Goal: Transaction & Acquisition: Purchase product/service

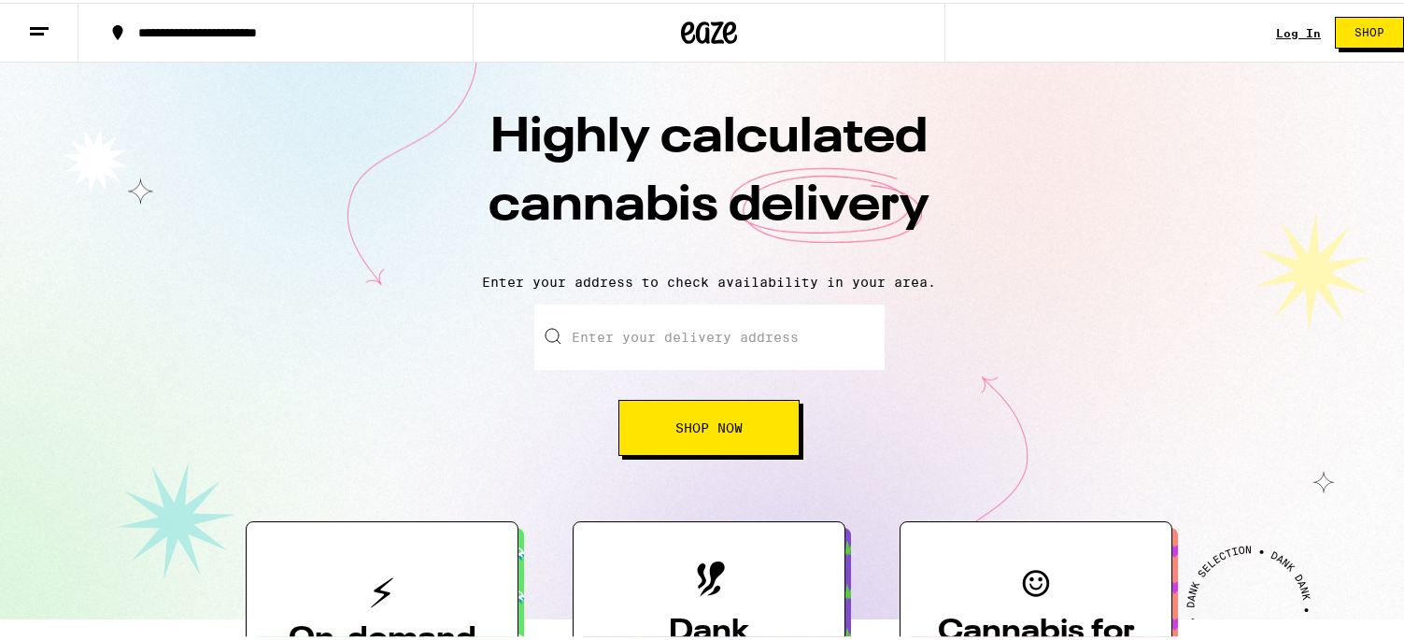
click at [1277, 34] on link "Log In" at bounding box center [1298, 30] width 45 height 12
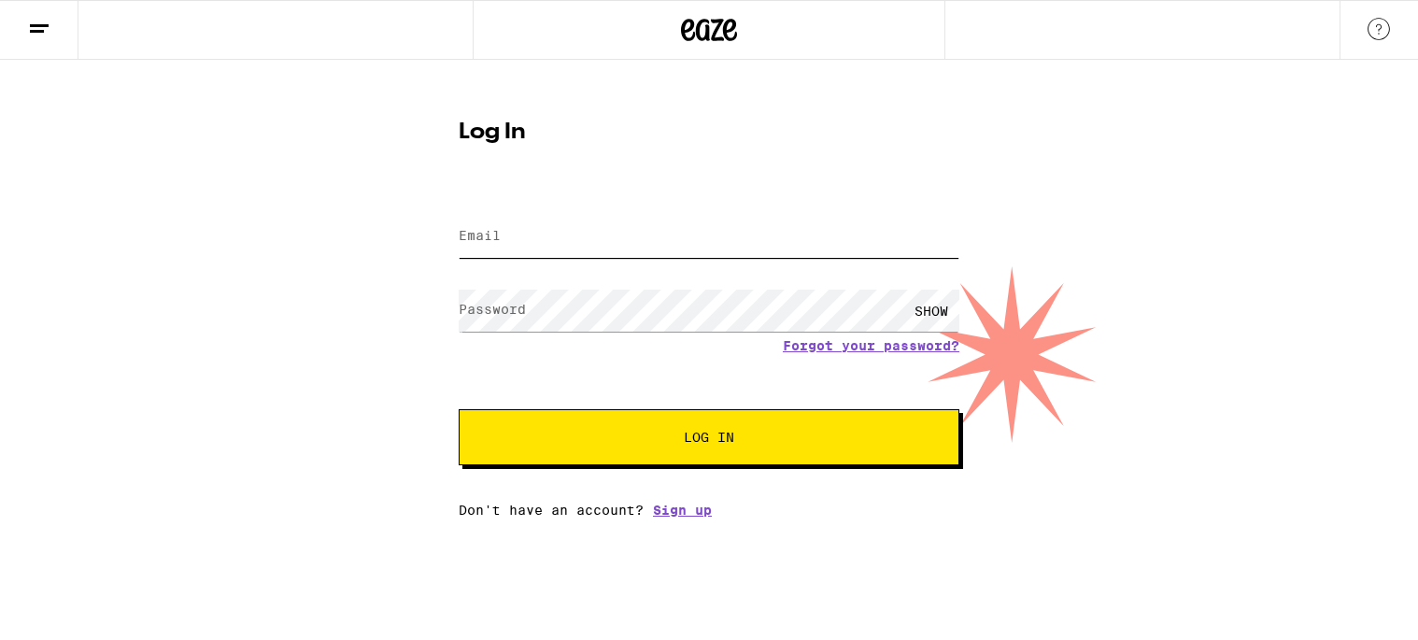
click at [513, 235] on input "Email" at bounding box center [709, 237] width 501 height 42
type input "jillian.rizley@gmail.com"
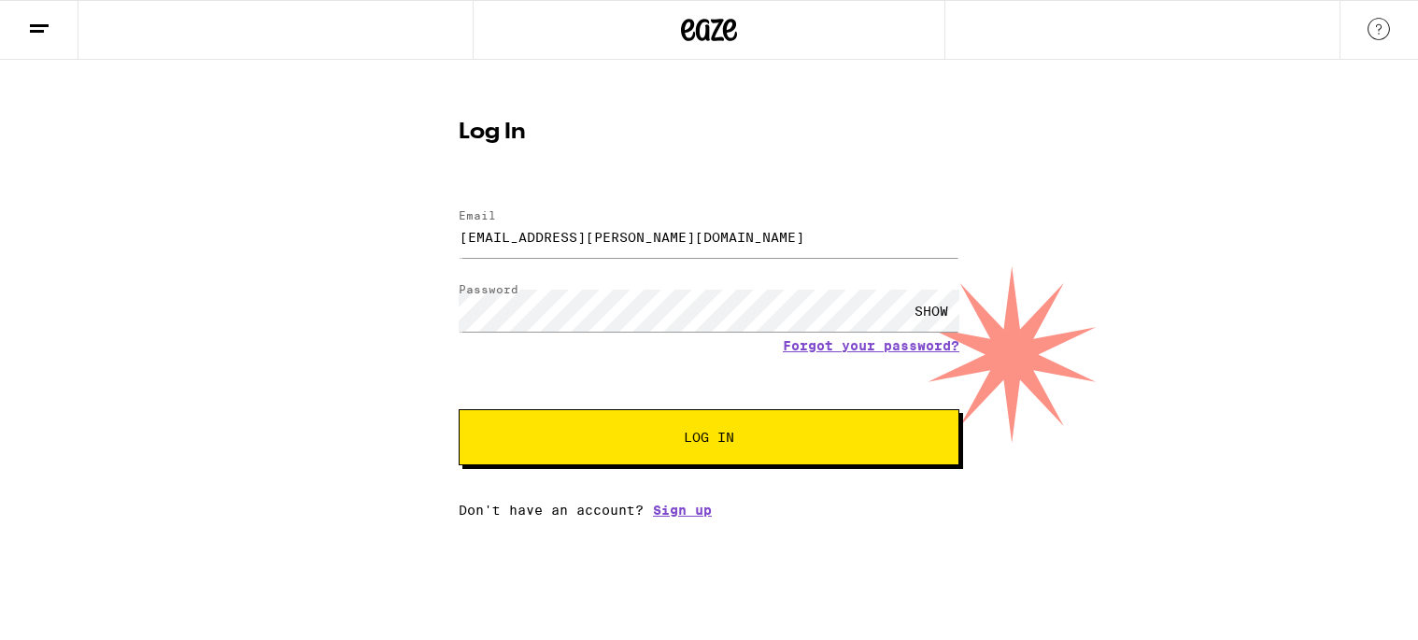
click at [659, 444] on span "Log In" at bounding box center [708, 437] width 349 height 13
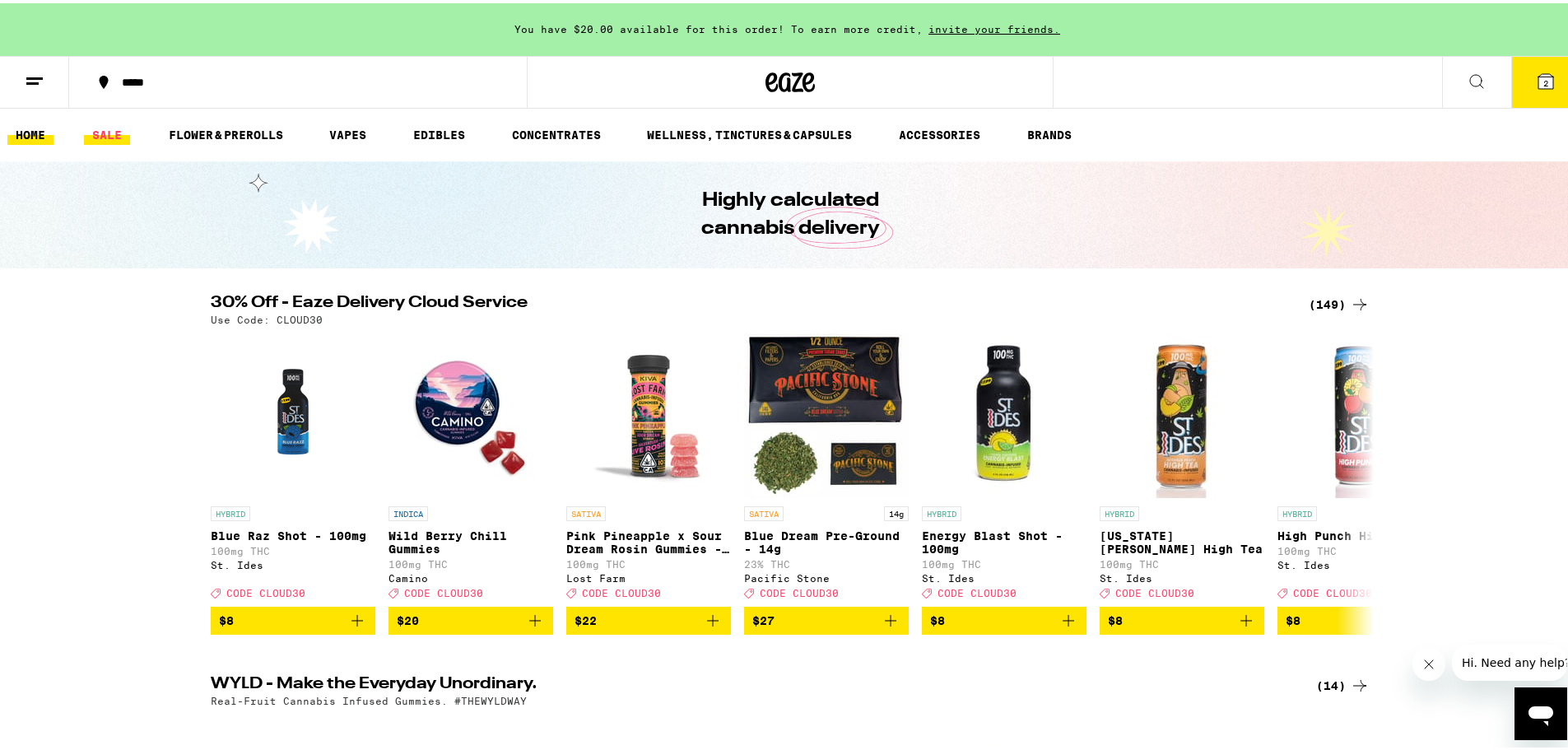
click at [120, 131] on link "SALE" at bounding box center [107, 131] width 46 height 19
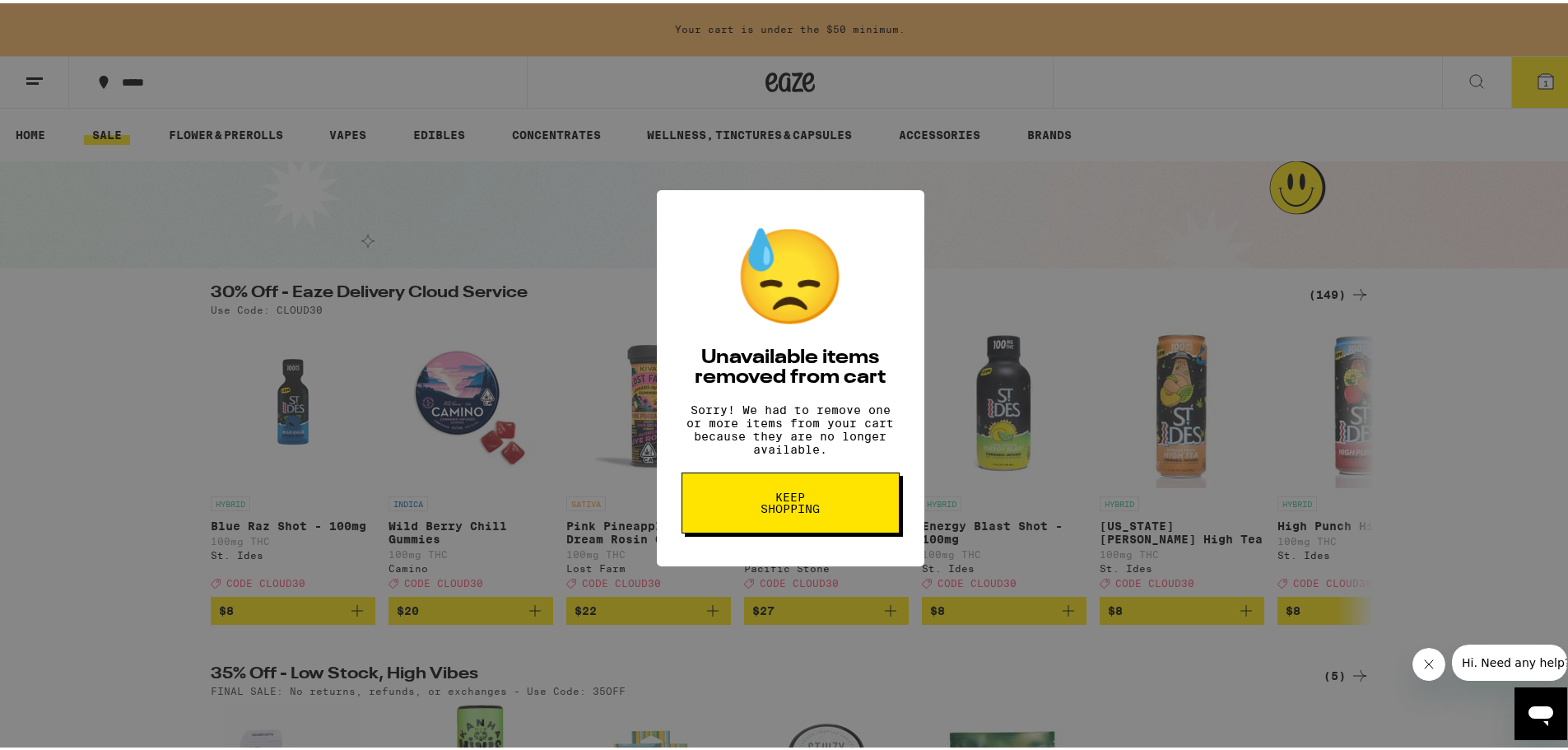
click at [815, 509] on span "Keep Shopping" at bounding box center [791, 500] width 85 height 23
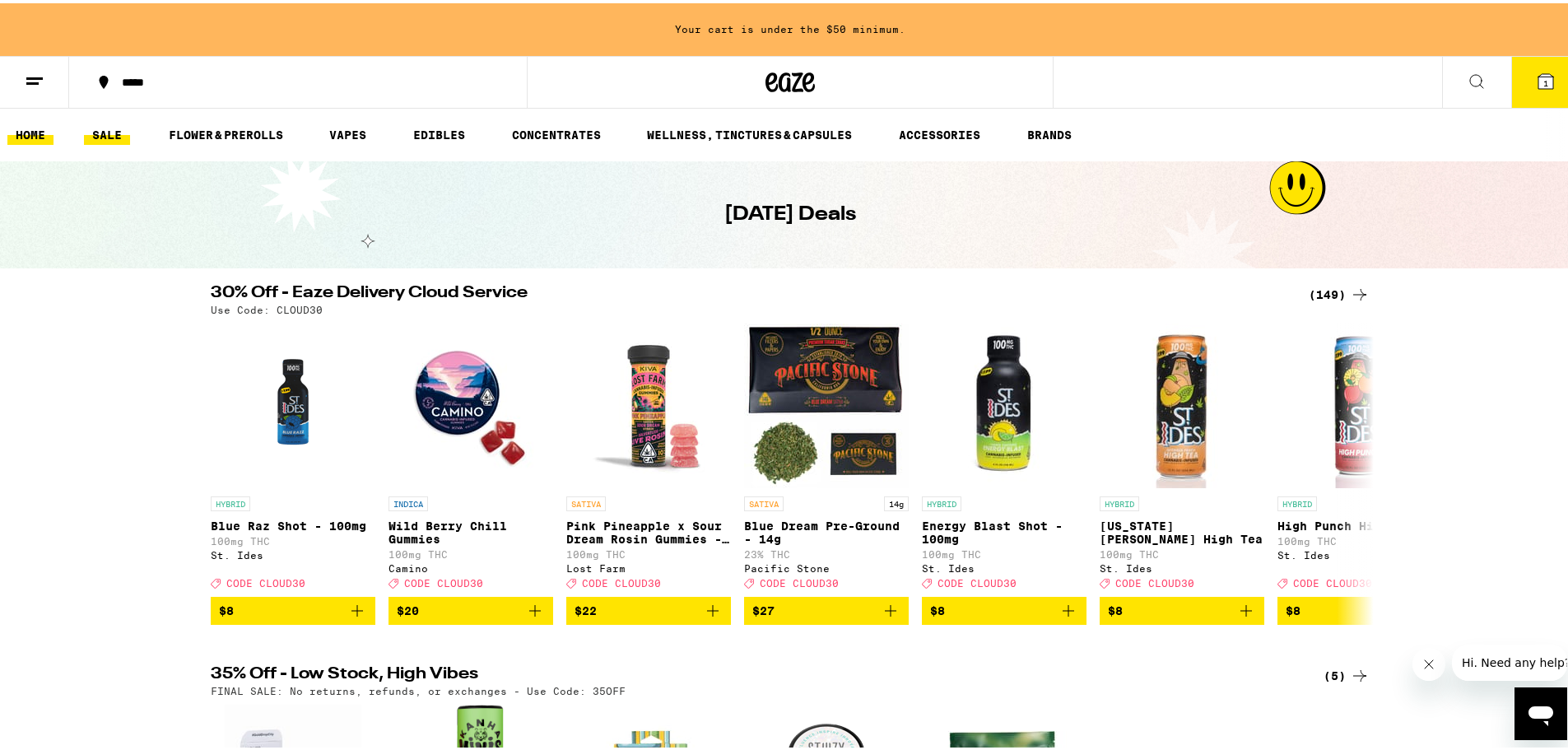
click at [26, 140] on link "HOME" at bounding box center [30, 131] width 46 height 19
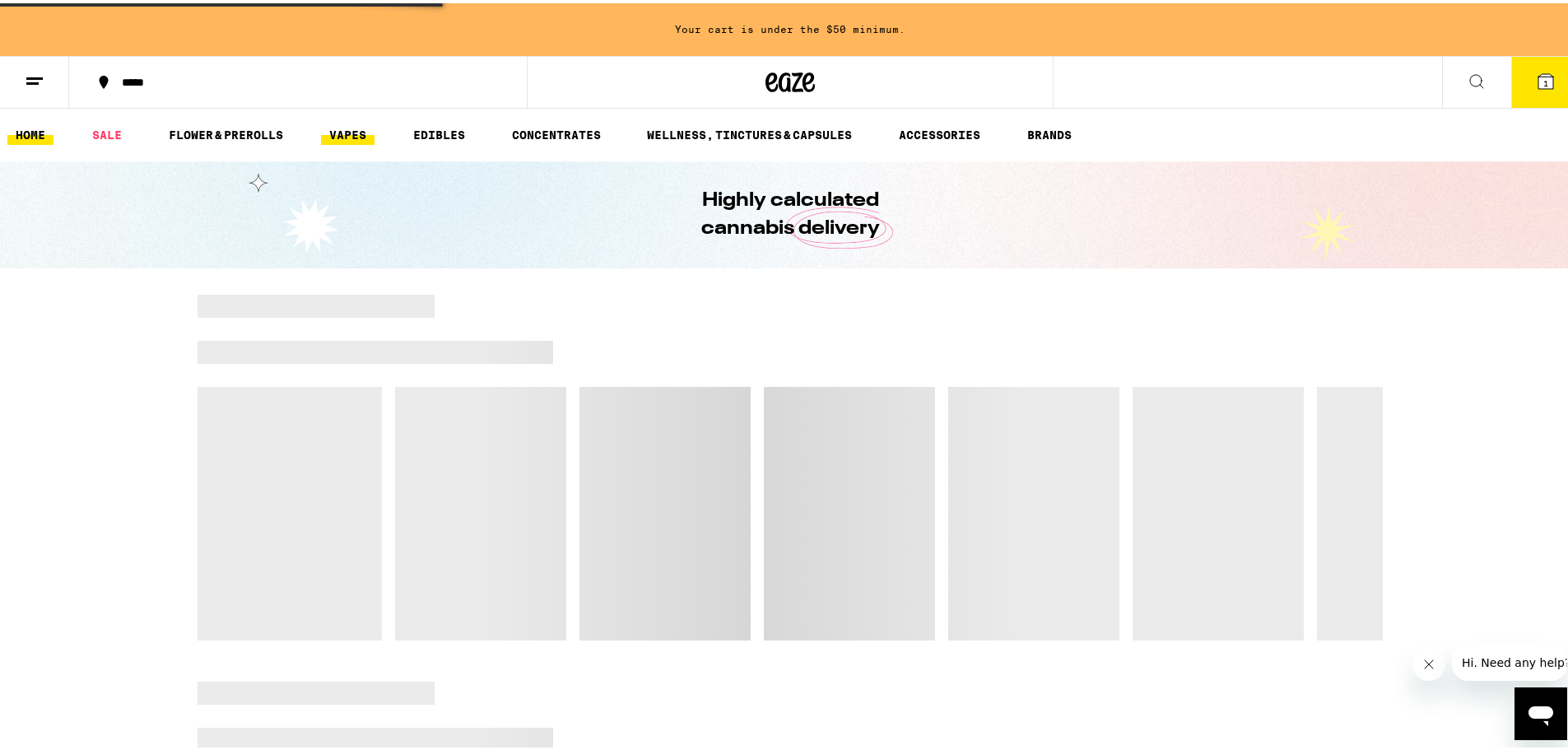
click at [357, 137] on link "VAPES" at bounding box center [347, 131] width 54 height 19
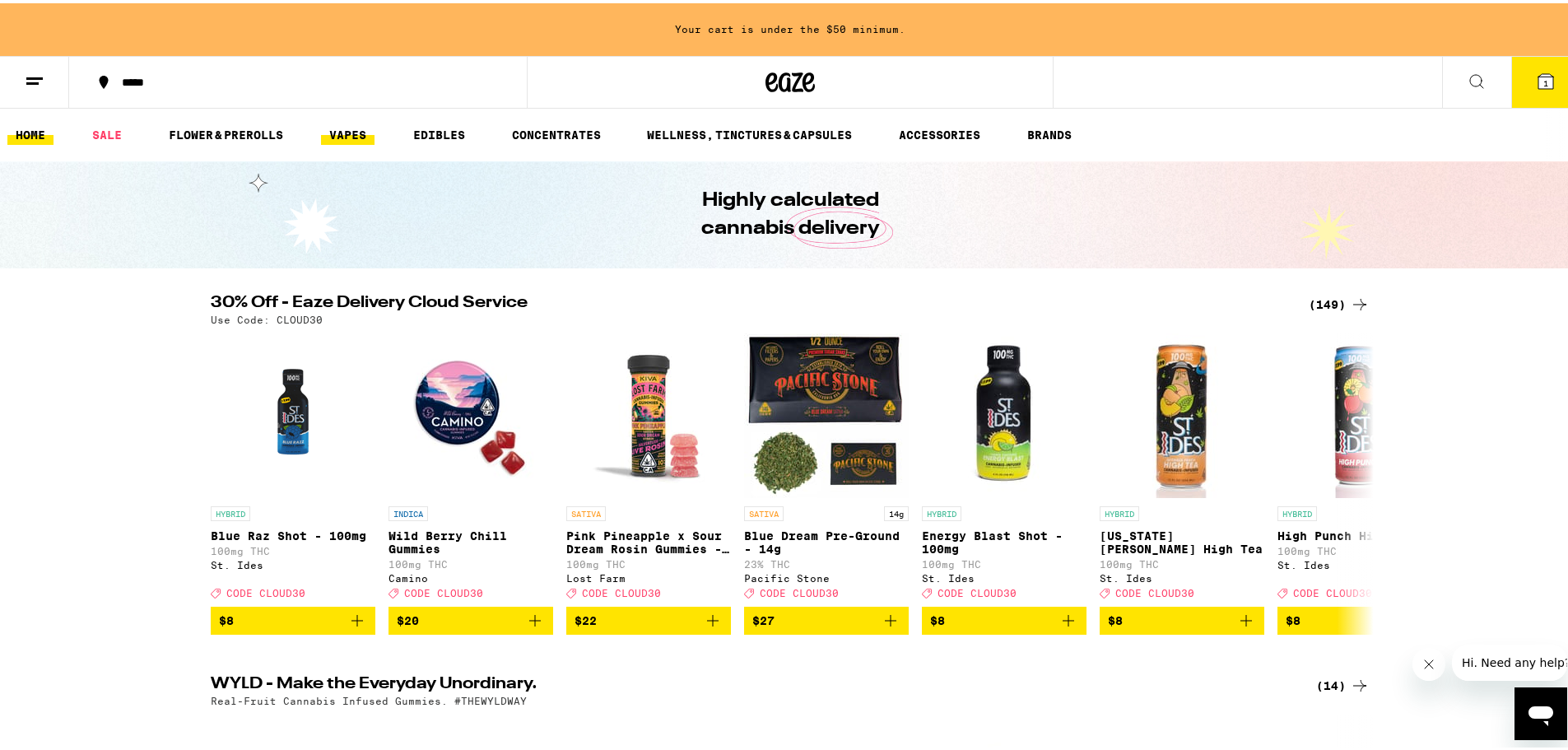
click at [358, 130] on link "VAPES" at bounding box center [347, 131] width 54 height 19
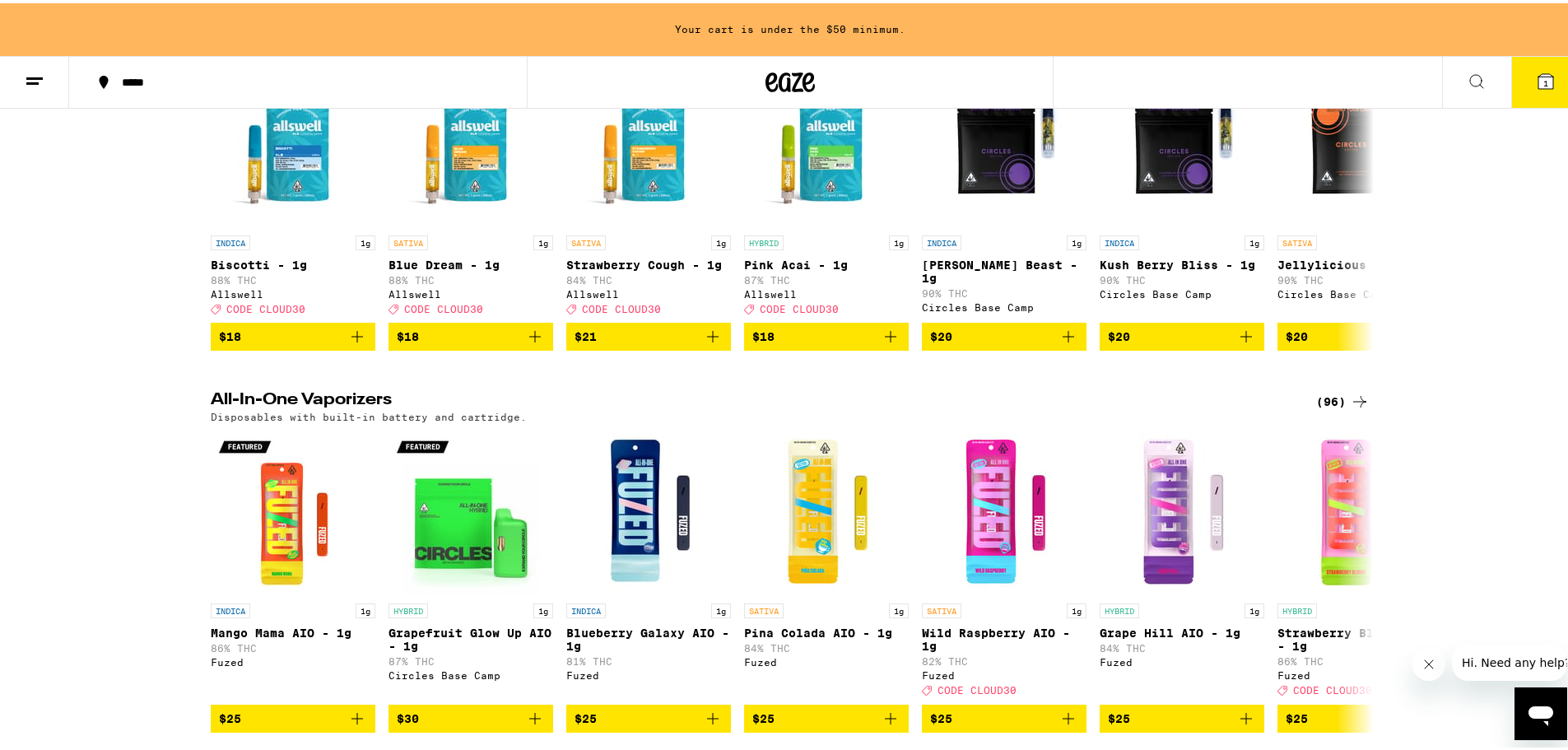
scroll to position [247, 0]
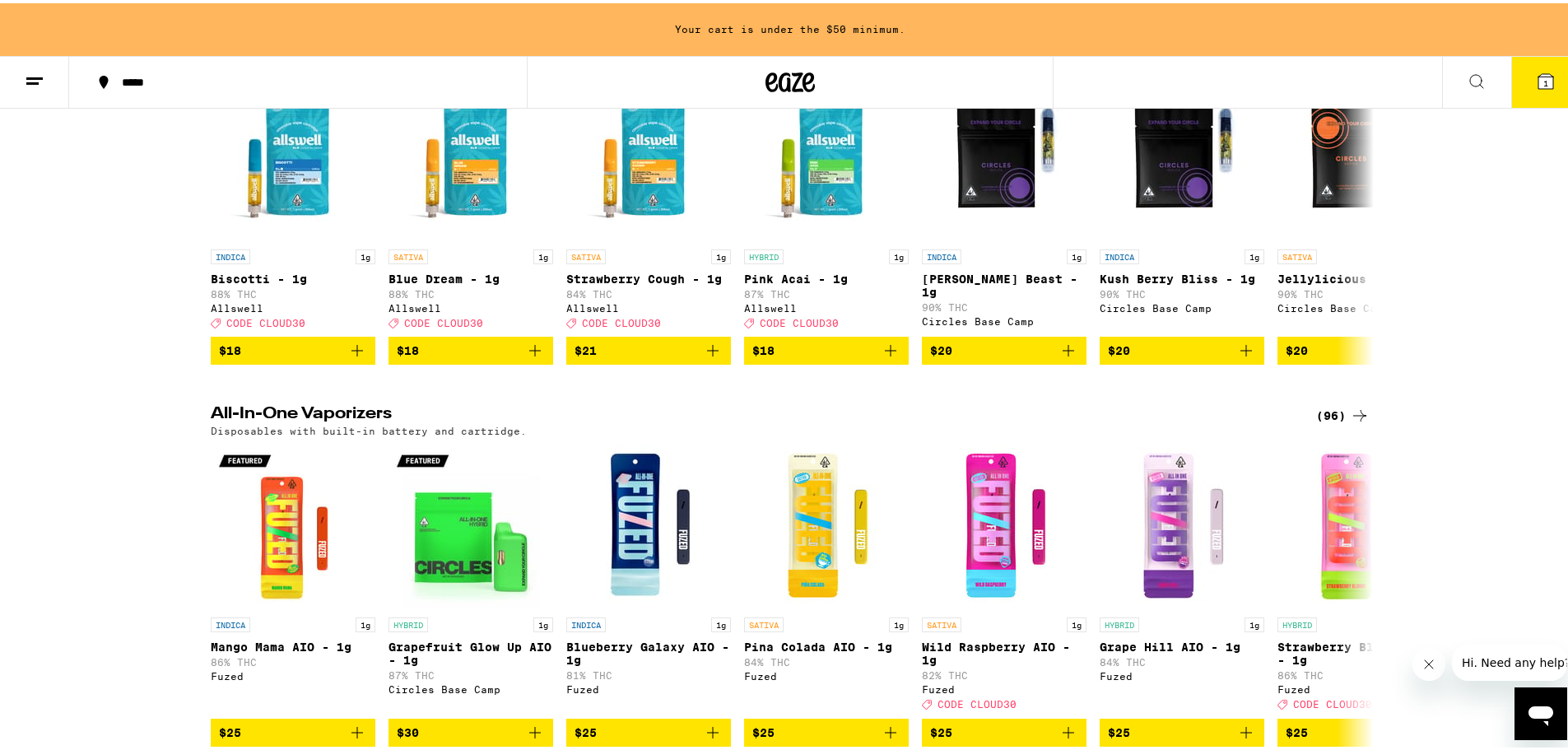
click at [1330, 417] on div "(96)" at bounding box center [1342, 412] width 54 height 19
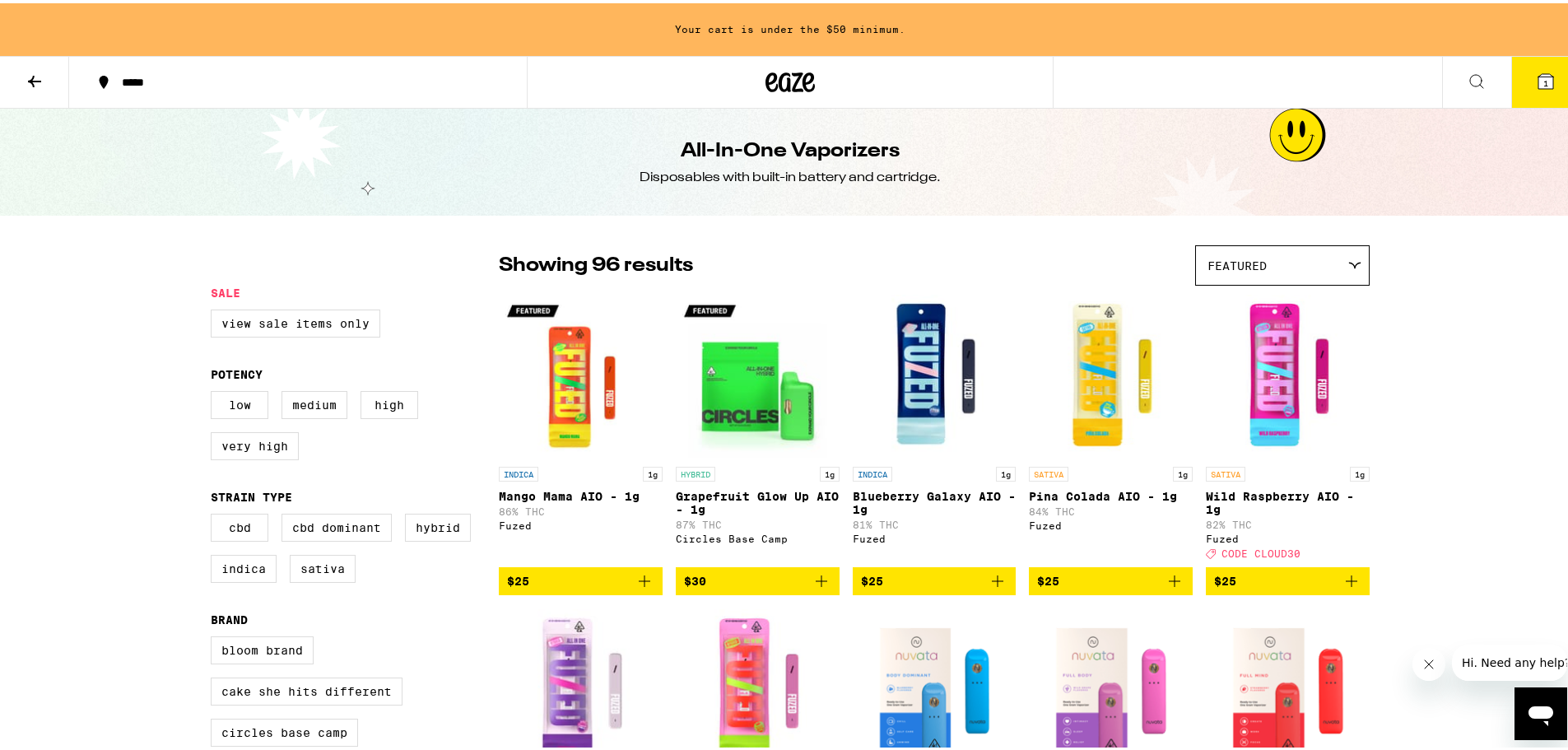
click at [1227, 274] on div "Featured" at bounding box center [1282, 262] width 173 height 39
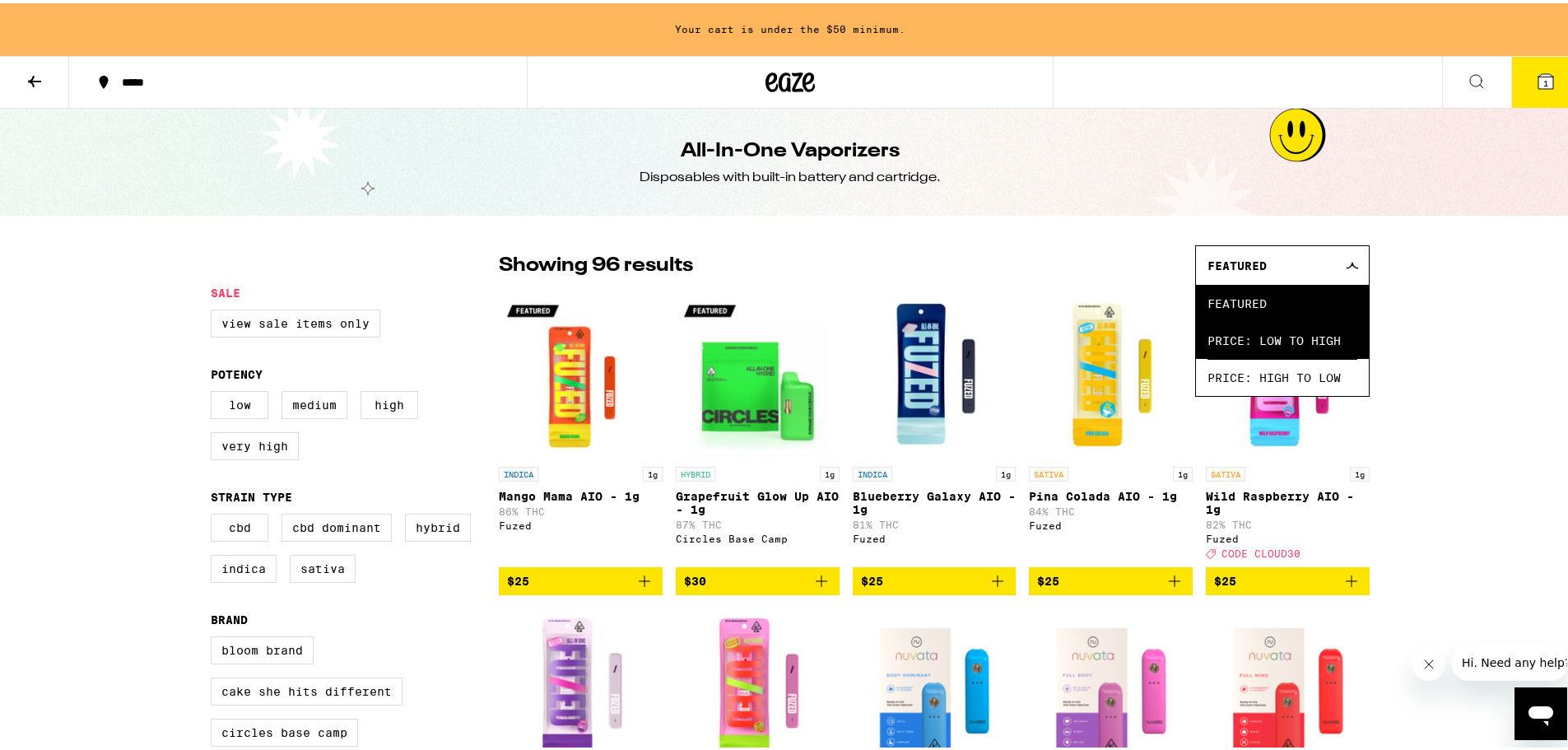
click at [1284, 351] on span "Price: Low to High" at bounding box center [1282, 337] width 150 height 37
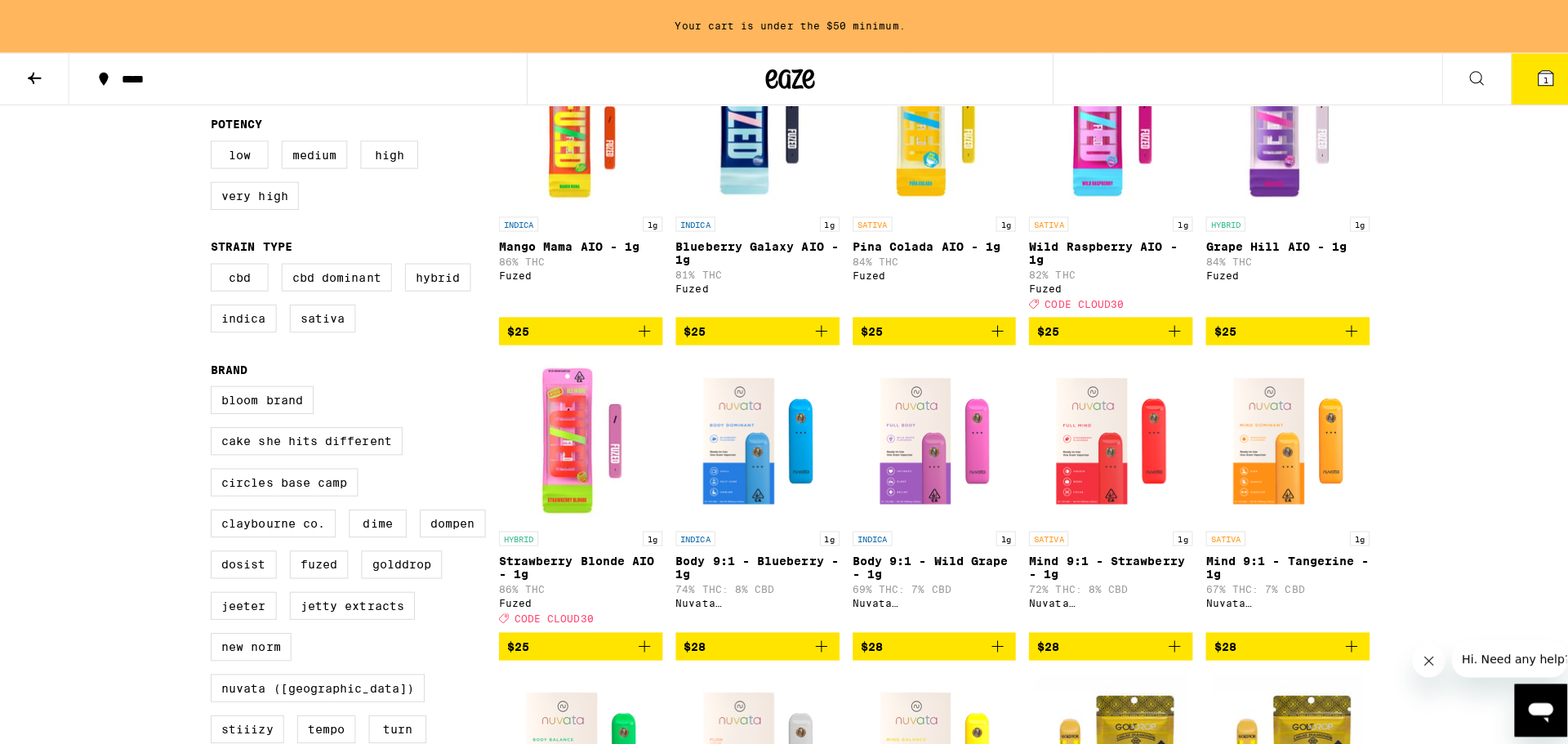
scroll to position [490, 0]
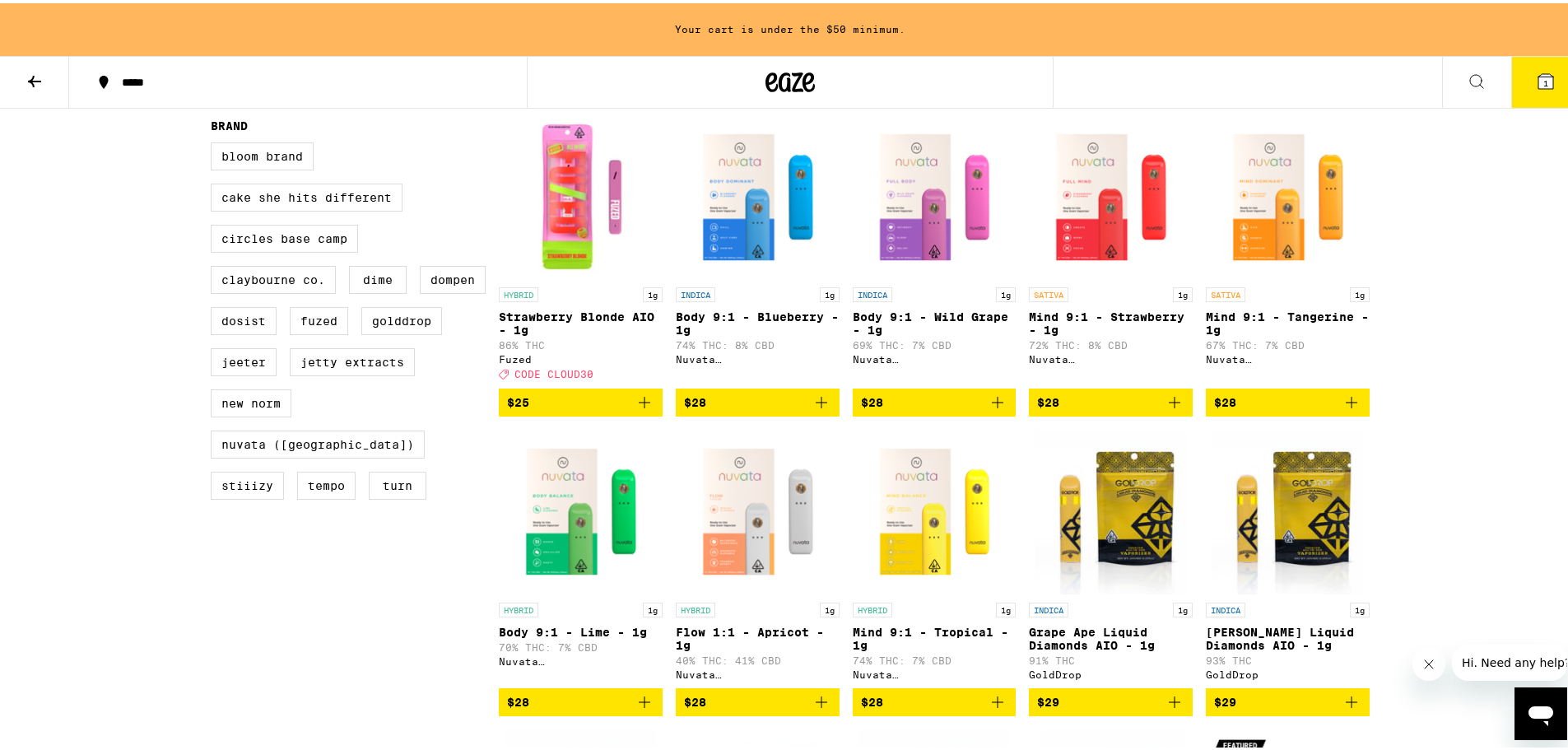
click at [635, 409] on icon "Add to bag" at bounding box center [644, 399] width 19 height 19
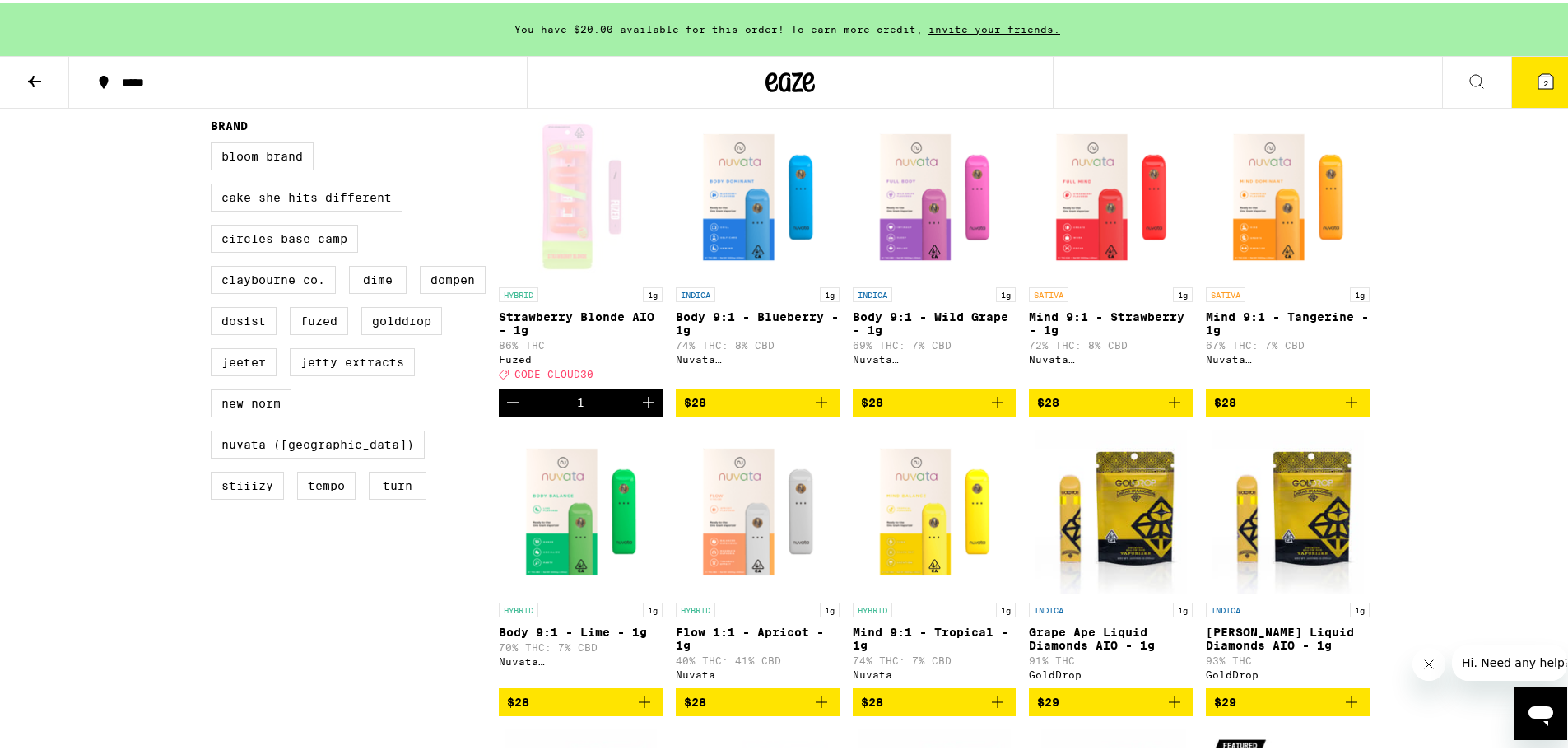
click at [1549, 76] on button "2" at bounding box center [1546, 79] width 69 height 51
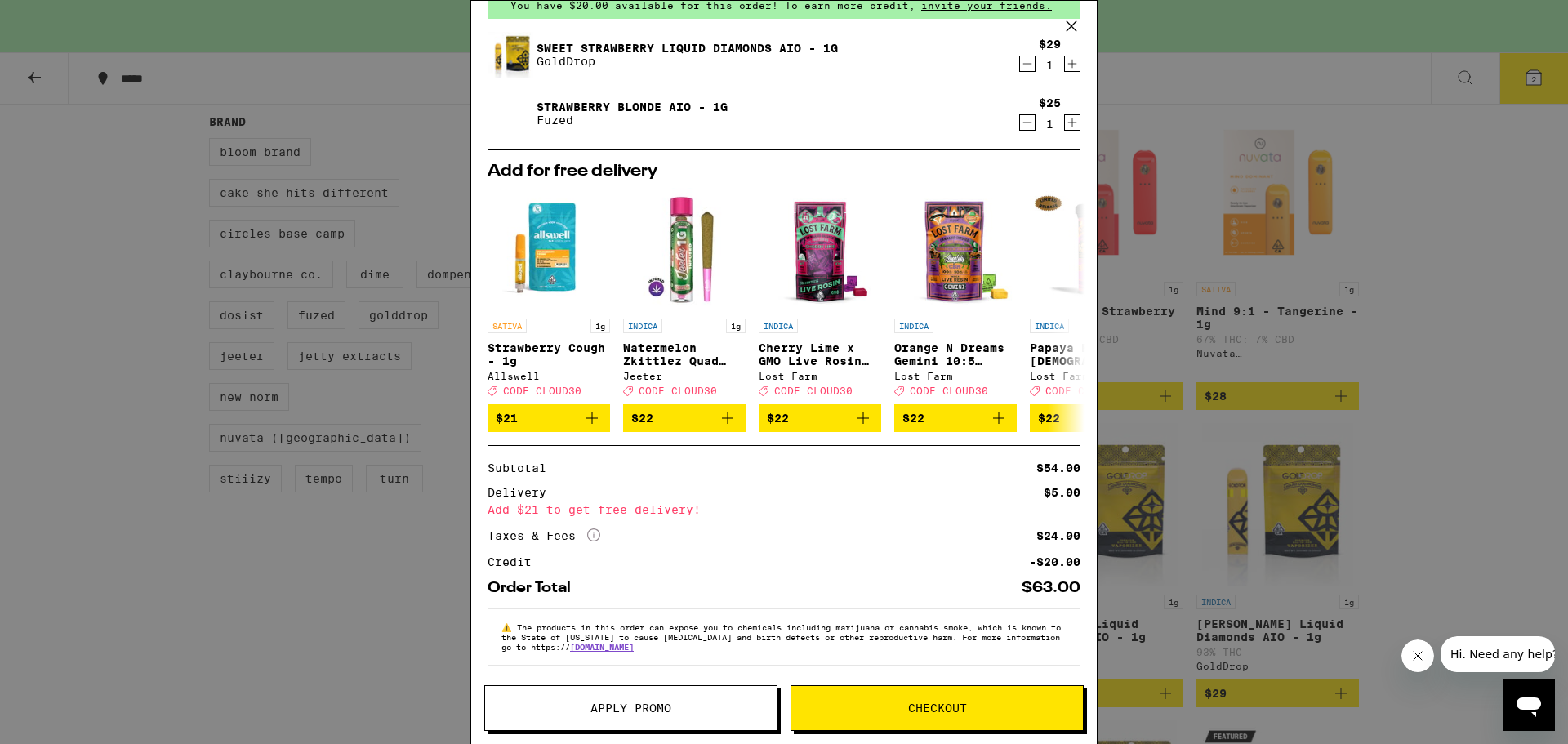
scroll to position [91, 0]
click at [889, 706] on span "Checkout" at bounding box center [937, 707] width 291 height 11
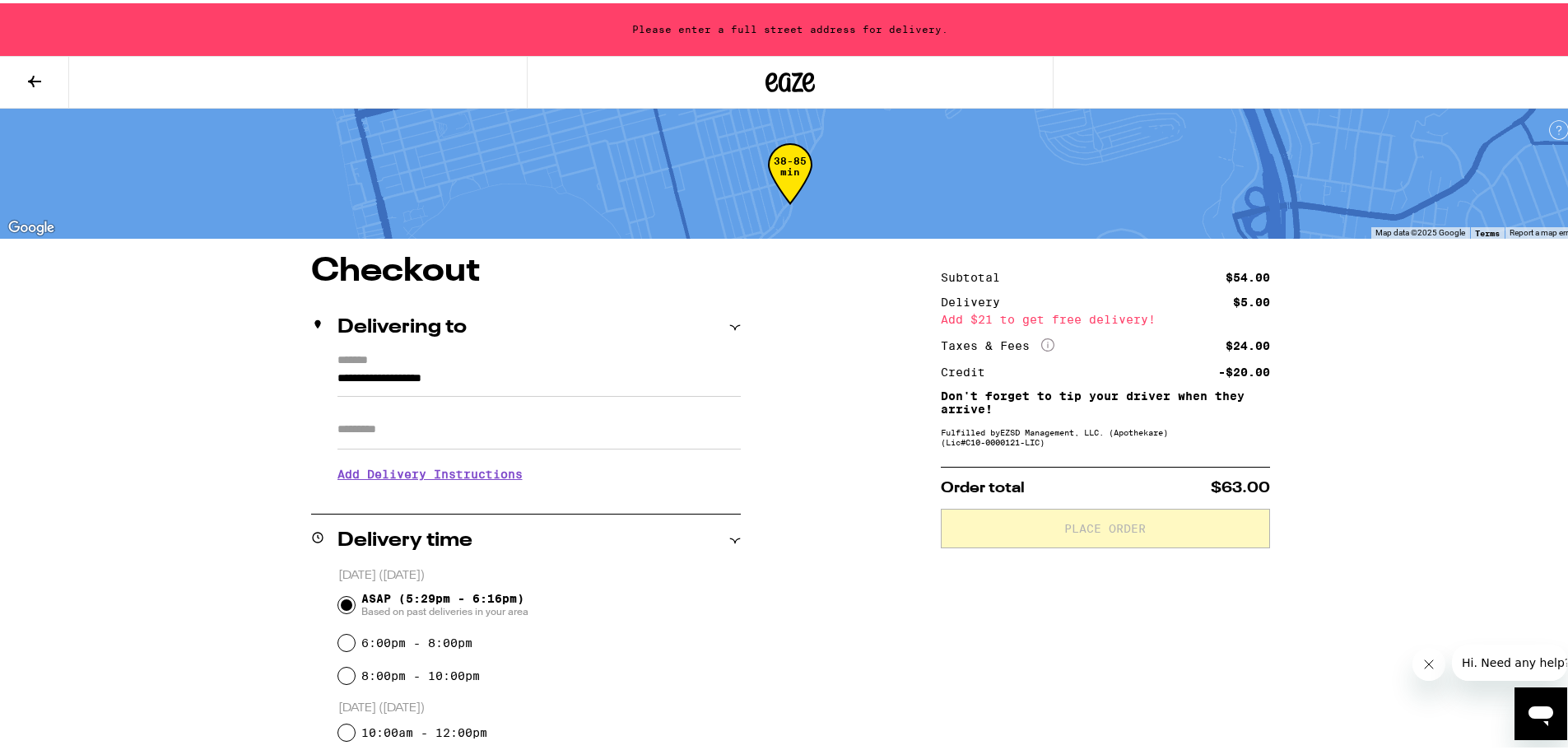
click at [417, 379] on input "**********" at bounding box center [539, 380] width 404 height 28
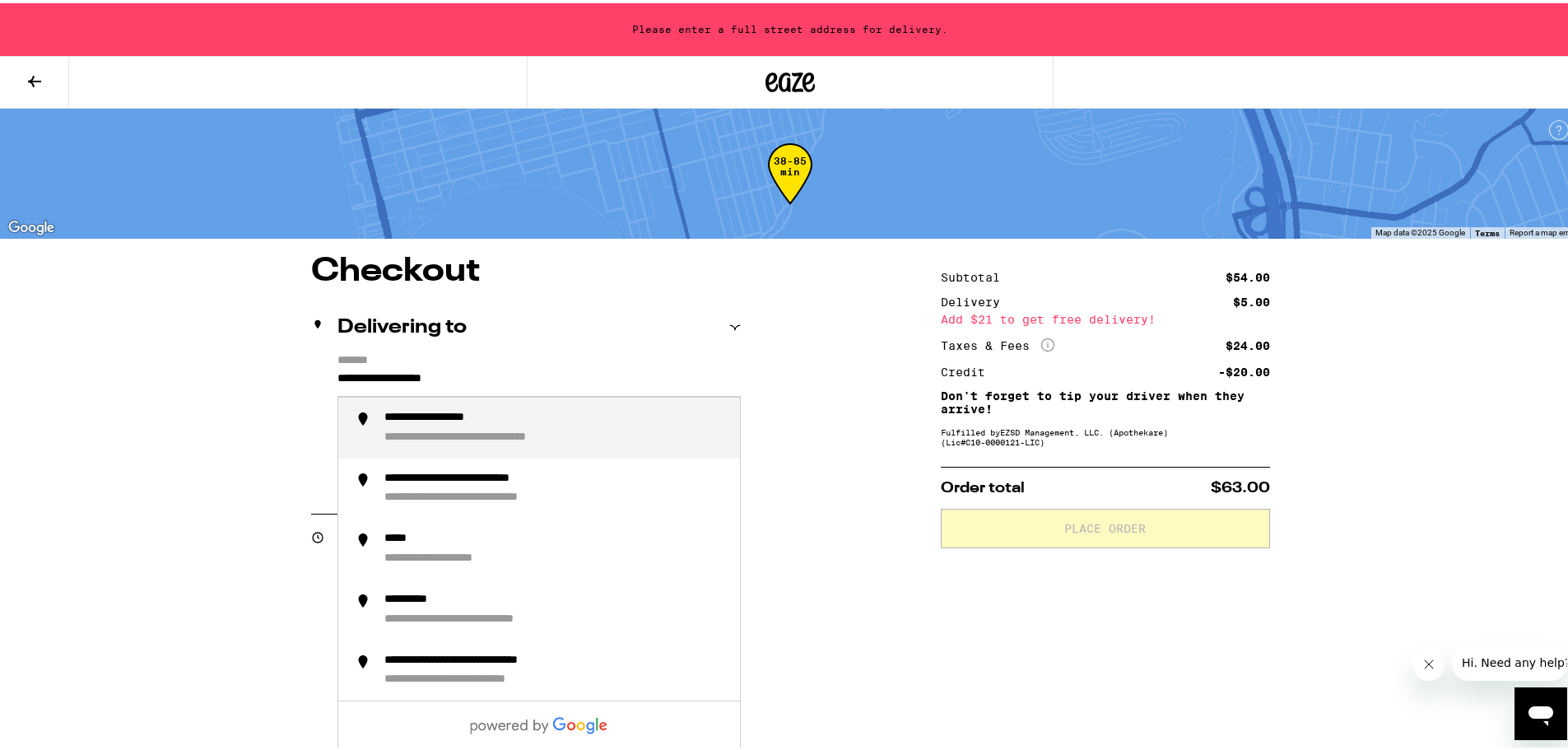
click at [427, 375] on input "**********" at bounding box center [539, 380] width 404 height 28
click at [454, 440] on div "**********" at bounding box center [433, 434] width 97 height 15
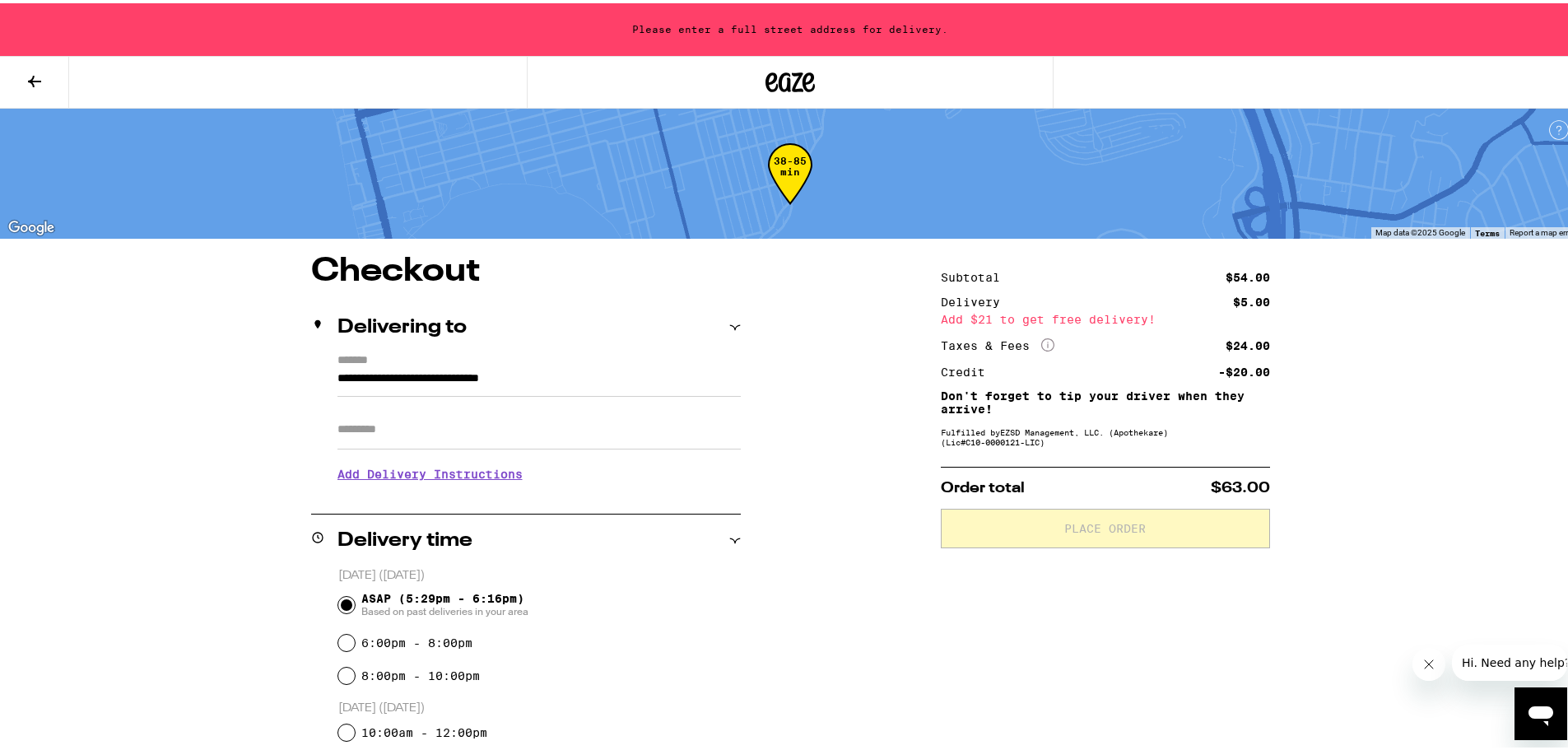
type input "**********"
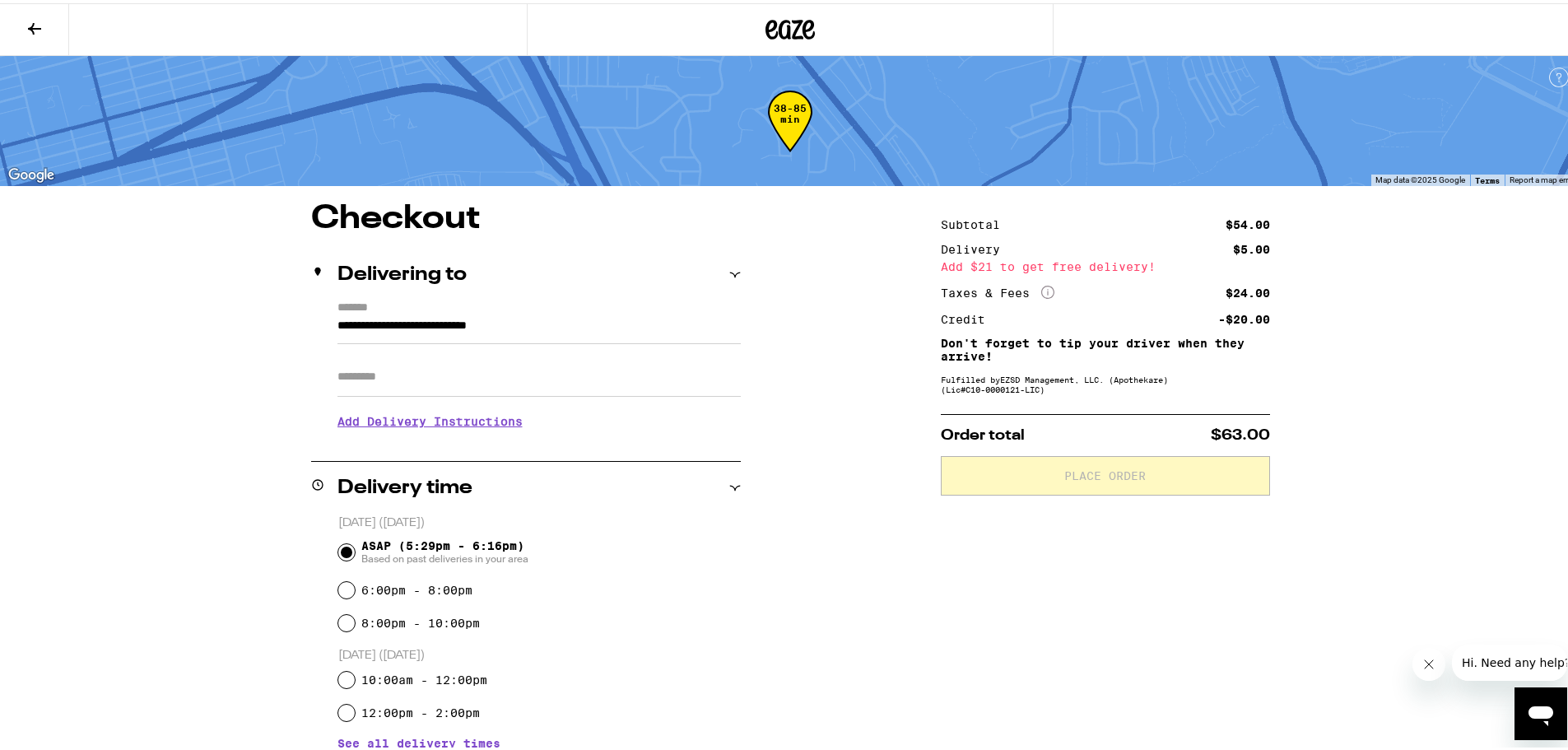
click at [779, 387] on div "**********" at bounding box center [790, 663] width 1185 height 927
drag, startPoint x: 1007, startPoint y: 262, endPoint x: 1137, endPoint y: 264, distance: 130.0
click at [1137, 264] on div "Add $21 to get free delivery!" at bounding box center [1105, 263] width 330 height 11
click at [835, 361] on div "**********" at bounding box center [790, 663] width 1185 height 927
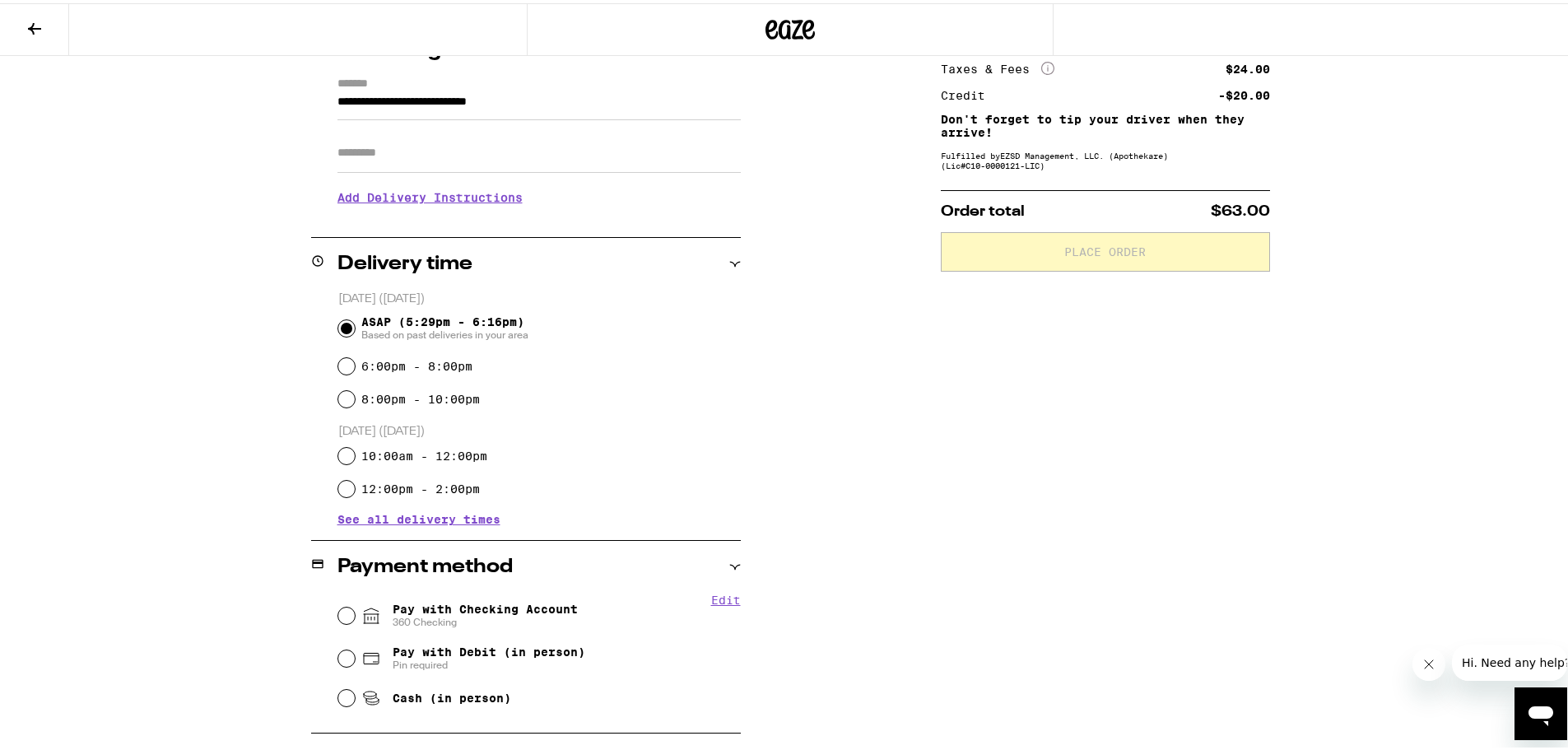
scroll to position [247, 0]
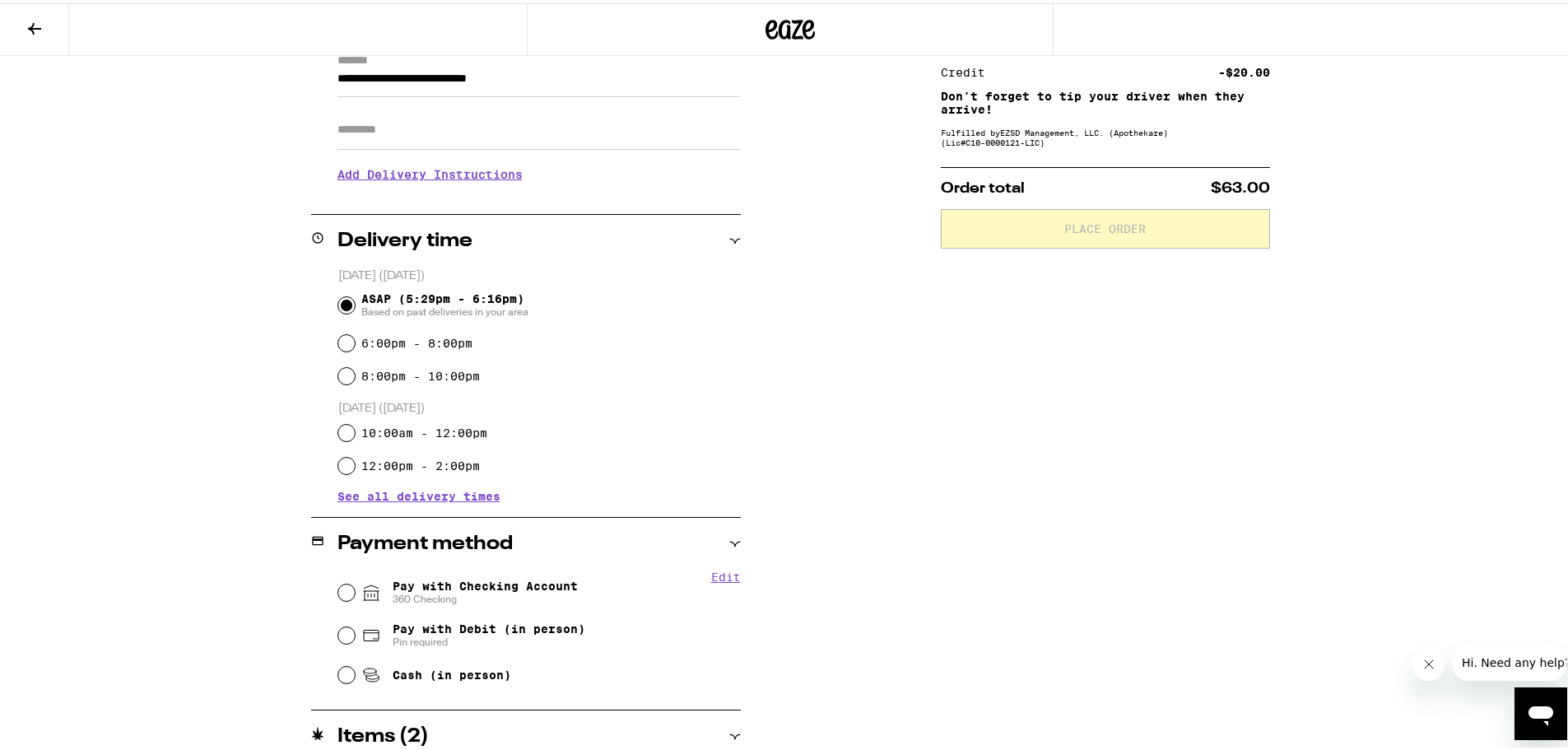
click at [457, 297] on span "ASAP (5:29pm - 6:16pm) Based on past deliveries in your area" at bounding box center [445, 302] width 167 height 26
click at [354, 297] on input "ASAP (5:29pm - 6:16pm) Based on past deliveries in your area" at bounding box center [346, 301] width 17 height 17
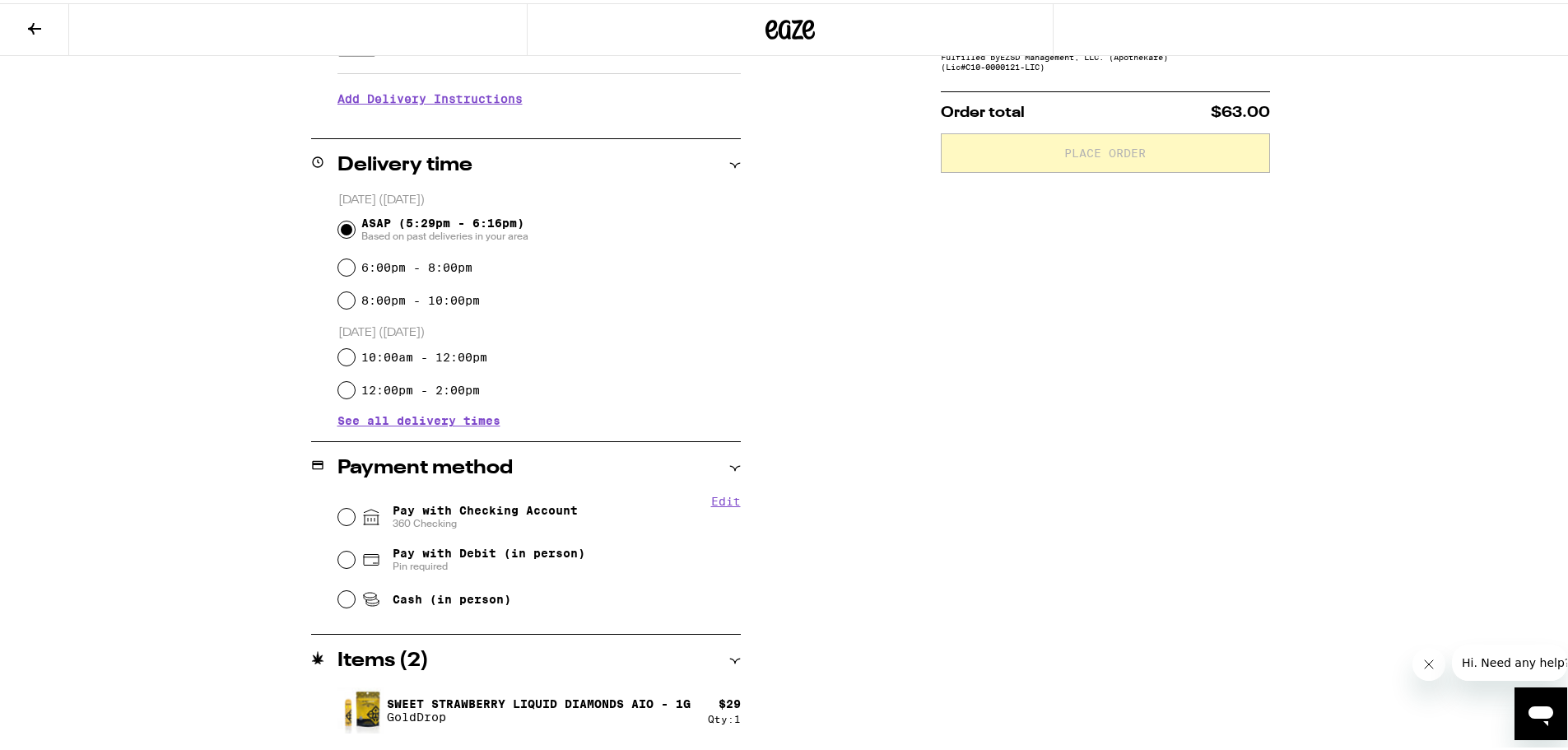
scroll to position [376, 0]
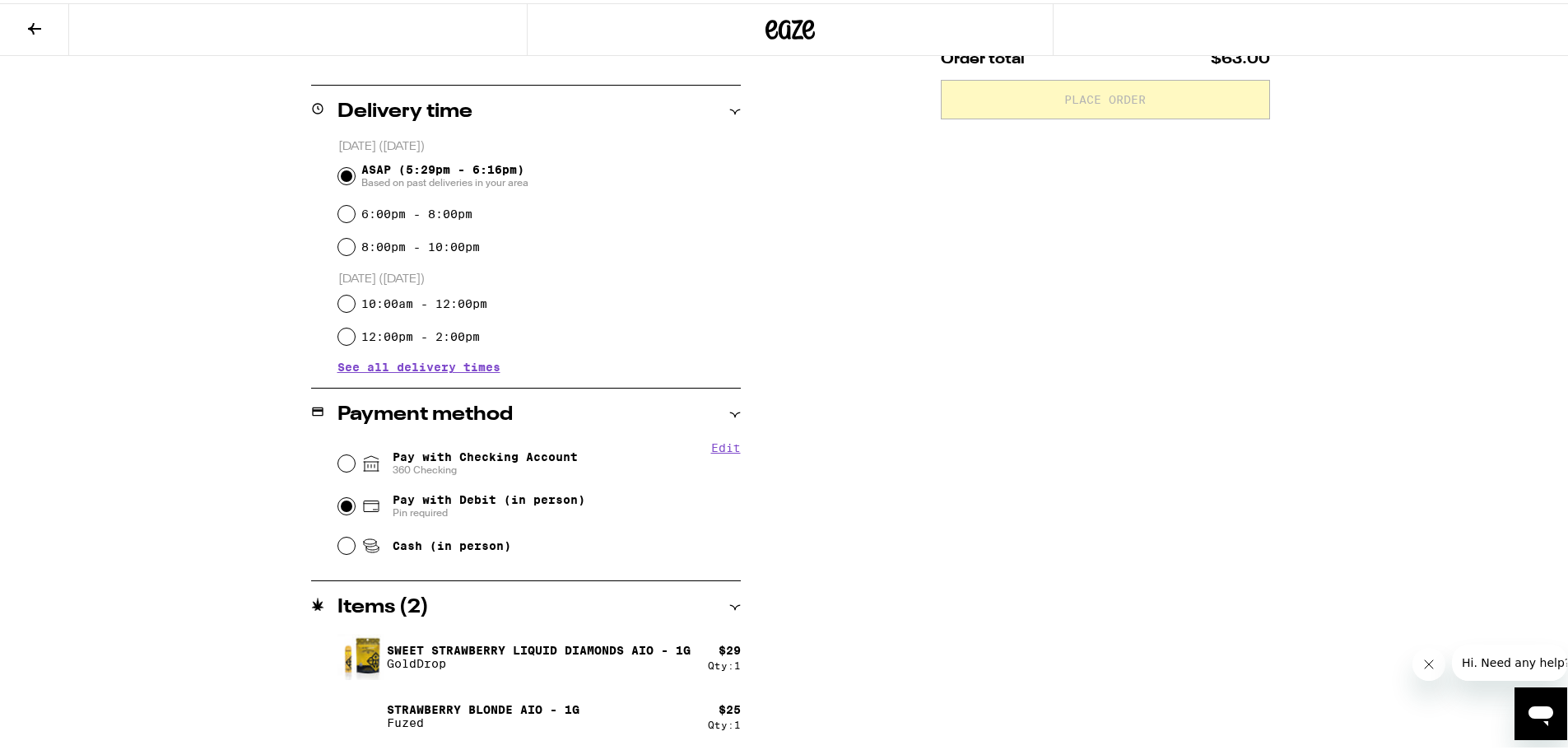
click at [338, 504] on input "Pay with Debit (in person) Pin required" at bounding box center [346, 502] width 17 height 17
radio input "true"
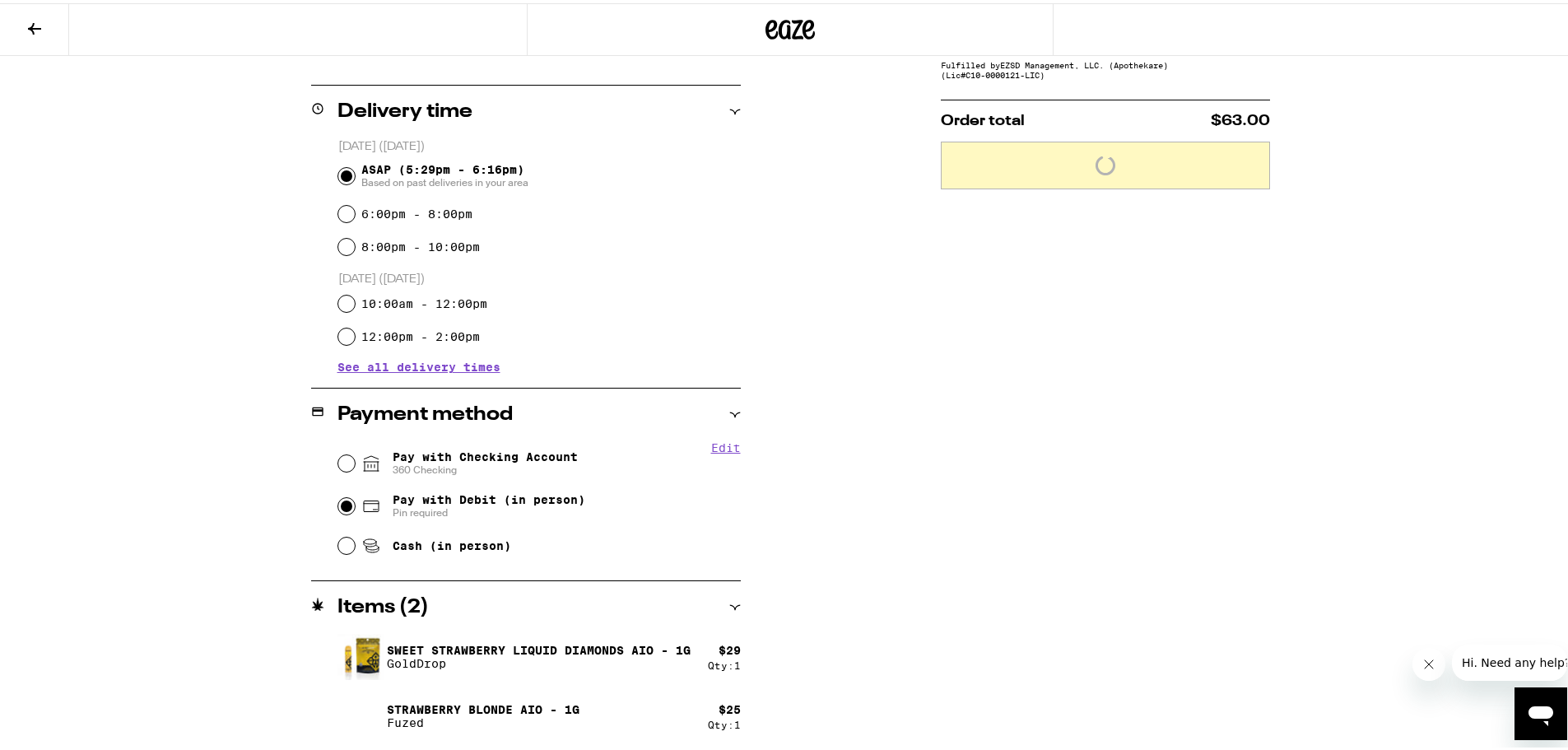
scroll to position [0, 0]
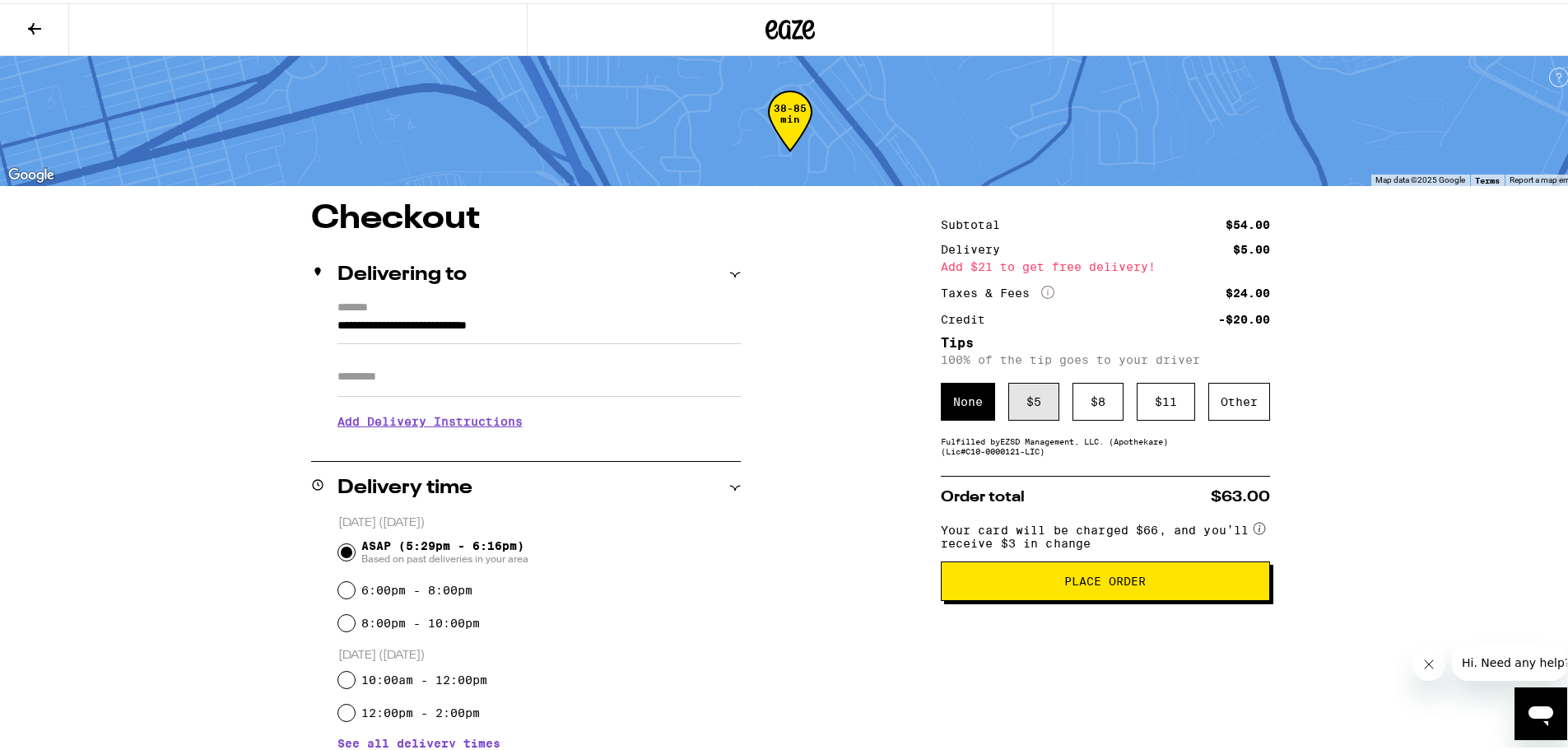
click at [1039, 405] on div "$ 5" at bounding box center [1034, 398] width 51 height 38
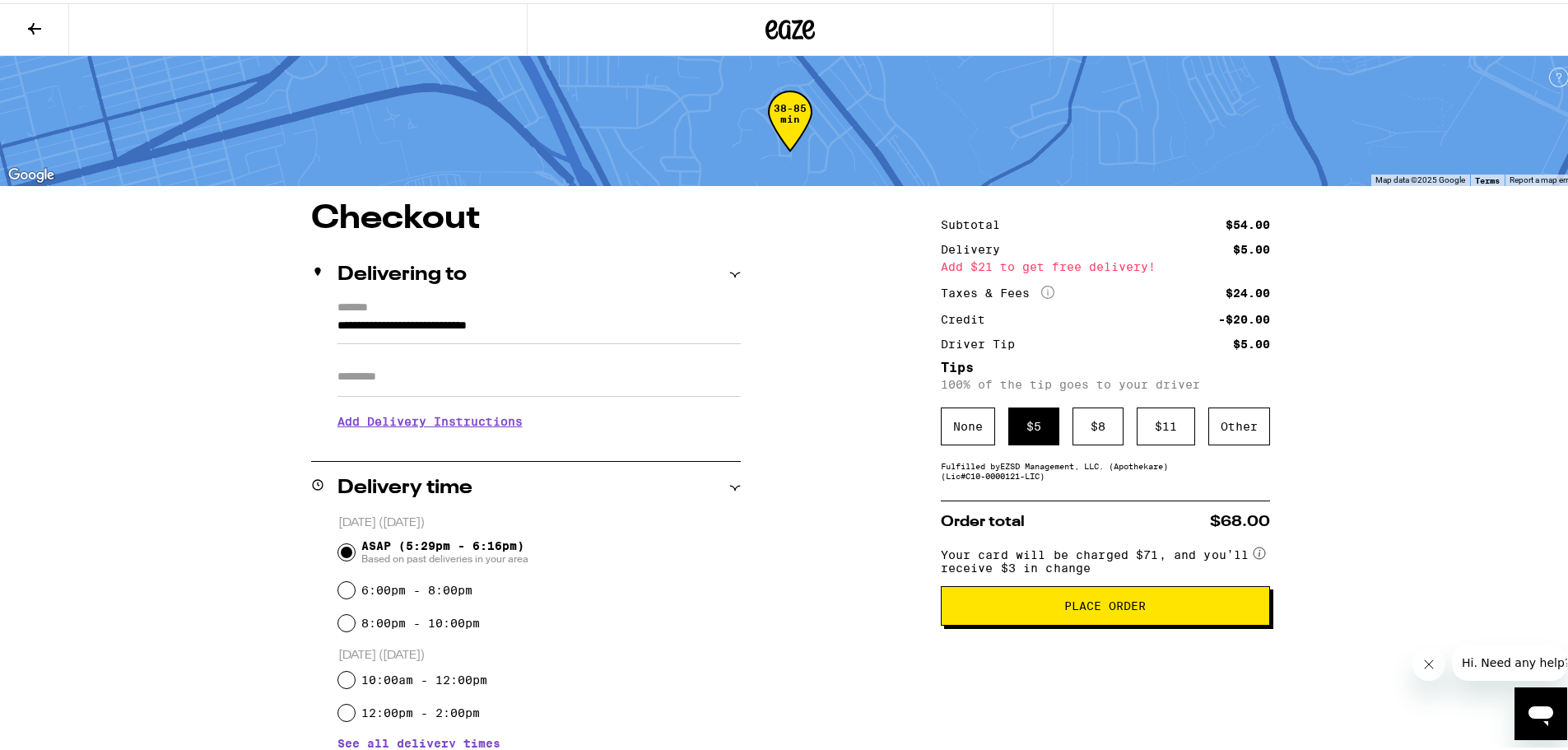
click at [791, 28] on icon at bounding box center [791, 26] width 25 height 19
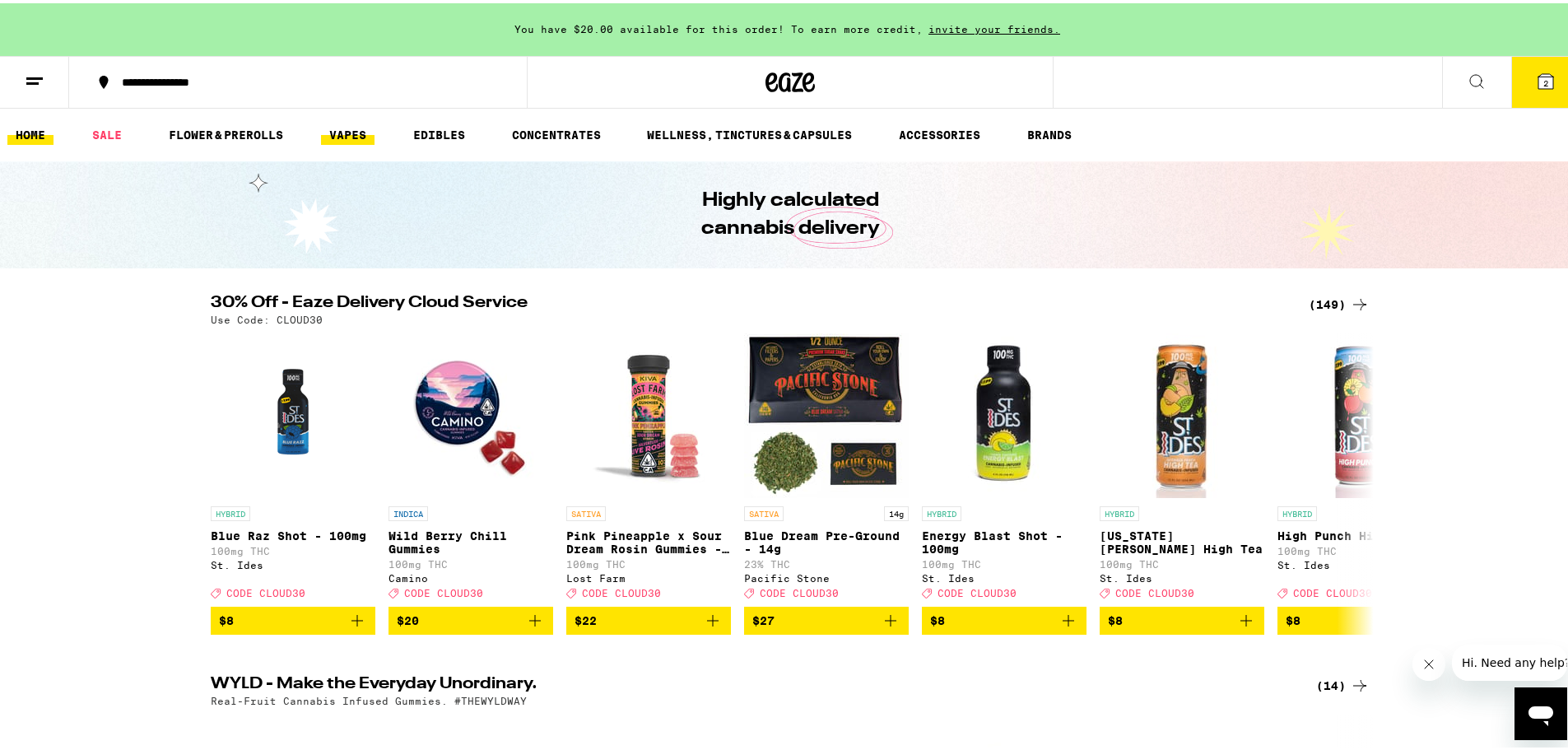
click at [334, 133] on link "VAPES" at bounding box center [347, 131] width 54 height 19
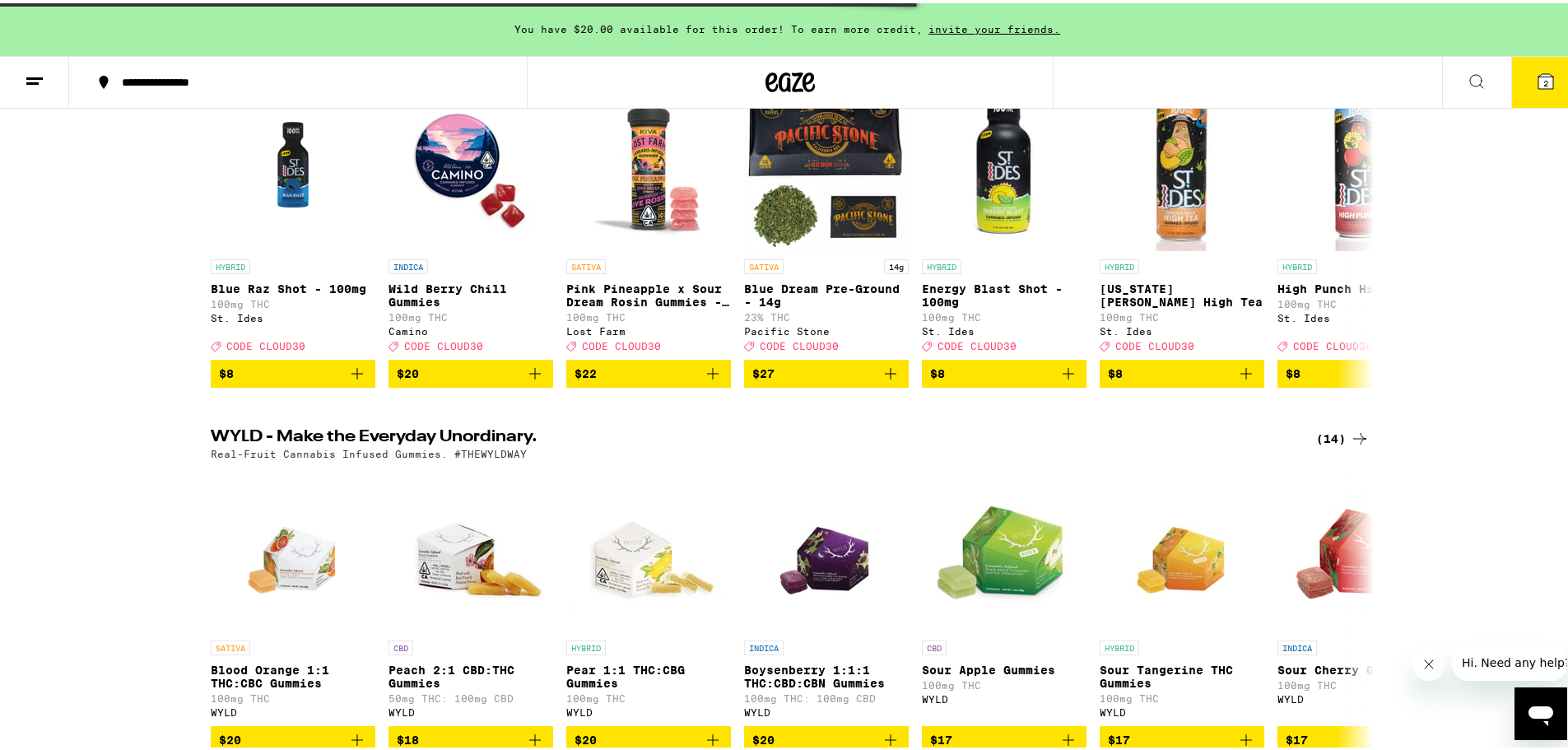
scroll to position [494, 0]
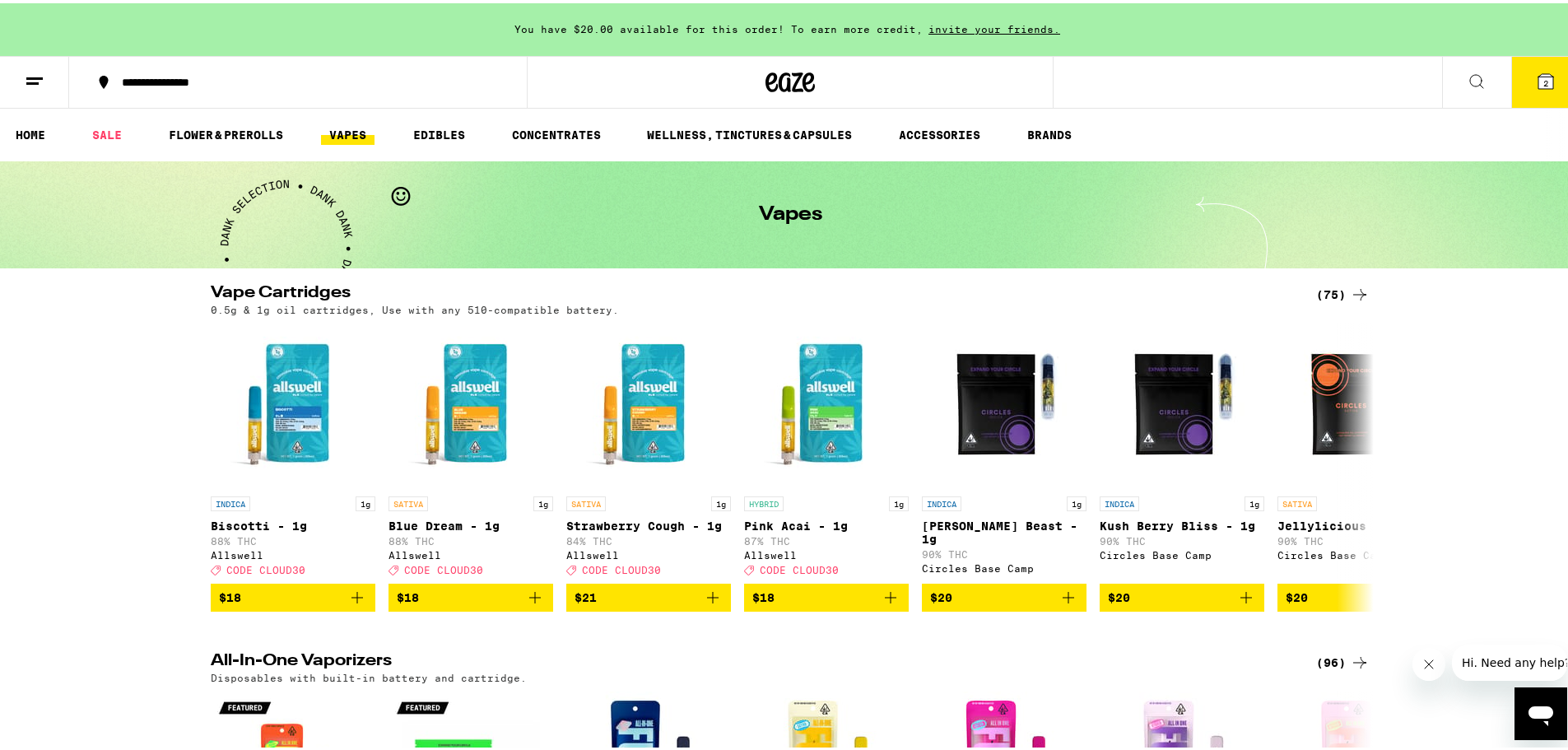
scroll to position [494, 0]
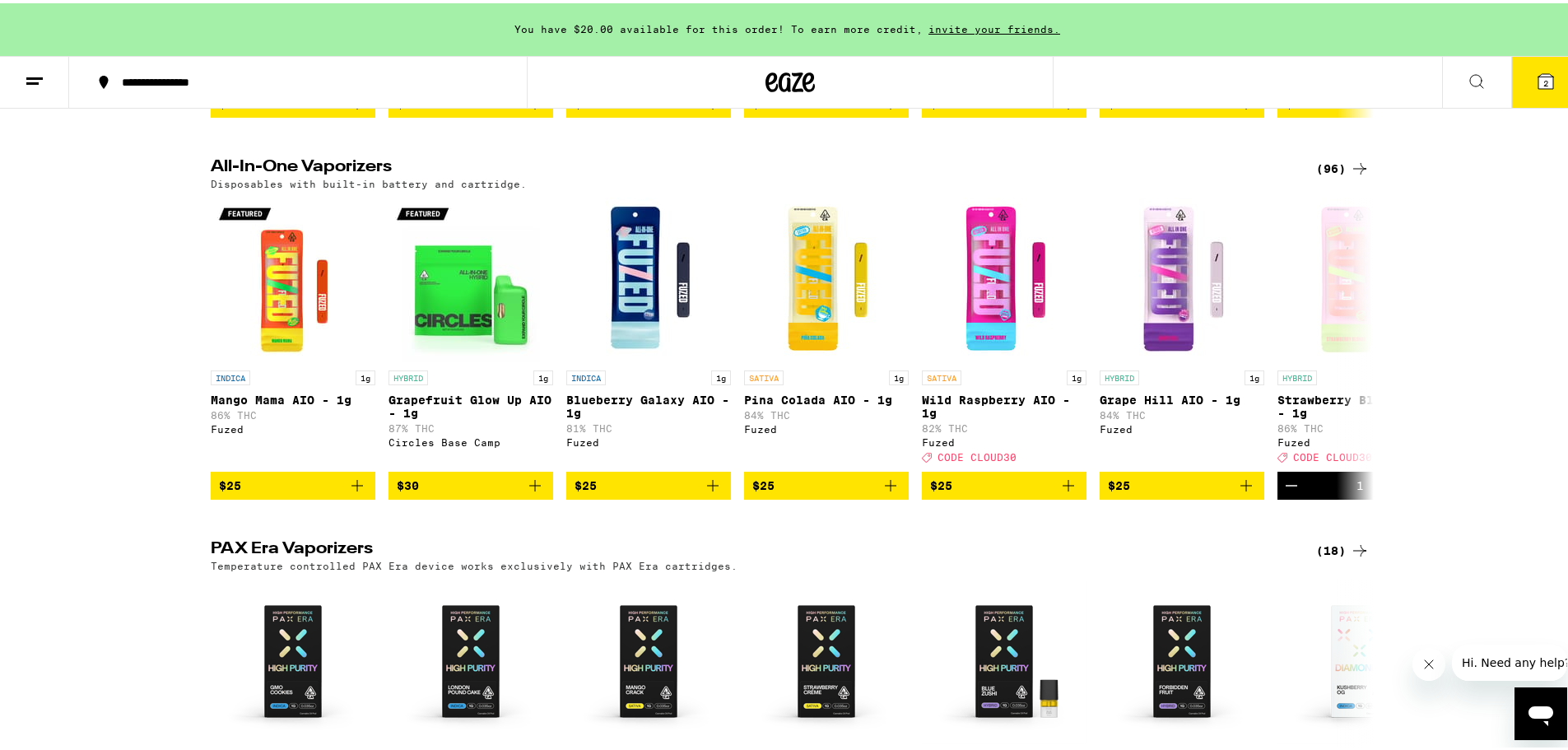
click at [1336, 173] on div "(96)" at bounding box center [1342, 165] width 54 height 19
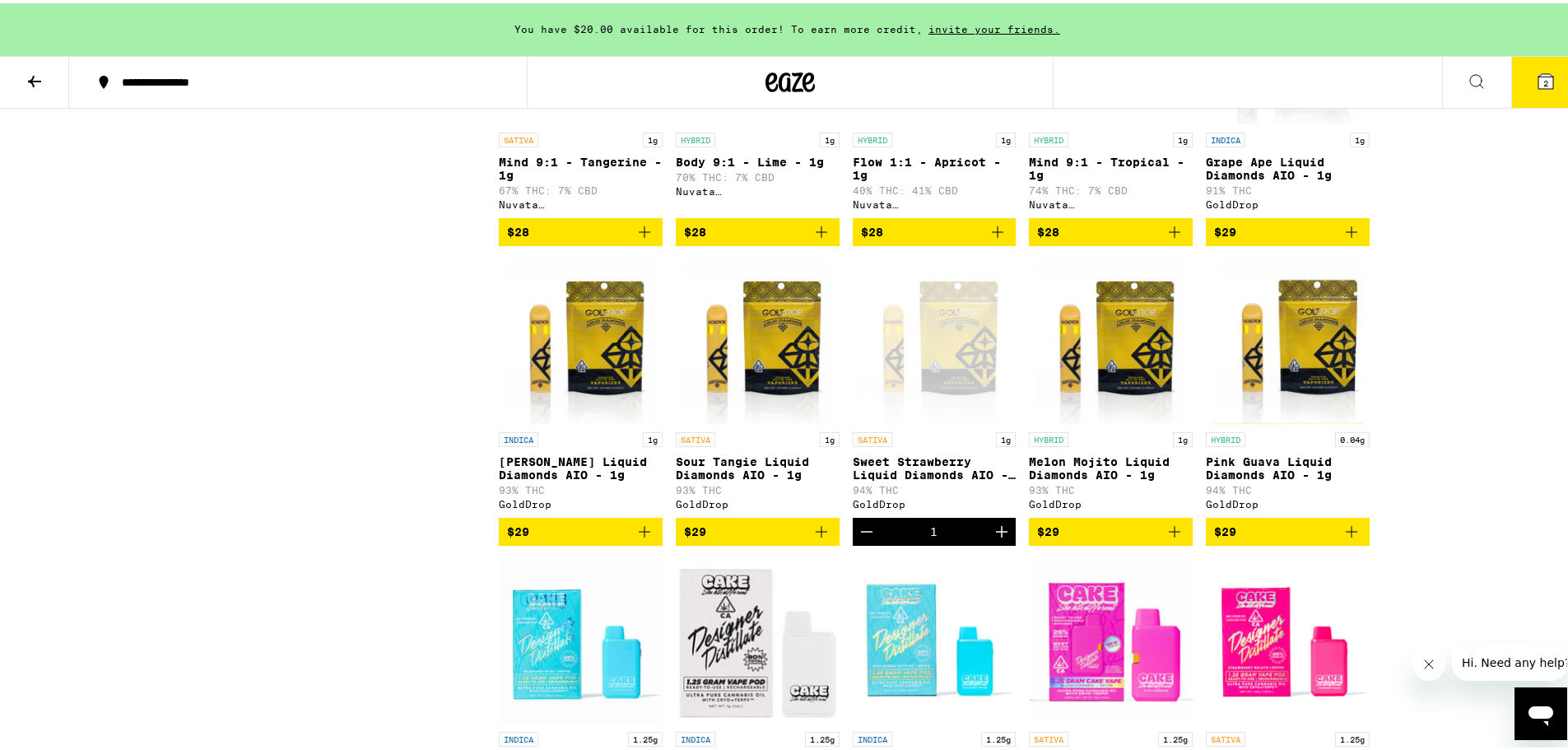
scroll to position [988, 0]
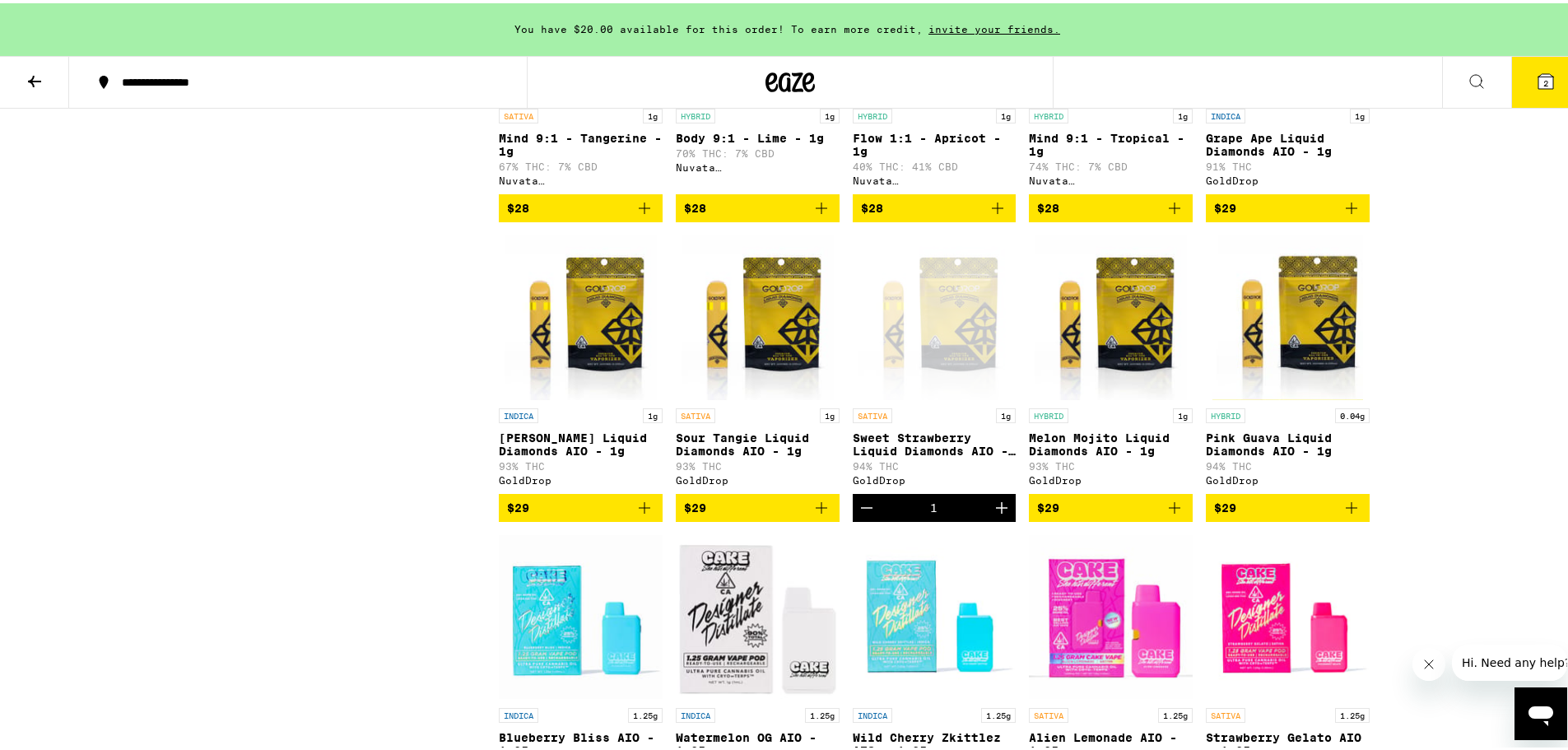
click at [857, 515] on icon "Decrement" at bounding box center [866, 504] width 19 height 19
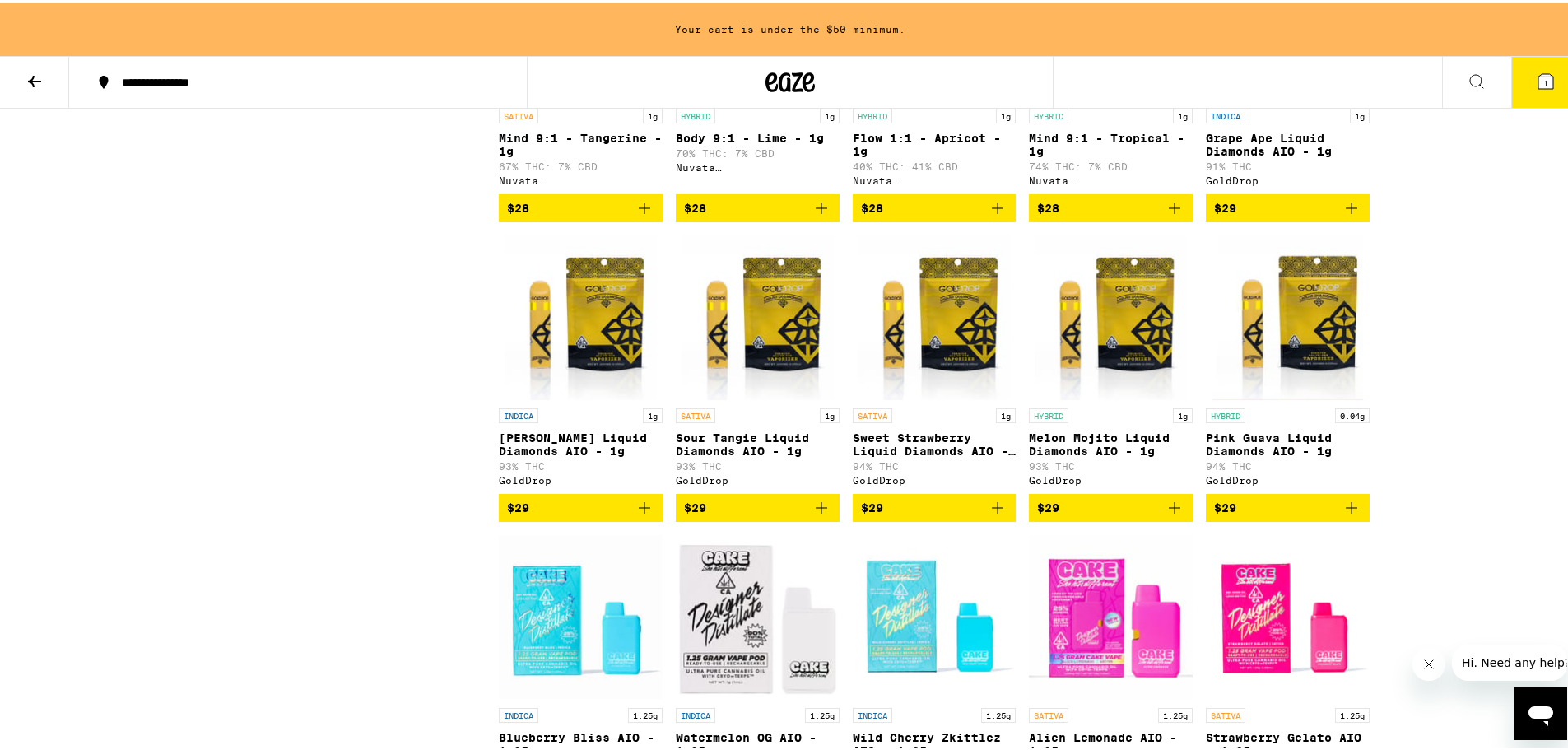
click at [990, 515] on icon "Add to bag" at bounding box center [998, 504] width 19 height 19
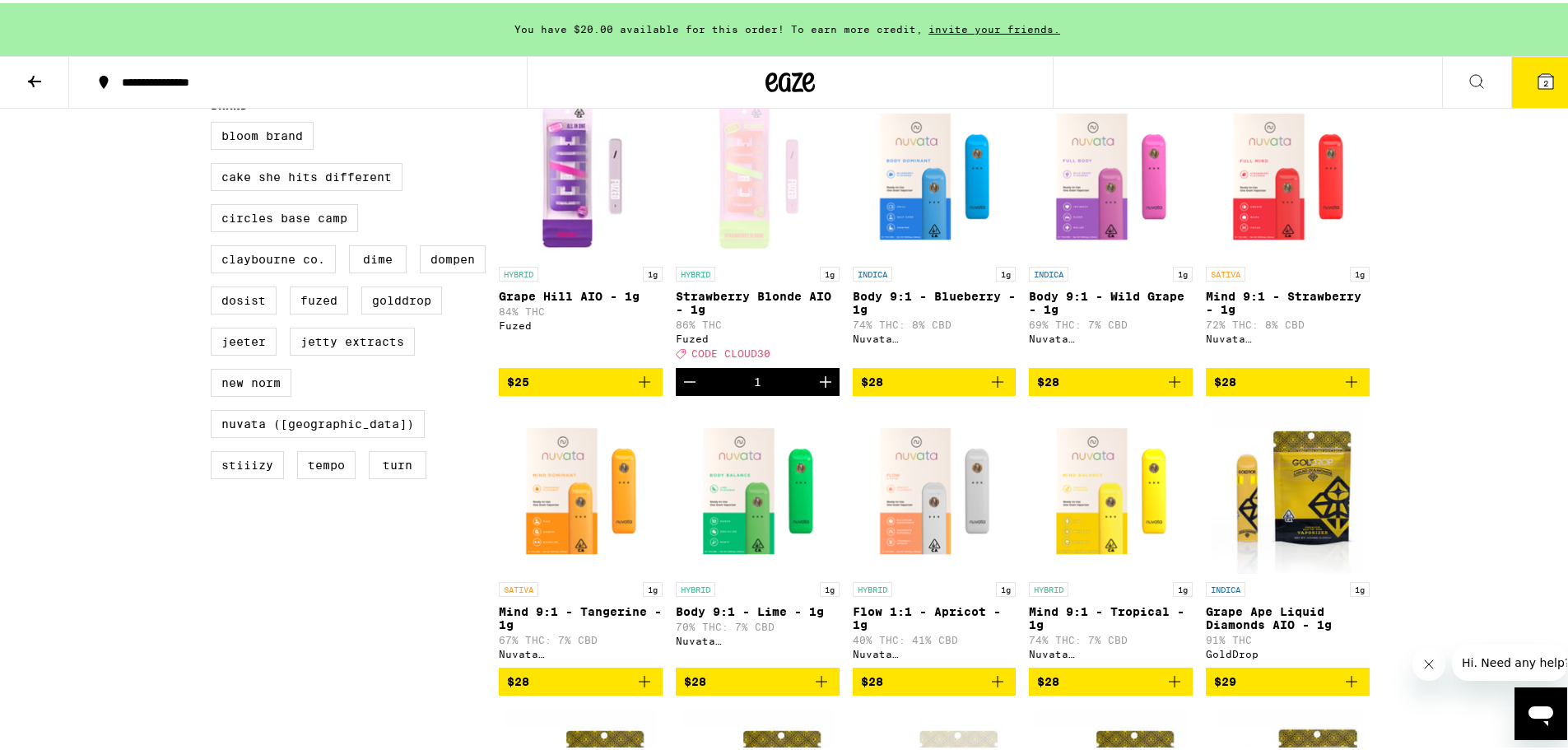
scroll to position [494, 0]
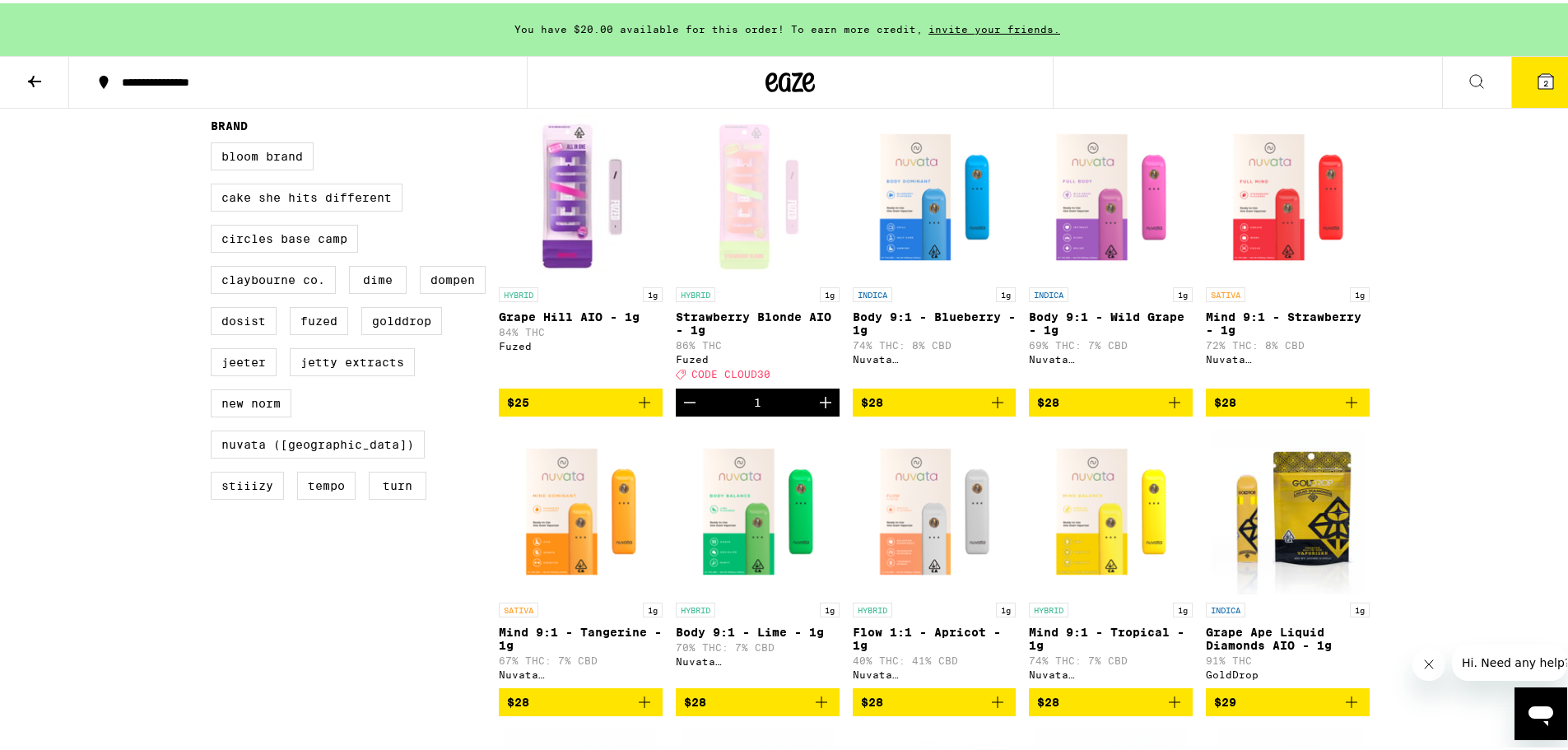
click at [680, 409] on icon "Decrement" at bounding box center [689, 399] width 19 height 19
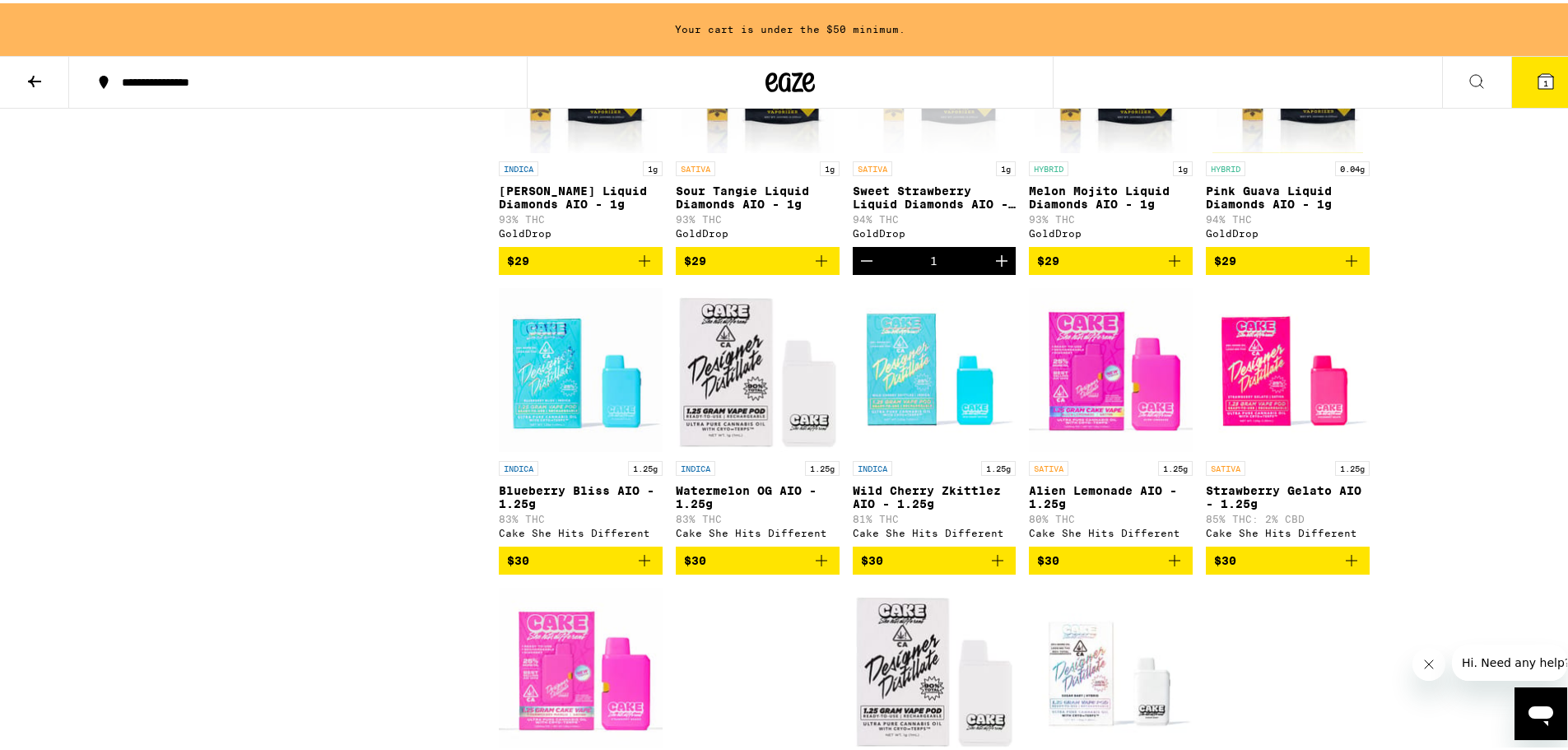
scroll to position [988, 0]
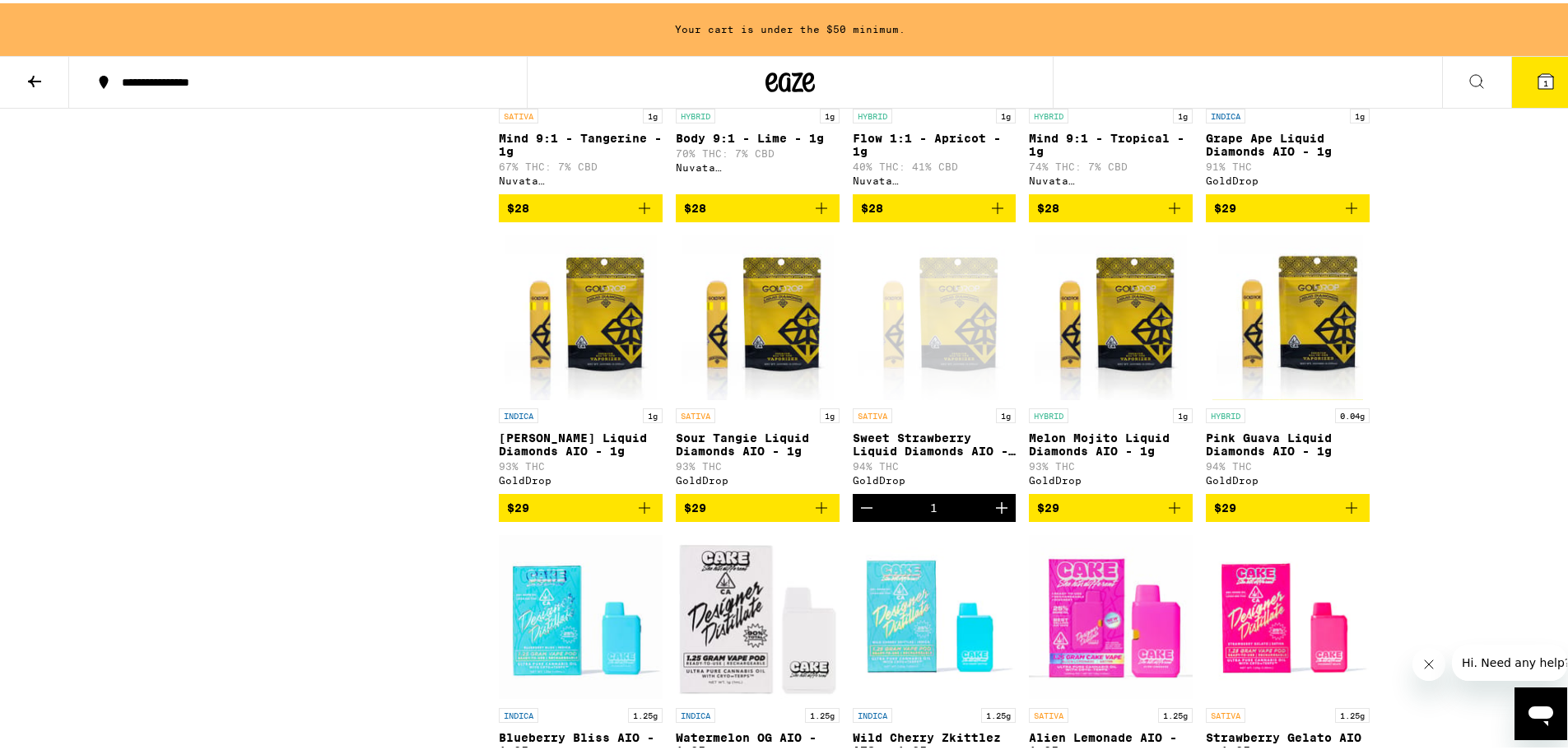
click at [859, 515] on icon "Decrement" at bounding box center [866, 504] width 19 height 19
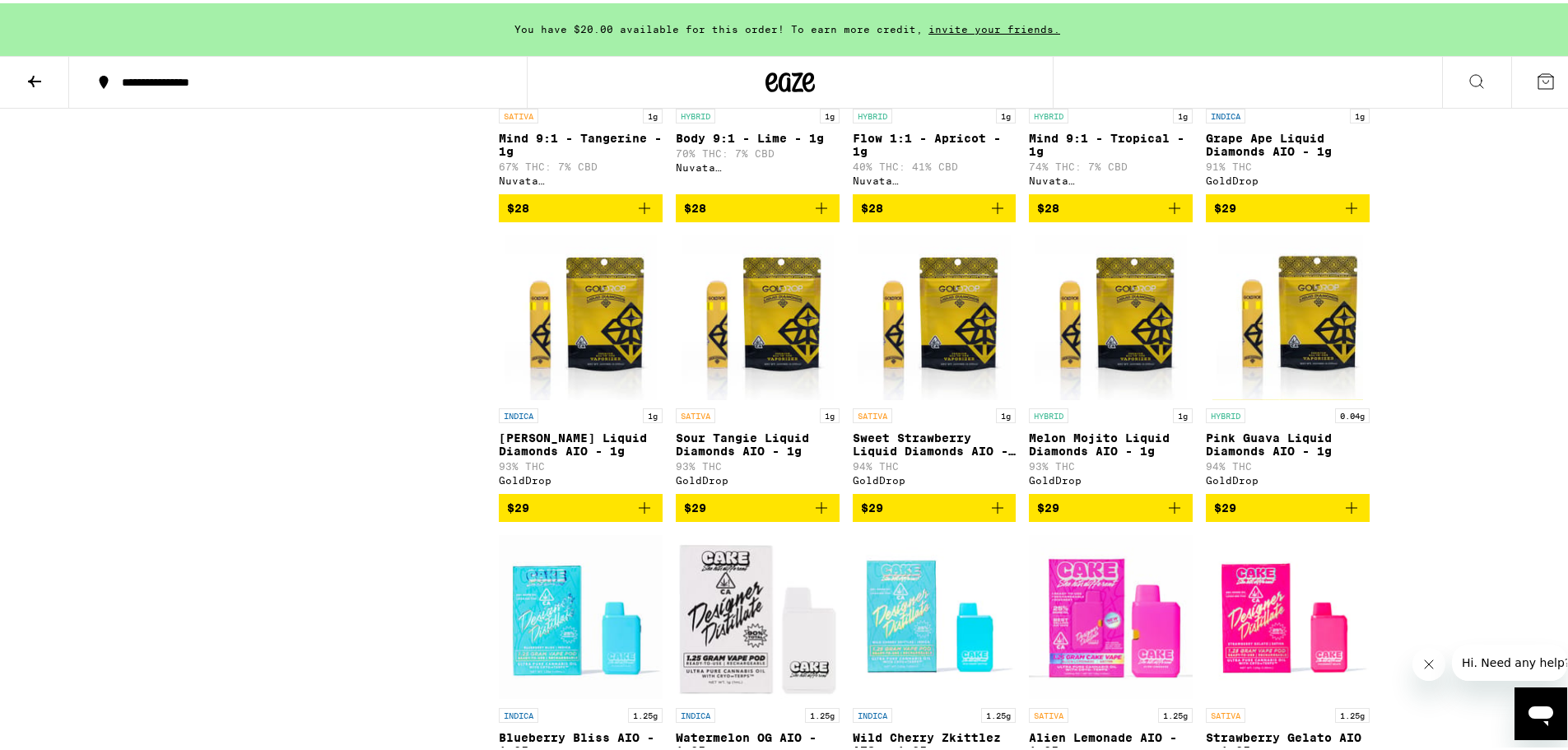
click at [823, 515] on icon "Add to bag" at bounding box center [821, 504] width 19 height 19
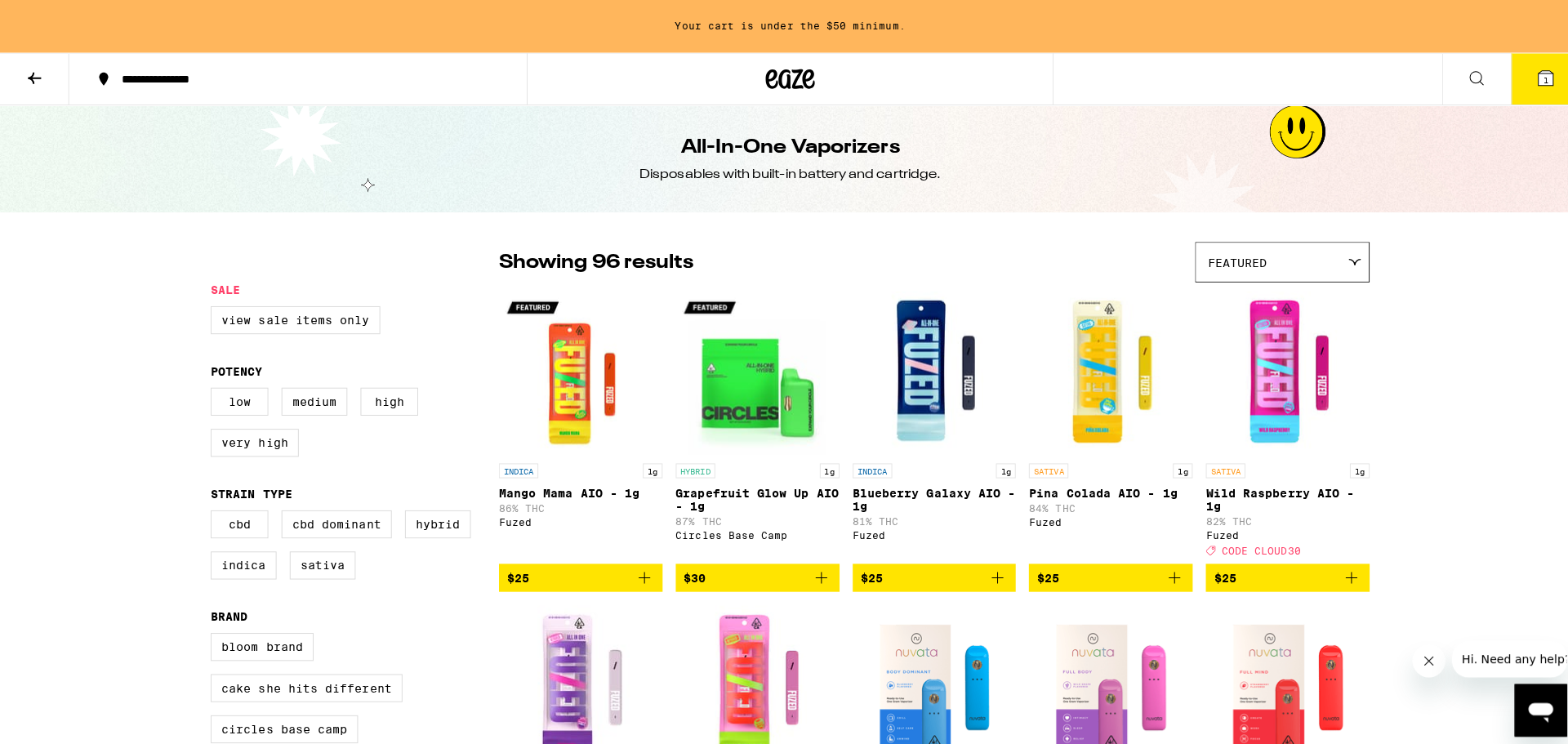
scroll to position [490, 0]
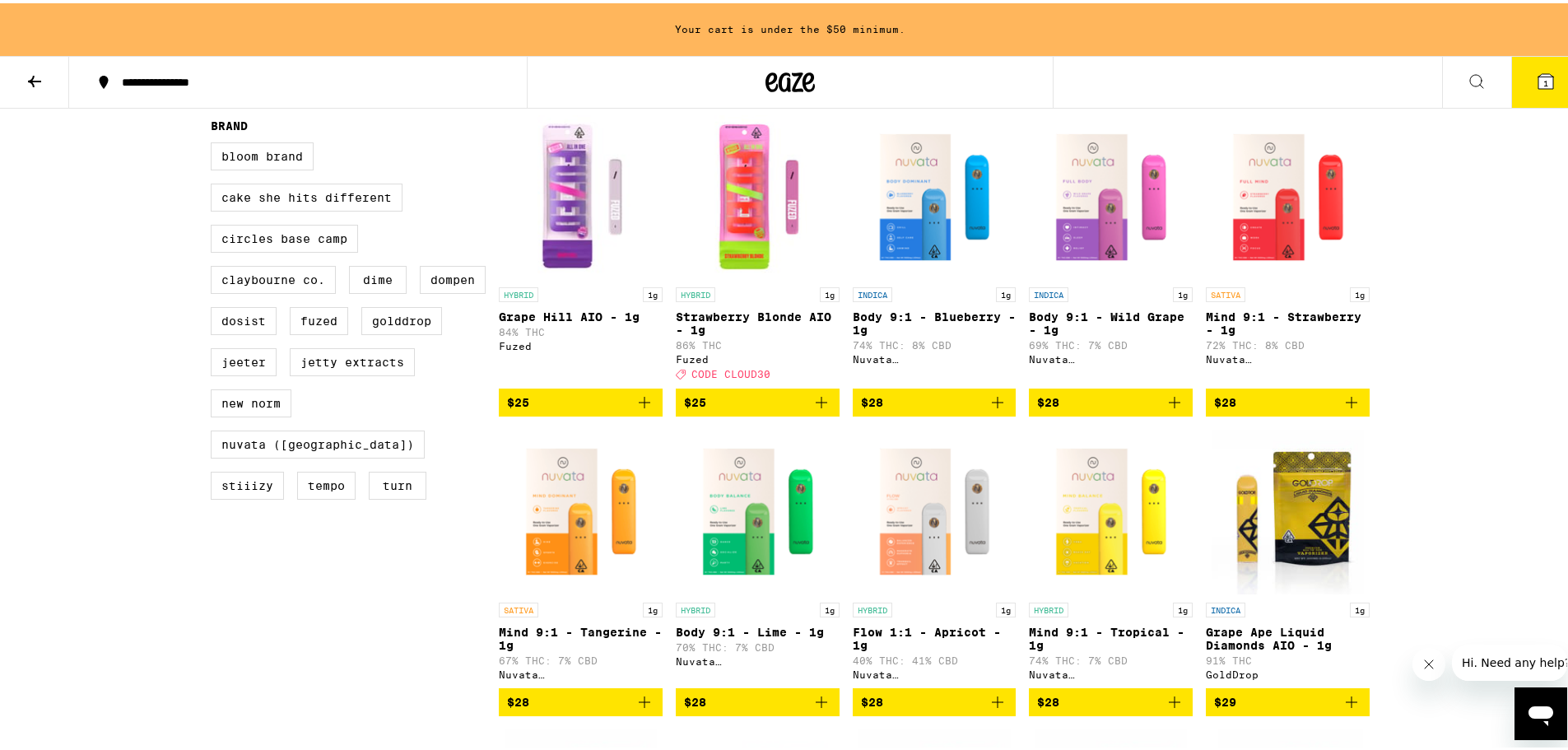
click at [822, 409] on icon "Add to bag" at bounding box center [821, 399] width 19 height 19
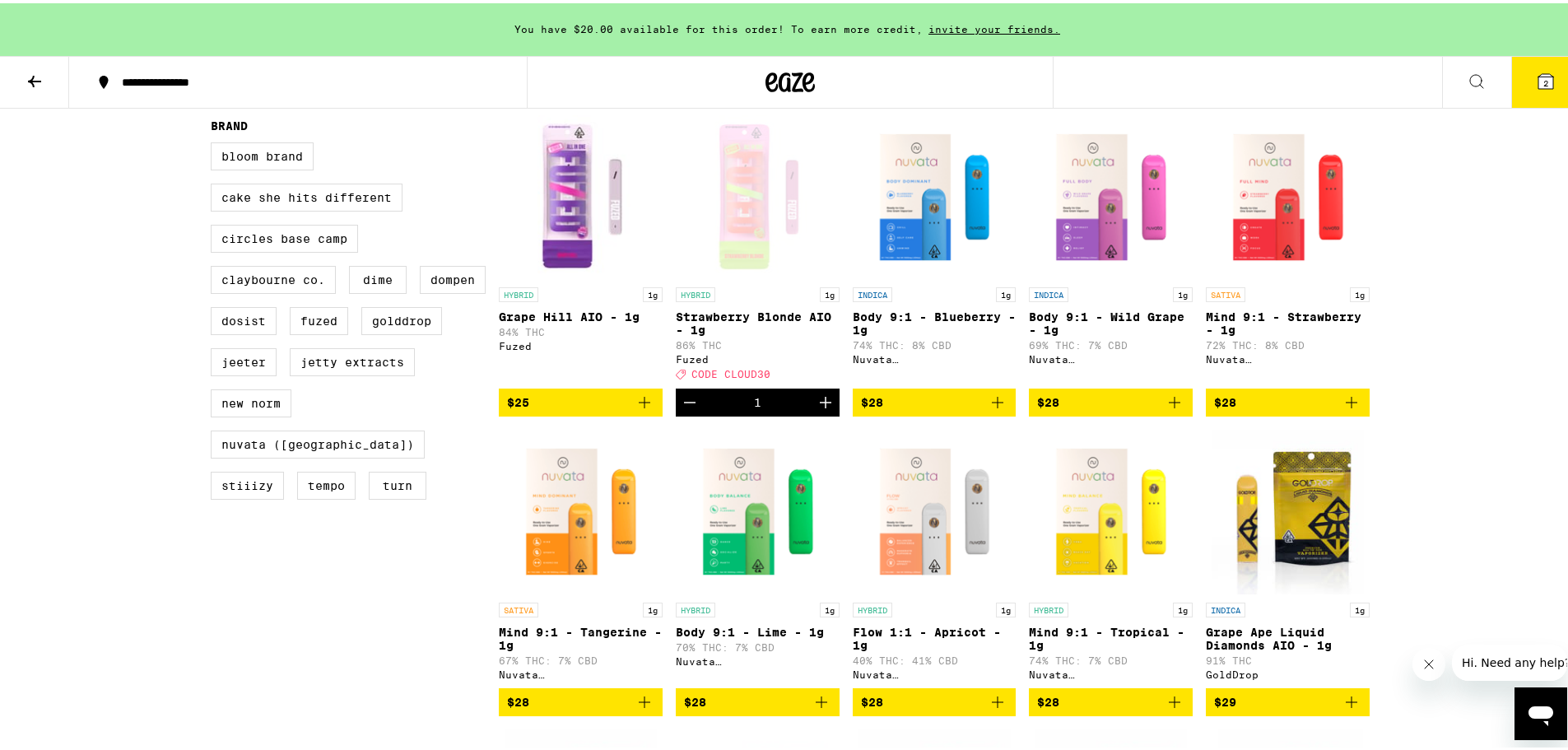
click at [1512, 80] on button "2" at bounding box center [1546, 79] width 69 height 51
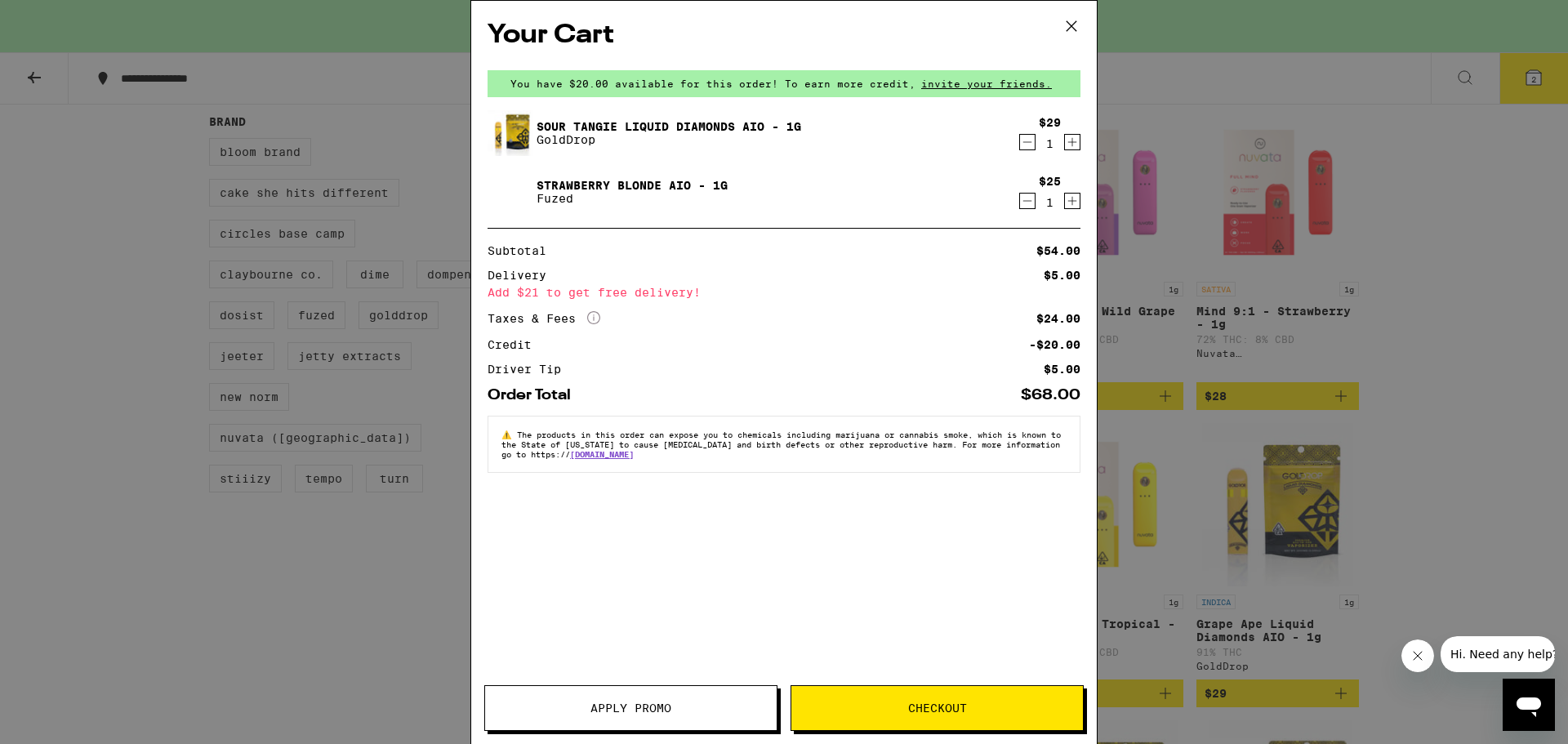
click at [953, 695] on button "Checkout" at bounding box center [937, 708] width 293 height 45
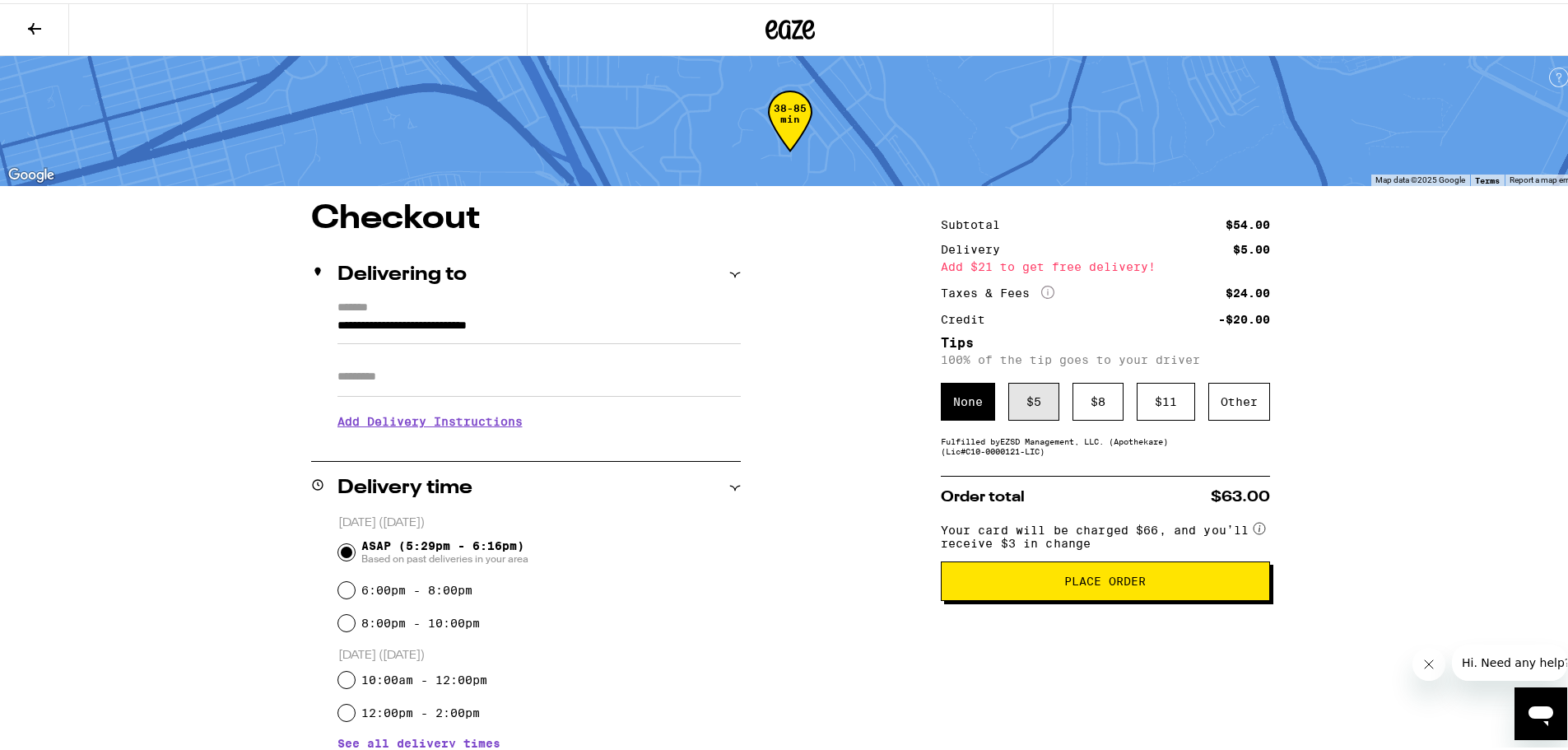
click at [1014, 414] on div "$ 5" at bounding box center [1034, 398] width 51 height 38
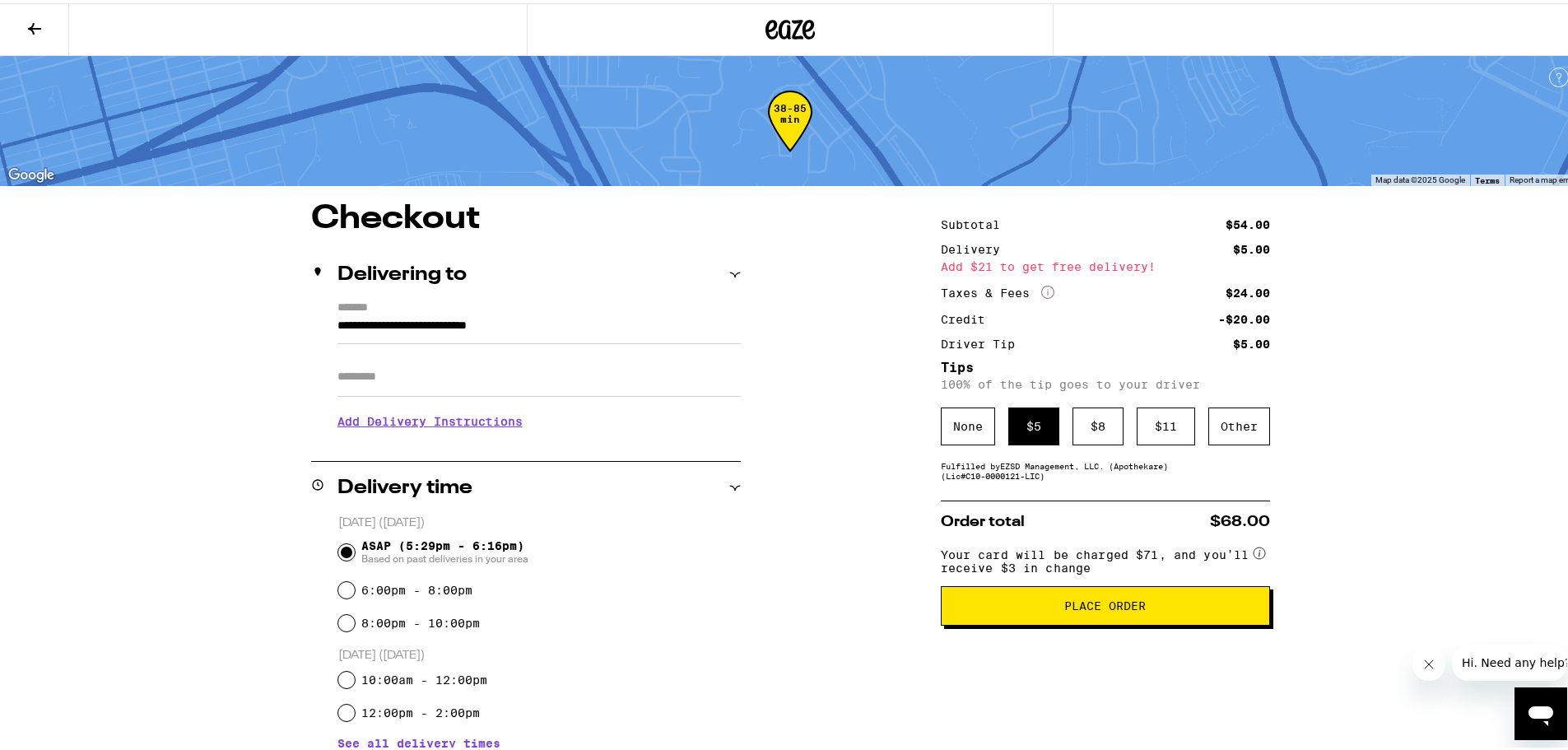
click at [1139, 608] on span "Place Order" at bounding box center [1104, 602] width 81 height 11
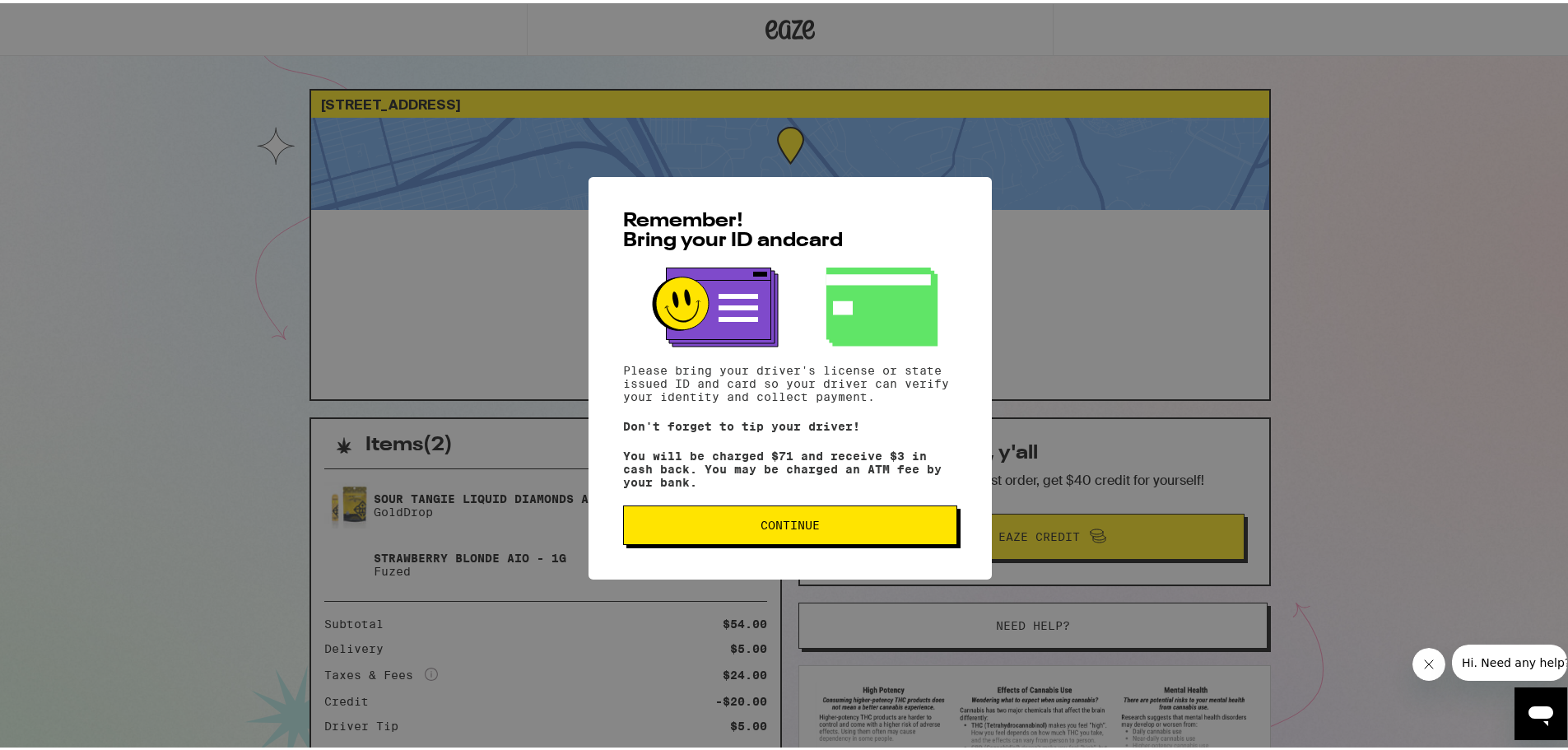
click at [832, 540] on button "Continue" at bounding box center [790, 522] width 334 height 40
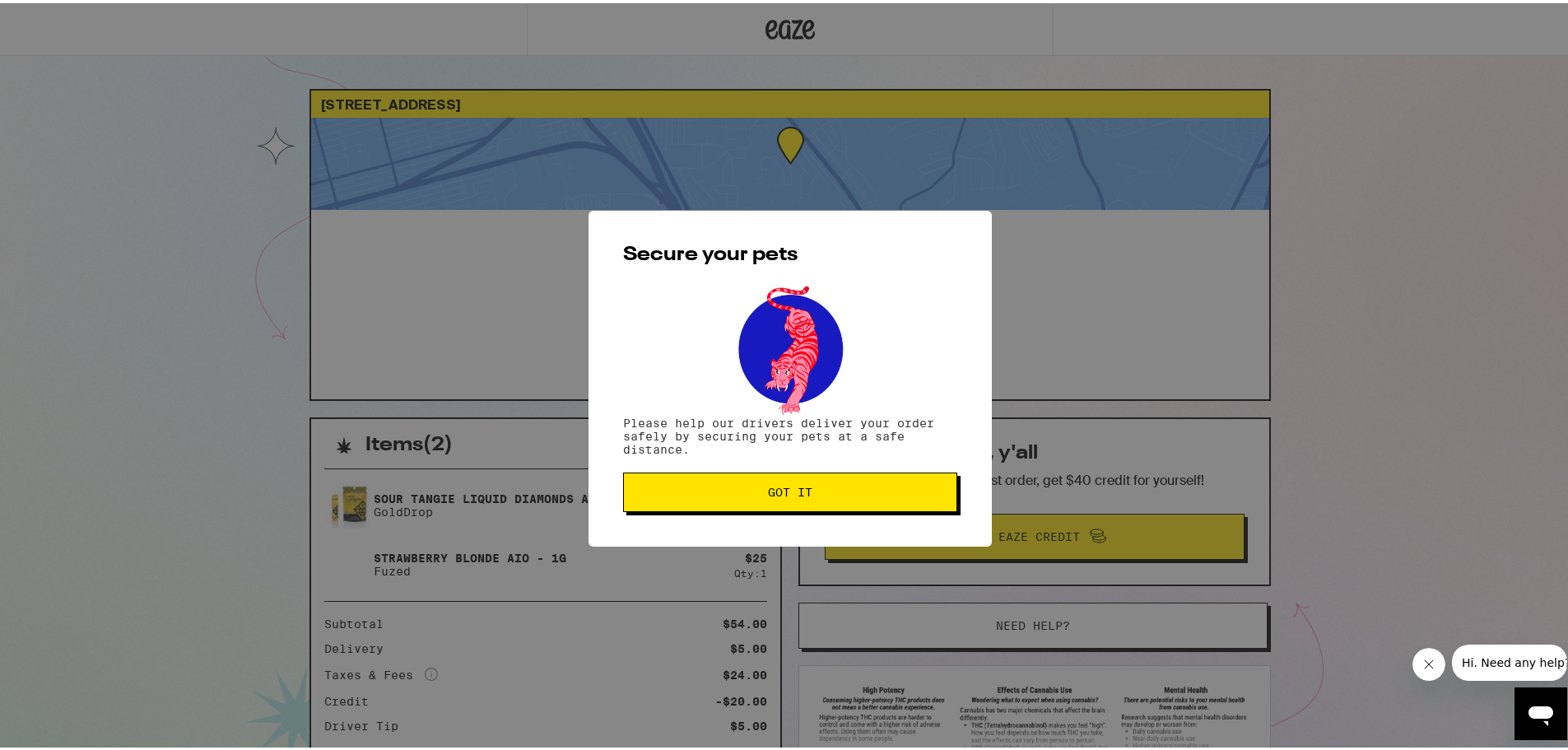
click at [805, 499] on button "Got it" at bounding box center [790, 488] width 334 height 40
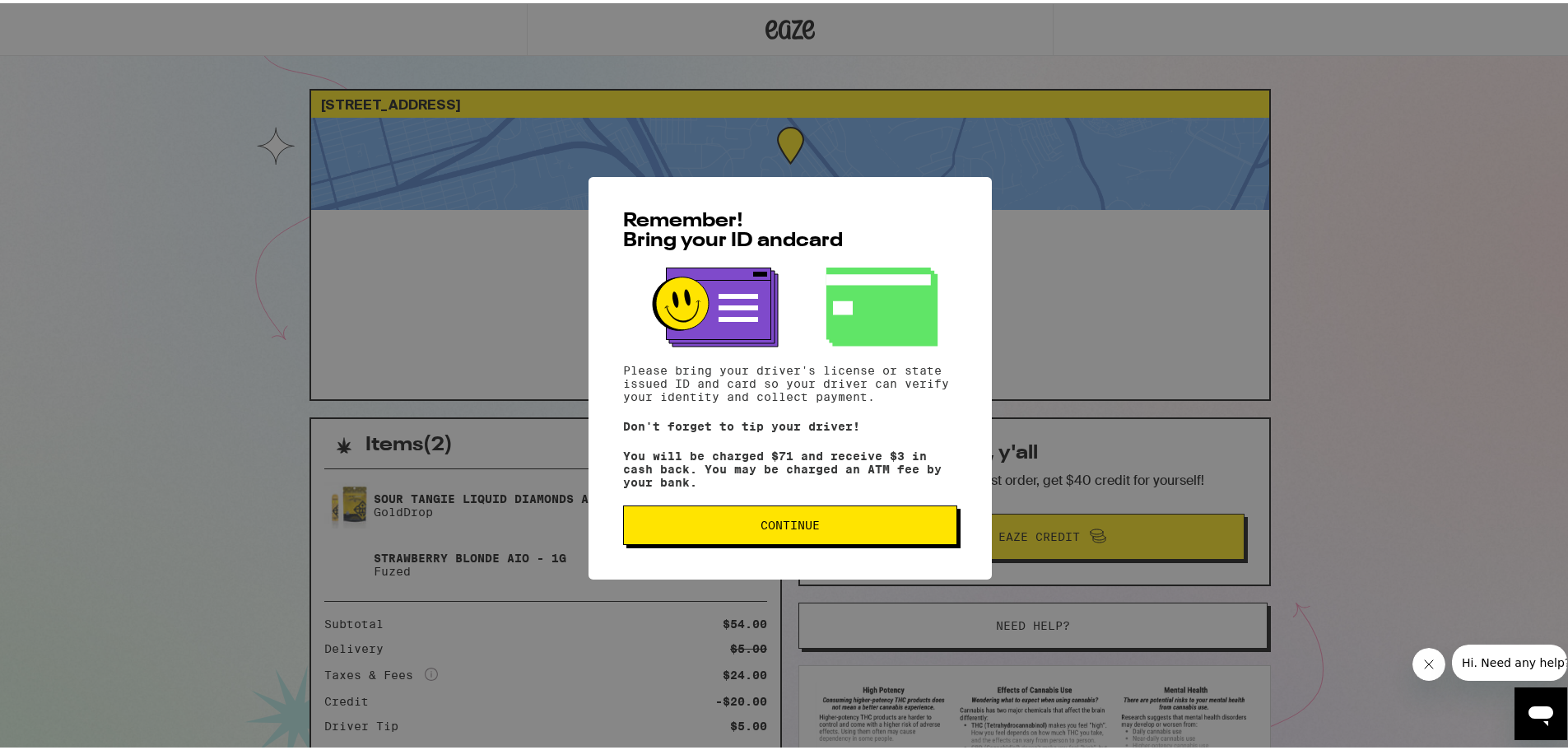
drag, startPoint x: 781, startPoint y: 524, endPoint x: 644, endPoint y: 176, distance: 374.0
click at [784, 518] on button "Continue" at bounding box center [790, 522] width 334 height 40
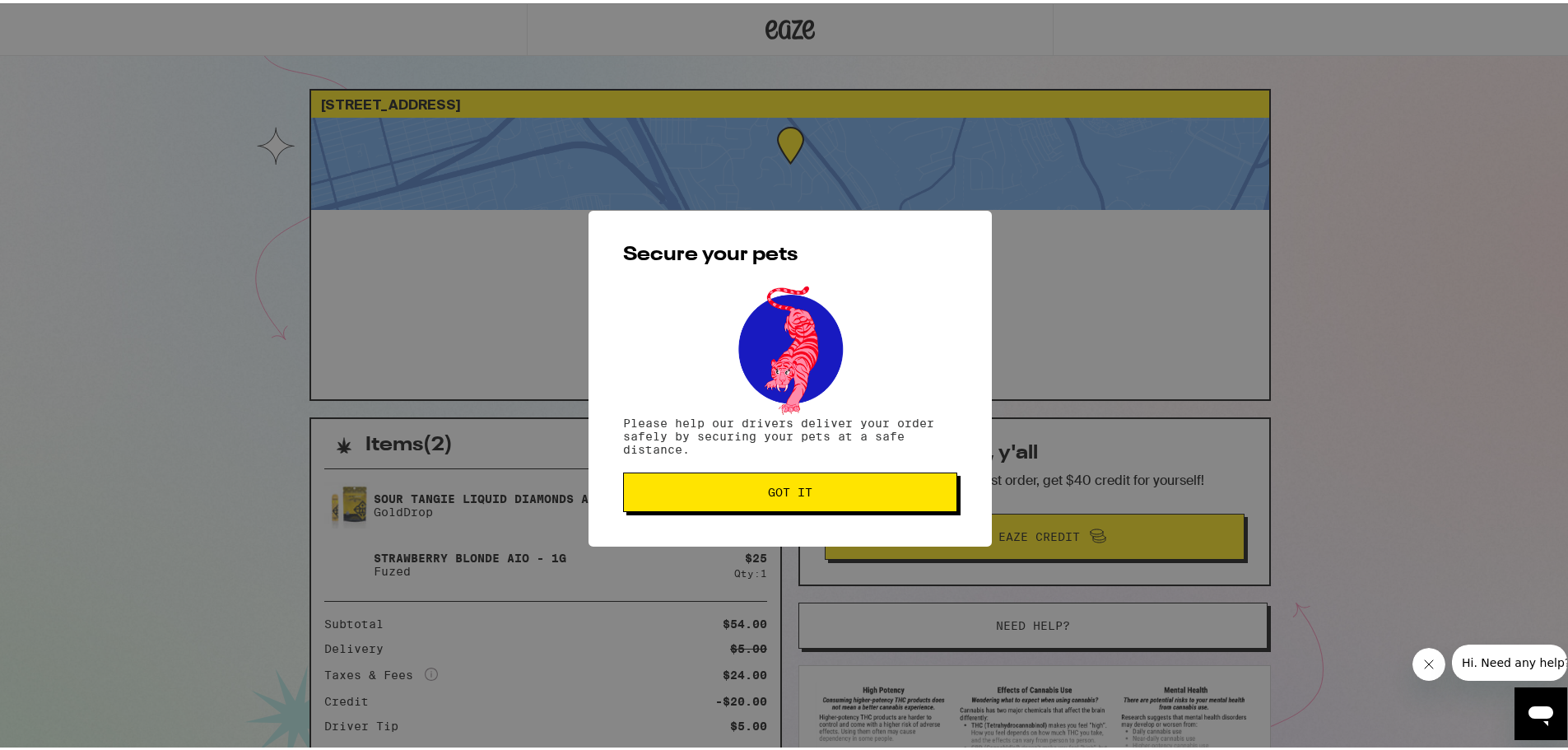
click at [757, 475] on button "Got it" at bounding box center [790, 488] width 334 height 40
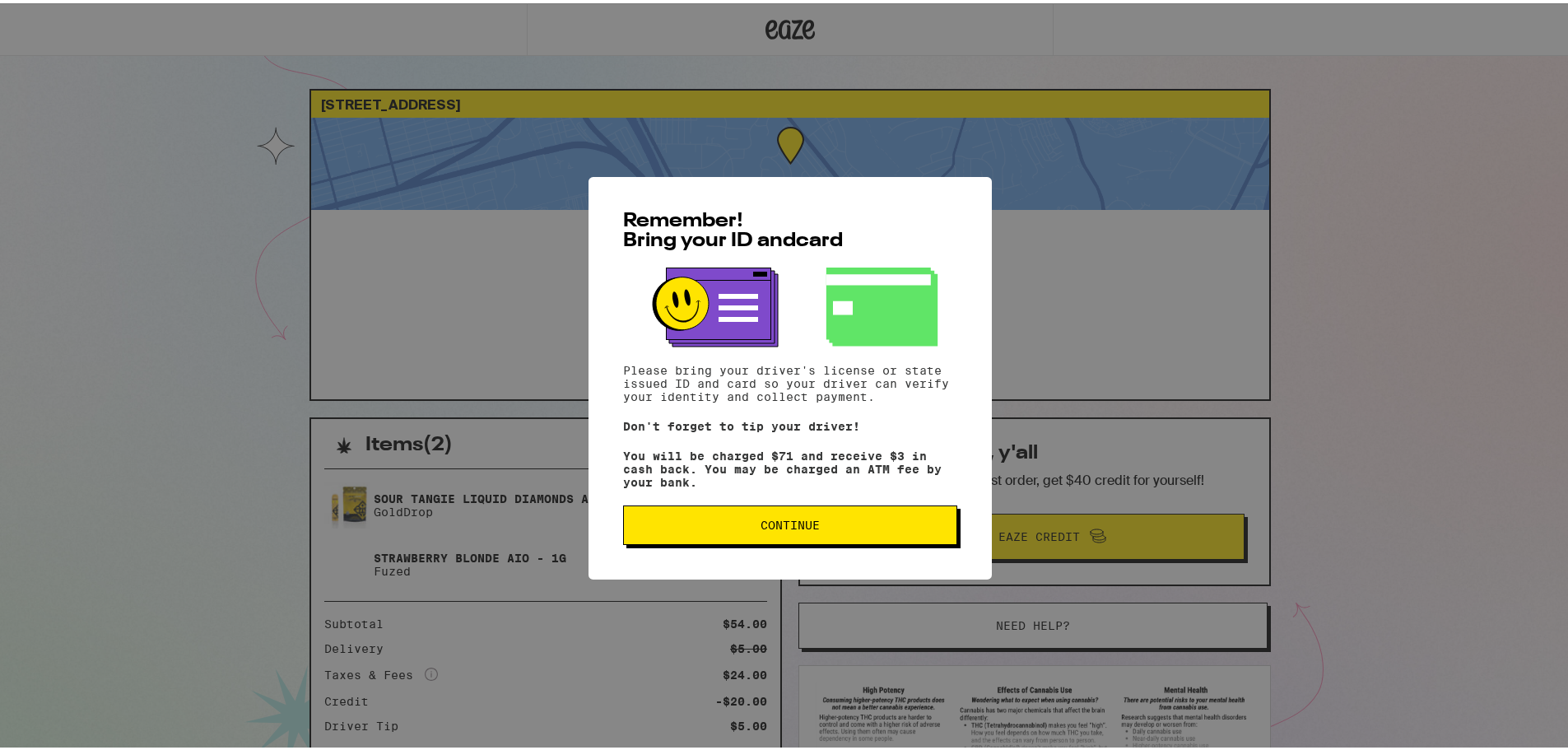
click at [716, 540] on button "Continue" at bounding box center [790, 522] width 334 height 40
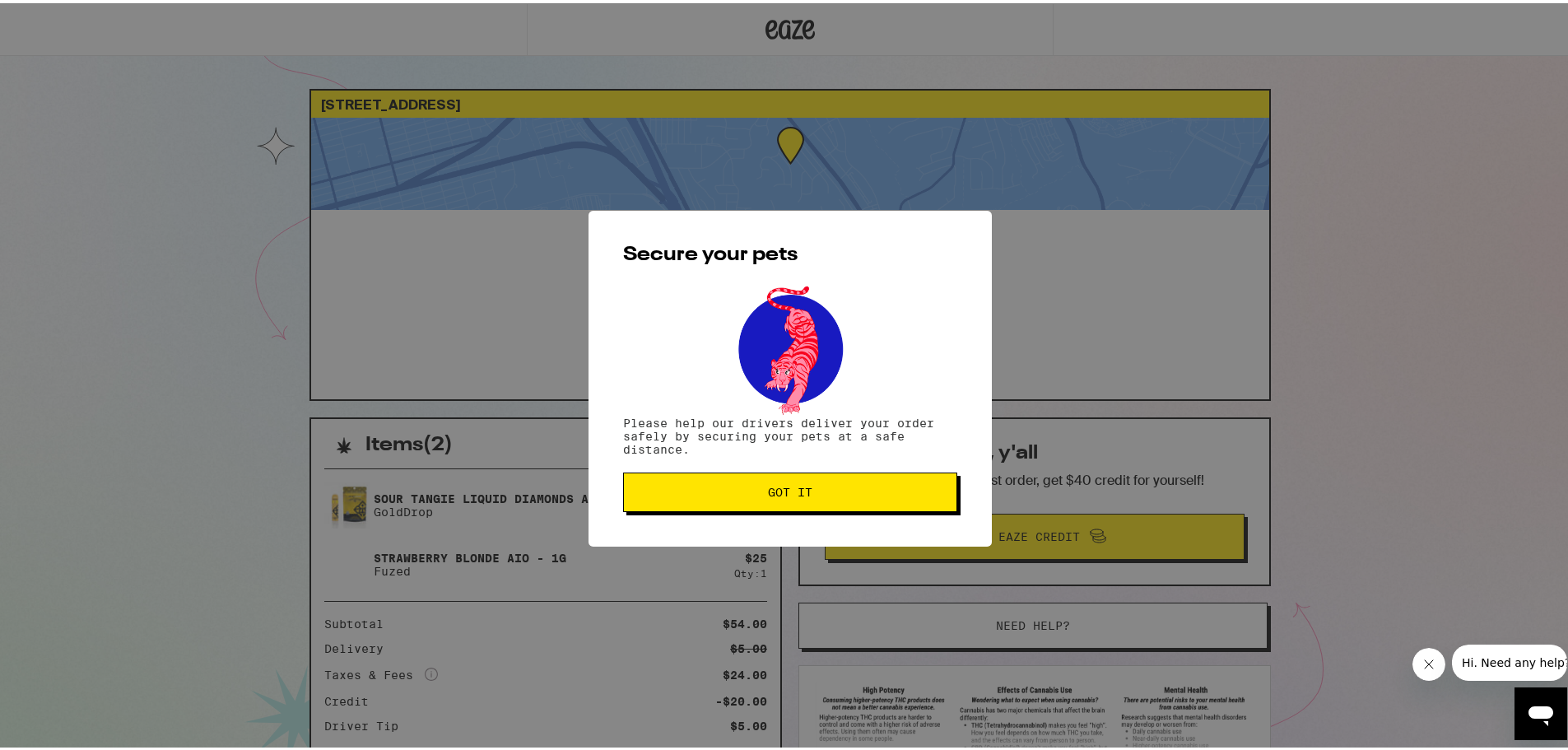
click at [777, 492] on span "Got it" at bounding box center [790, 488] width 44 height 11
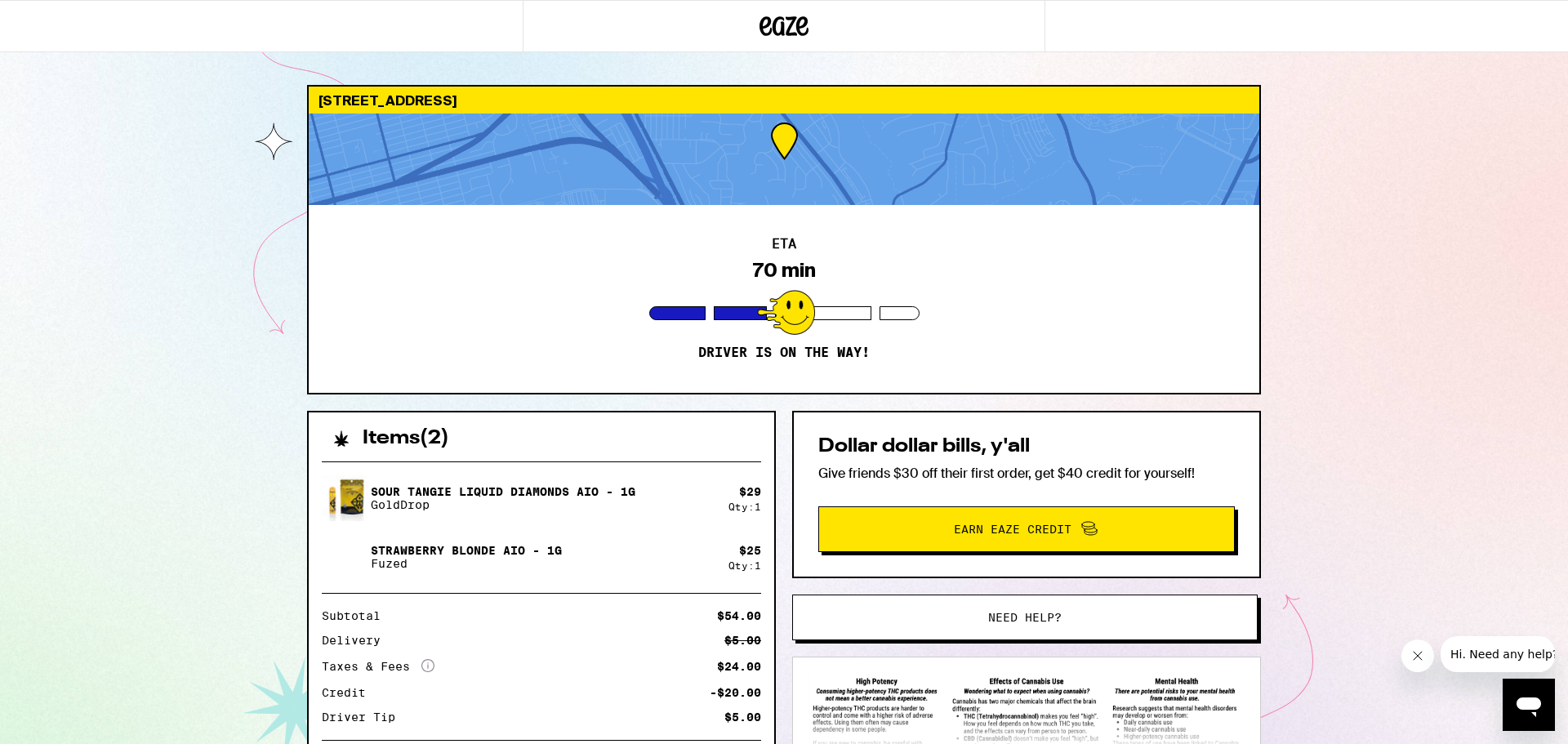
click at [1142, 623] on button "Need help?" at bounding box center [1025, 617] width 465 height 45
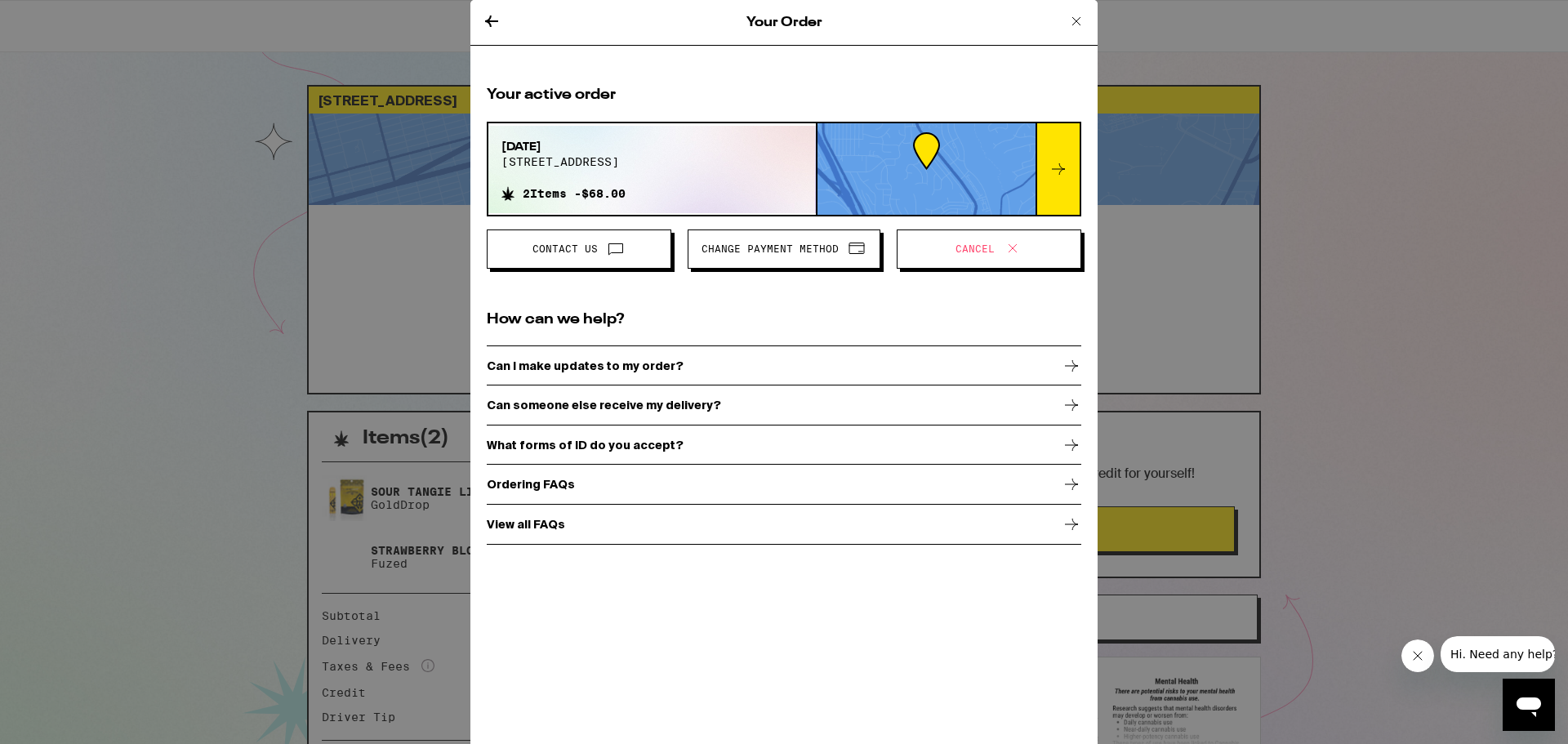
click at [679, 368] on div "Can I make updates to my order?" at bounding box center [784, 365] width 595 height 41
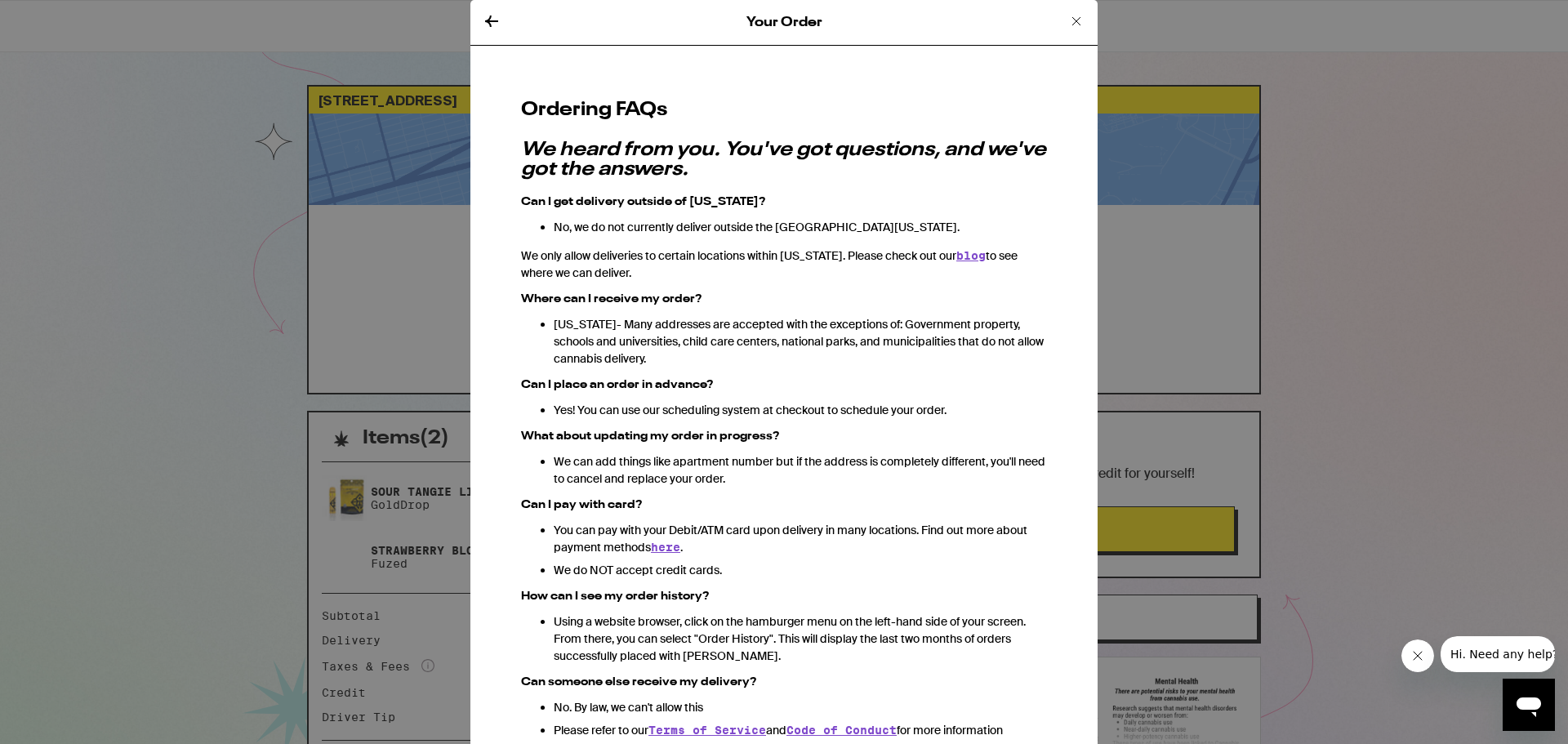
click at [488, 19] on icon at bounding box center [491, 21] width 13 height 11
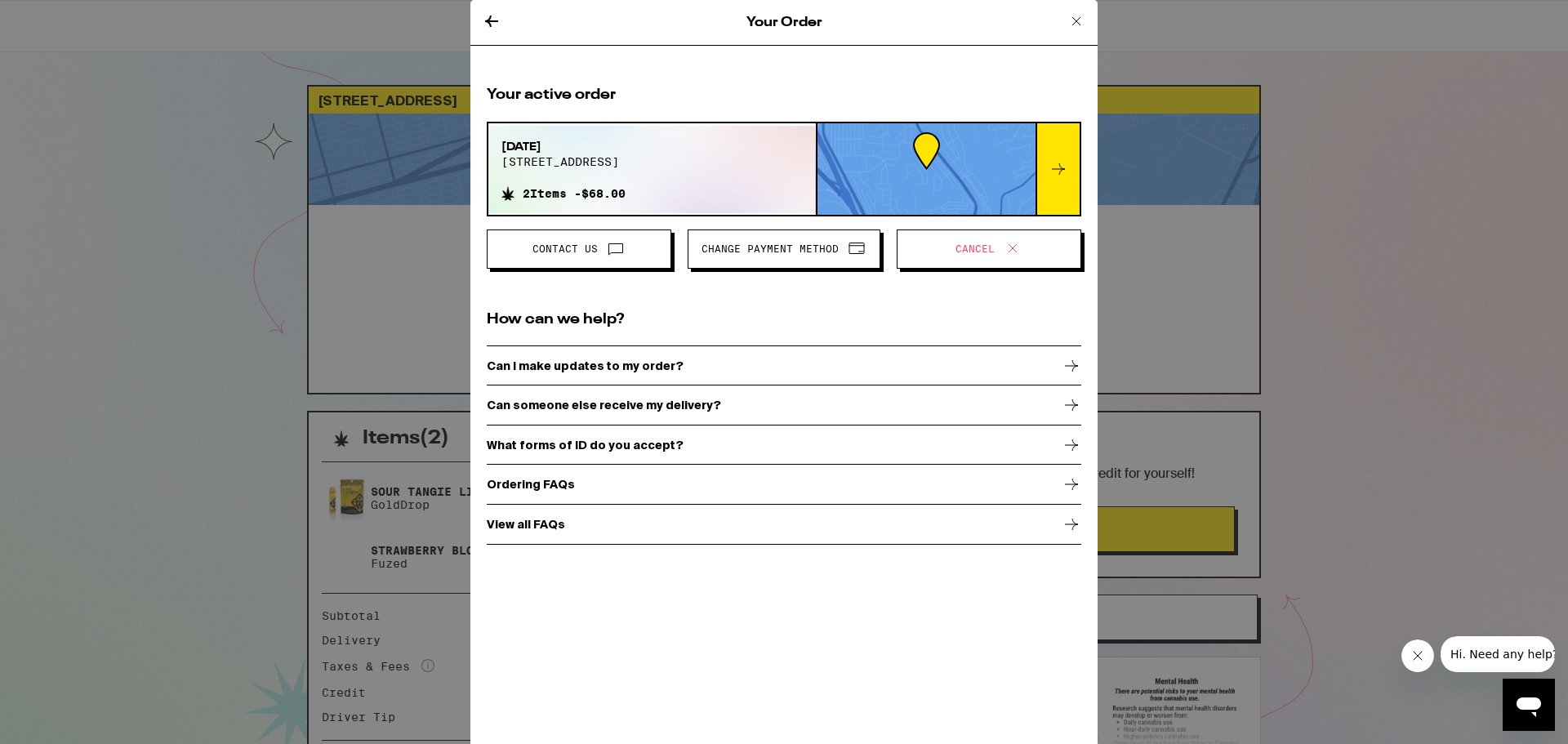
click at [682, 481] on div "Ordering FAQs" at bounding box center [784, 483] width 595 height 41
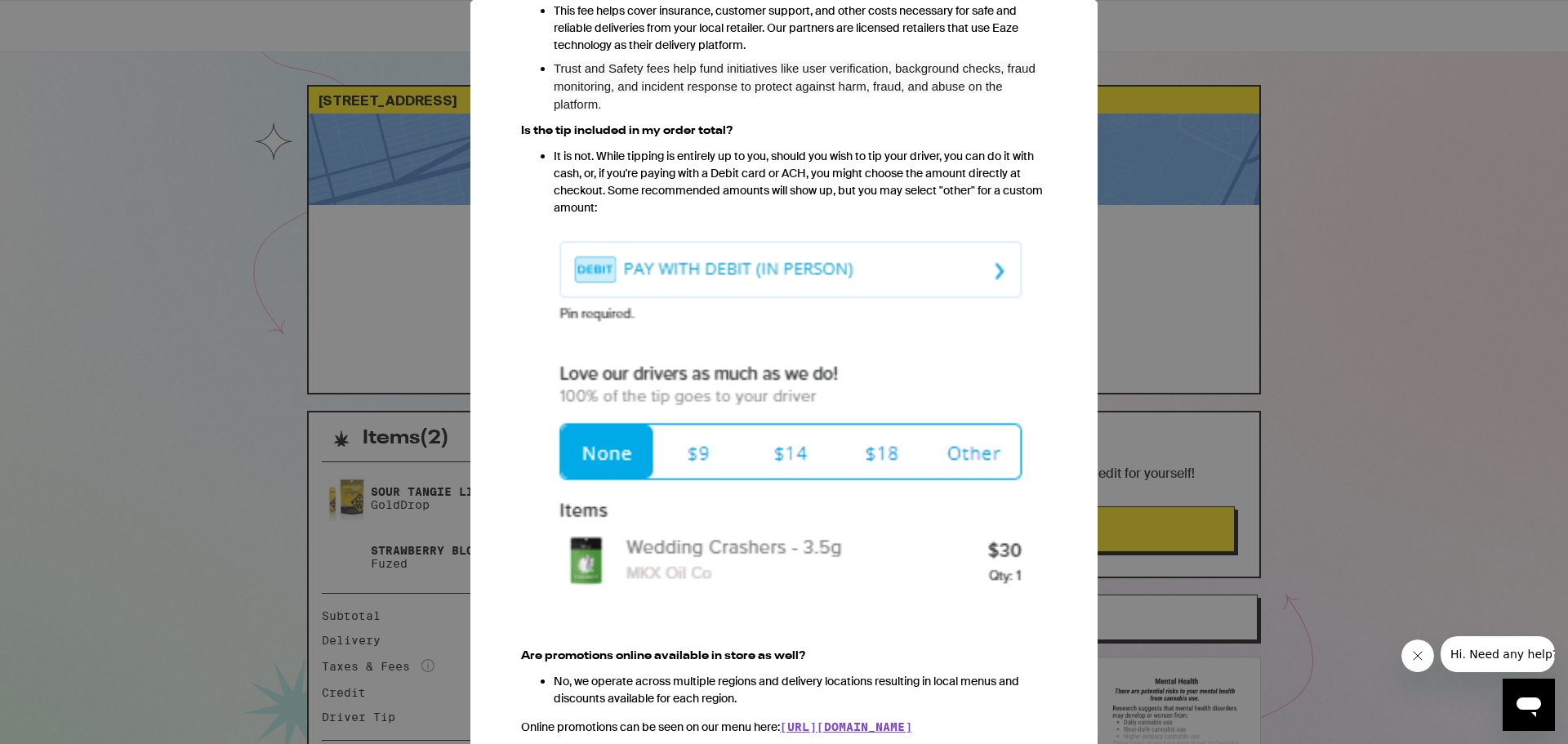
scroll to position [1233, 0]
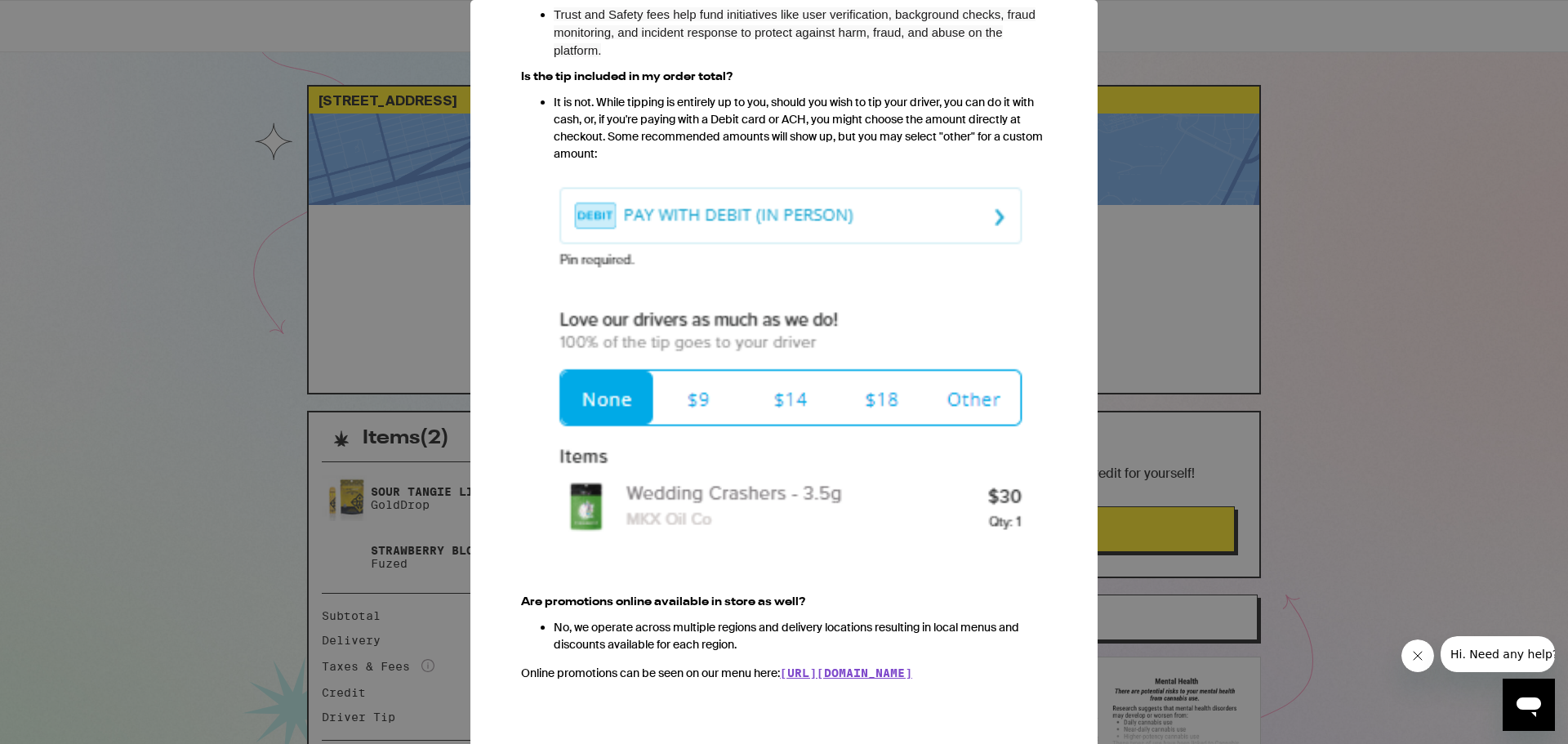
click at [1439, 272] on div "Your Order Ordering FAQs We heard from you. You've got questions, and we've got…" at bounding box center [784, 372] width 1568 height 744
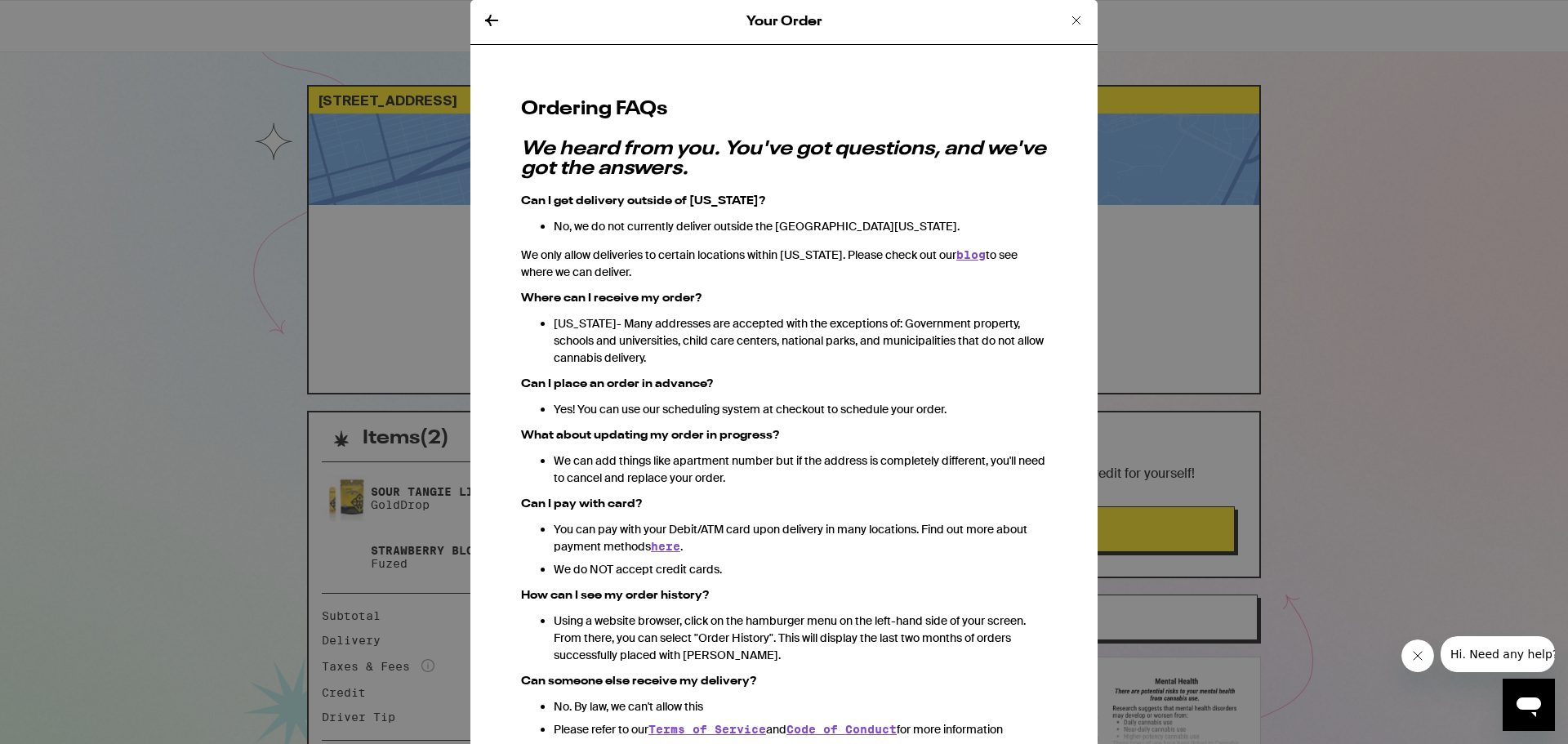
scroll to position [0, 0]
click at [1072, 22] on icon at bounding box center [1076, 21] width 8 height 8
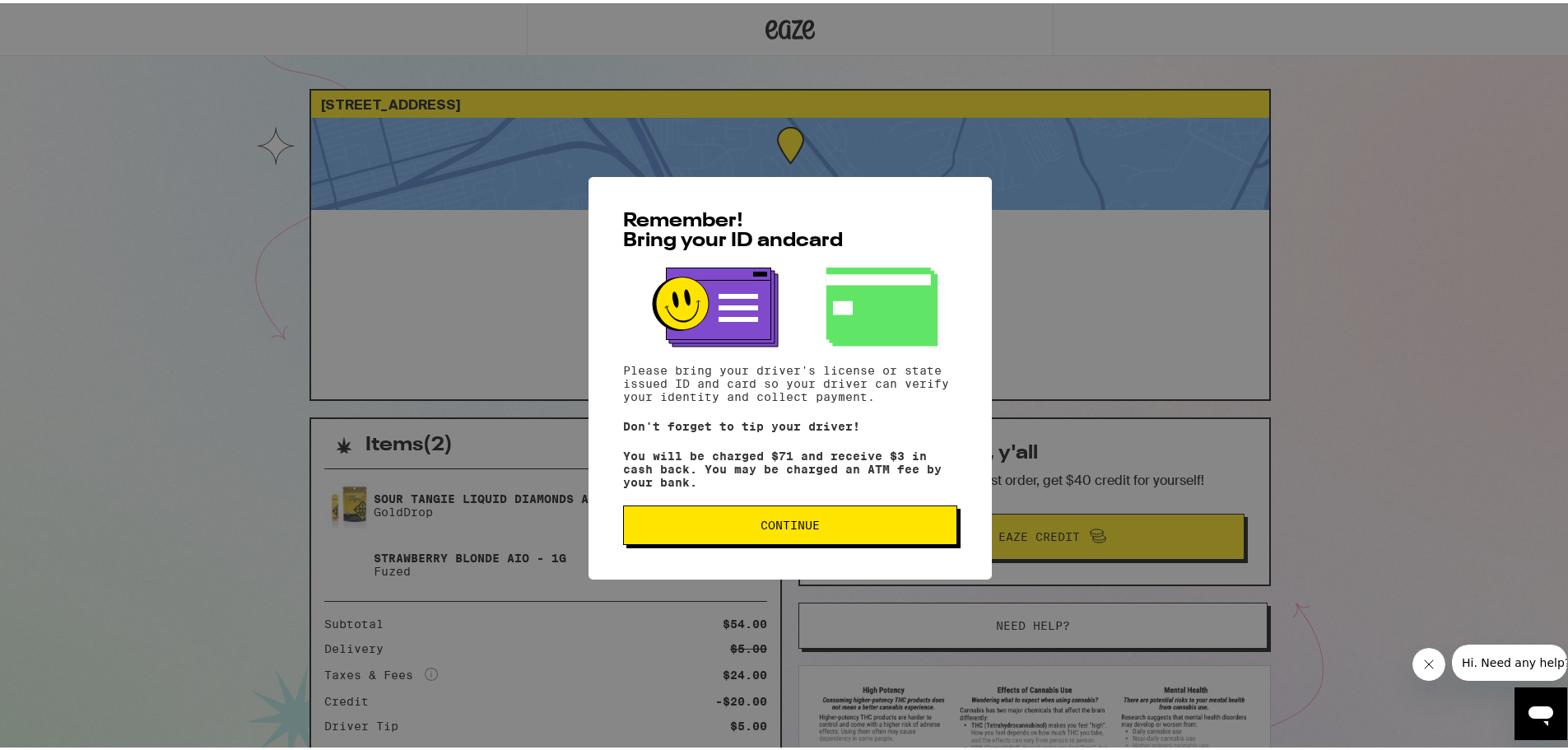
click at [767, 527] on span "Continue" at bounding box center [790, 522] width 59 height 11
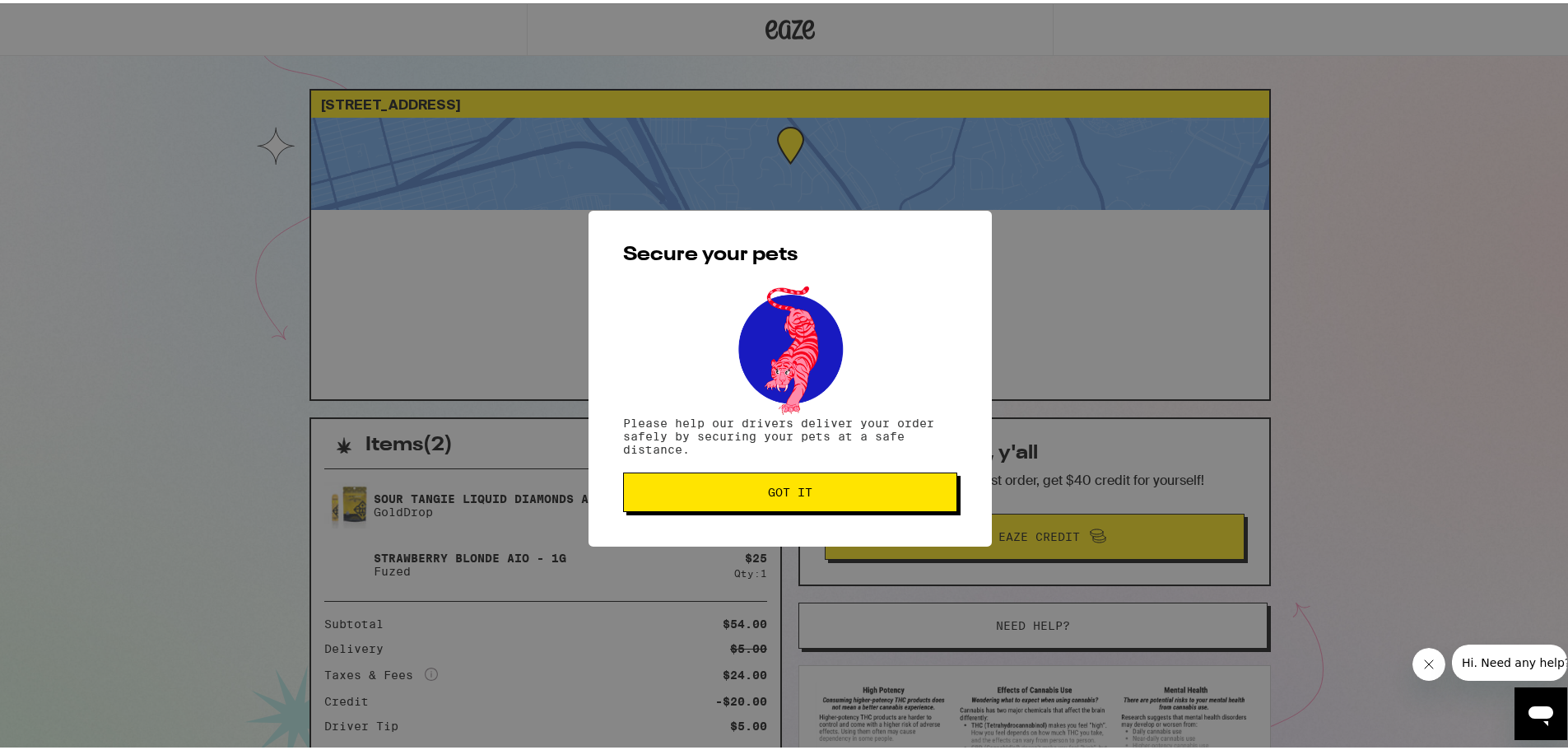
click at [778, 504] on button "Got it" at bounding box center [790, 488] width 334 height 40
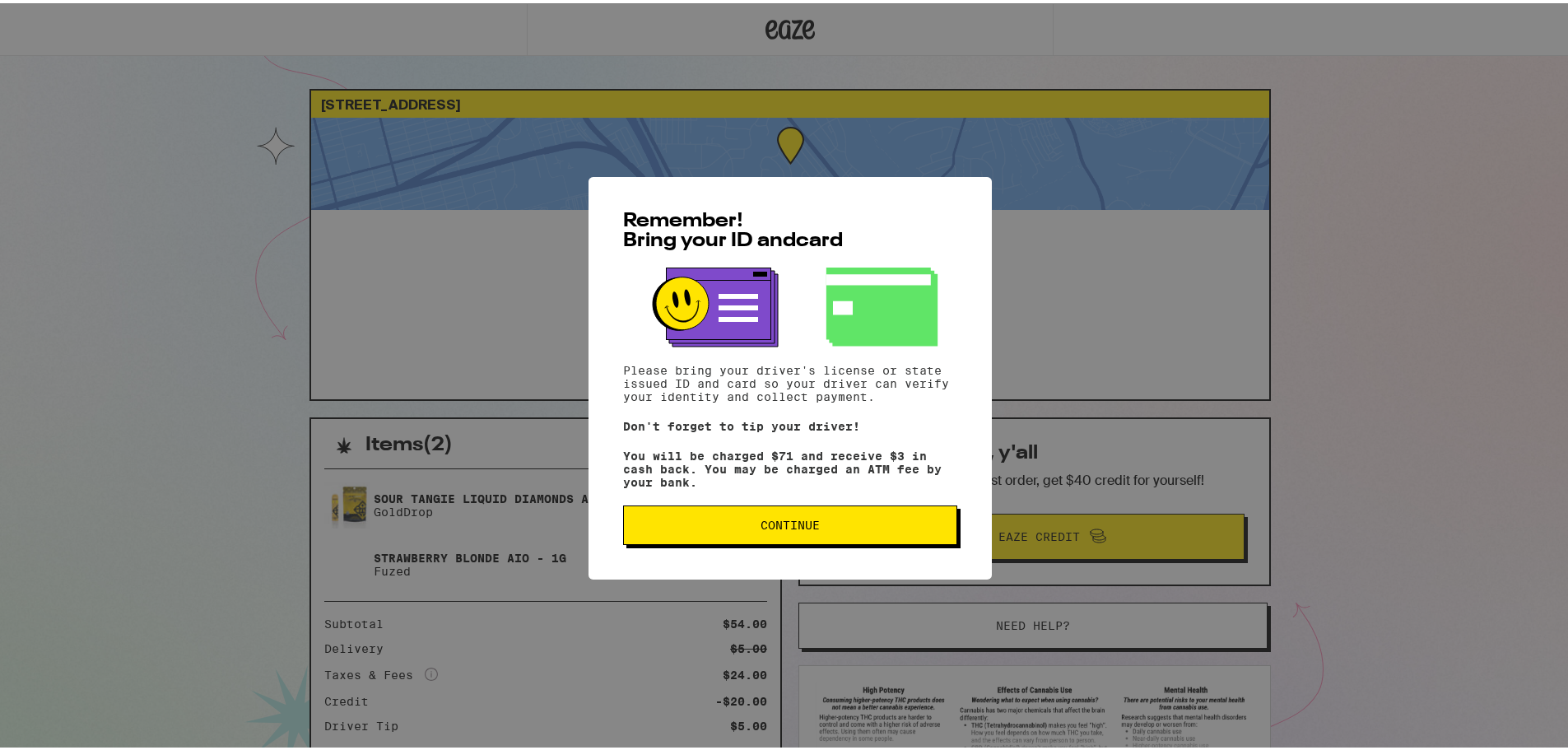
click at [817, 505] on div "Remember! Bring your ID and card Please bring your driver's license or state is…" at bounding box center [791, 375] width 404 height 403
click at [827, 517] on button "Continue" at bounding box center [790, 522] width 334 height 40
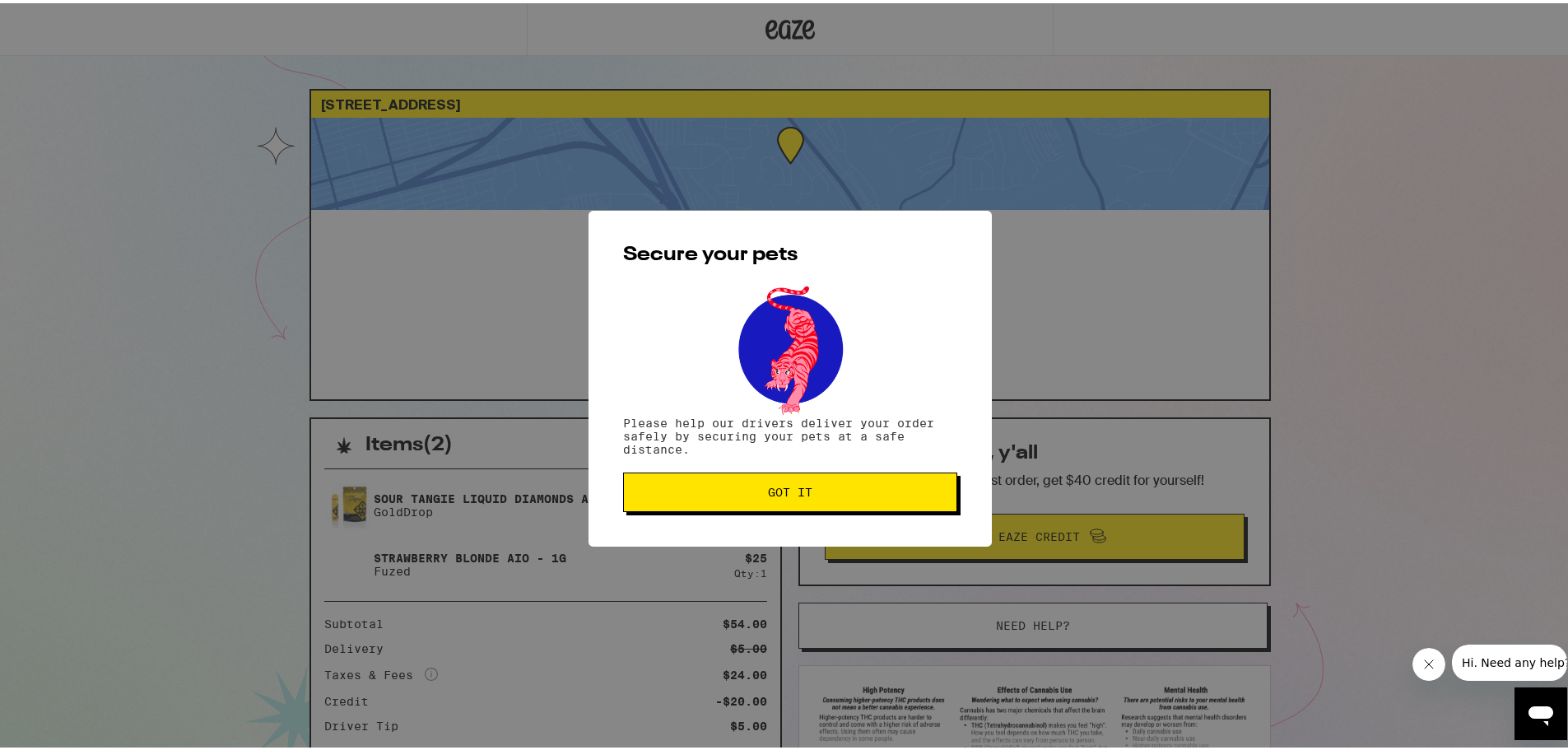
click at [791, 475] on button "Got it" at bounding box center [790, 488] width 334 height 40
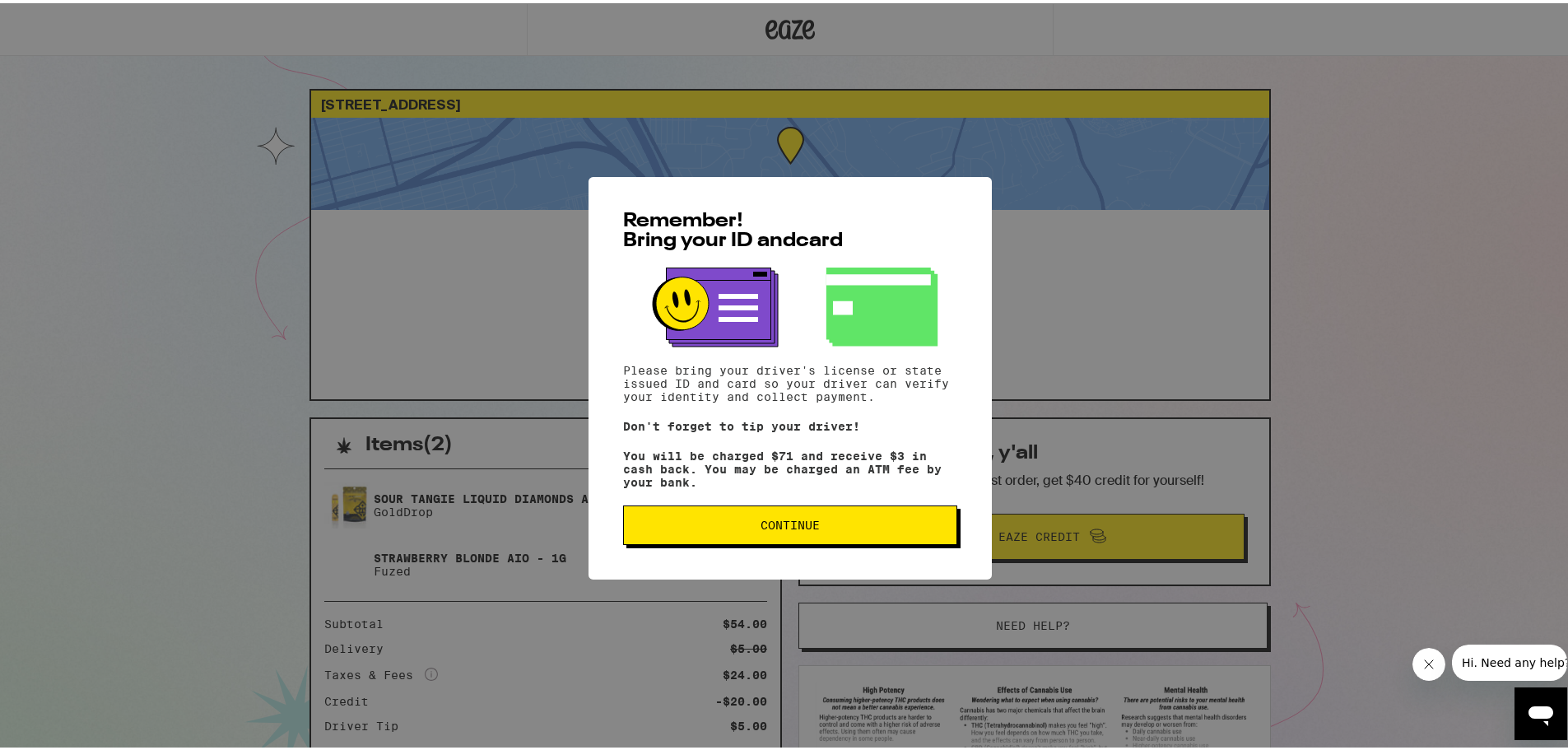
click at [769, 507] on div "Remember! Bring your ID and card Please bring your driver's license or state is…" at bounding box center [791, 375] width 404 height 403
drag, startPoint x: 773, startPoint y: 531, endPoint x: 638, endPoint y: 451, distance: 156.9
click at [772, 526] on span "Continue" at bounding box center [790, 522] width 59 height 11
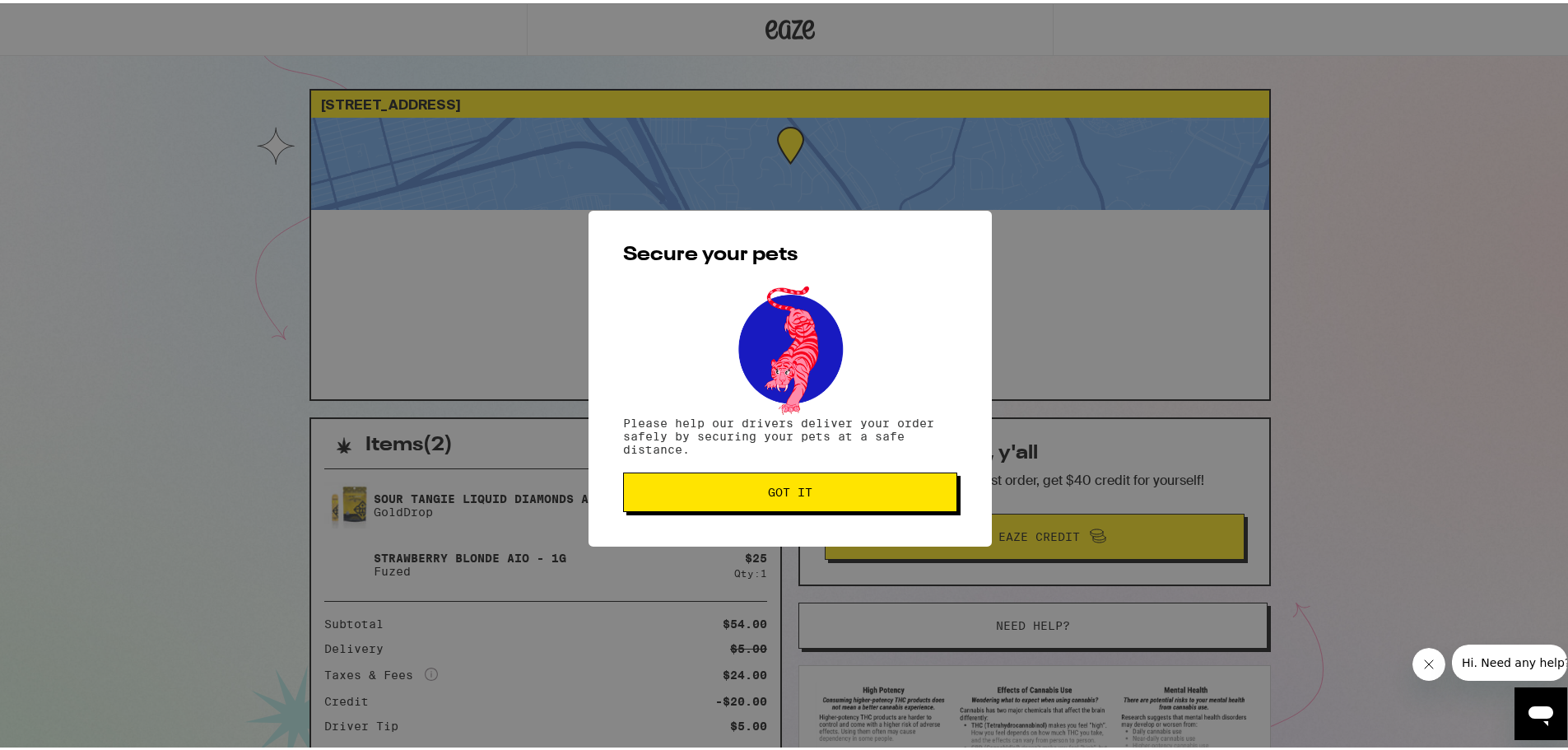
click at [749, 494] on span "Got it" at bounding box center [790, 488] width 306 height 11
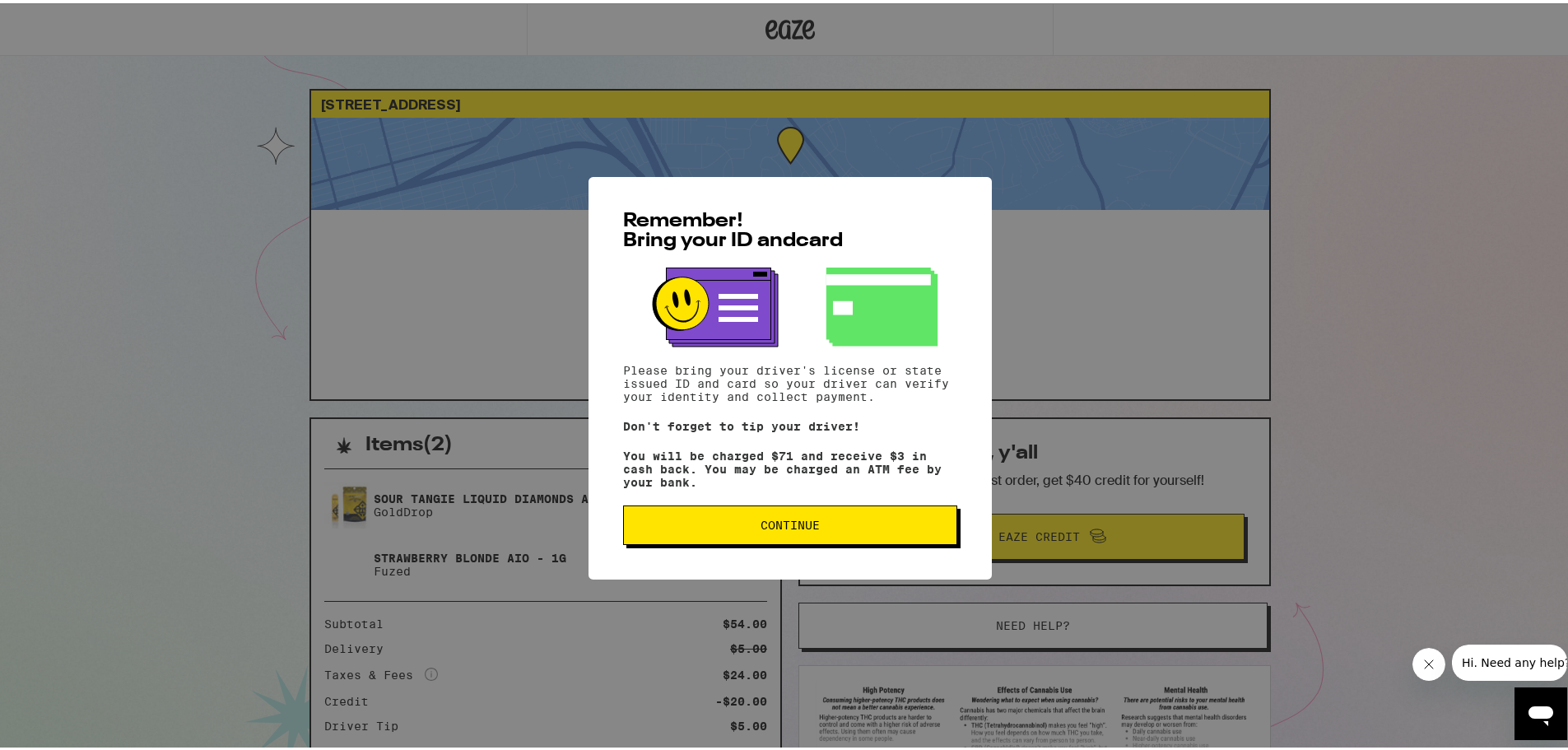
click at [793, 541] on button "Continue" at bounding box center [790, 522] width 334 height 40
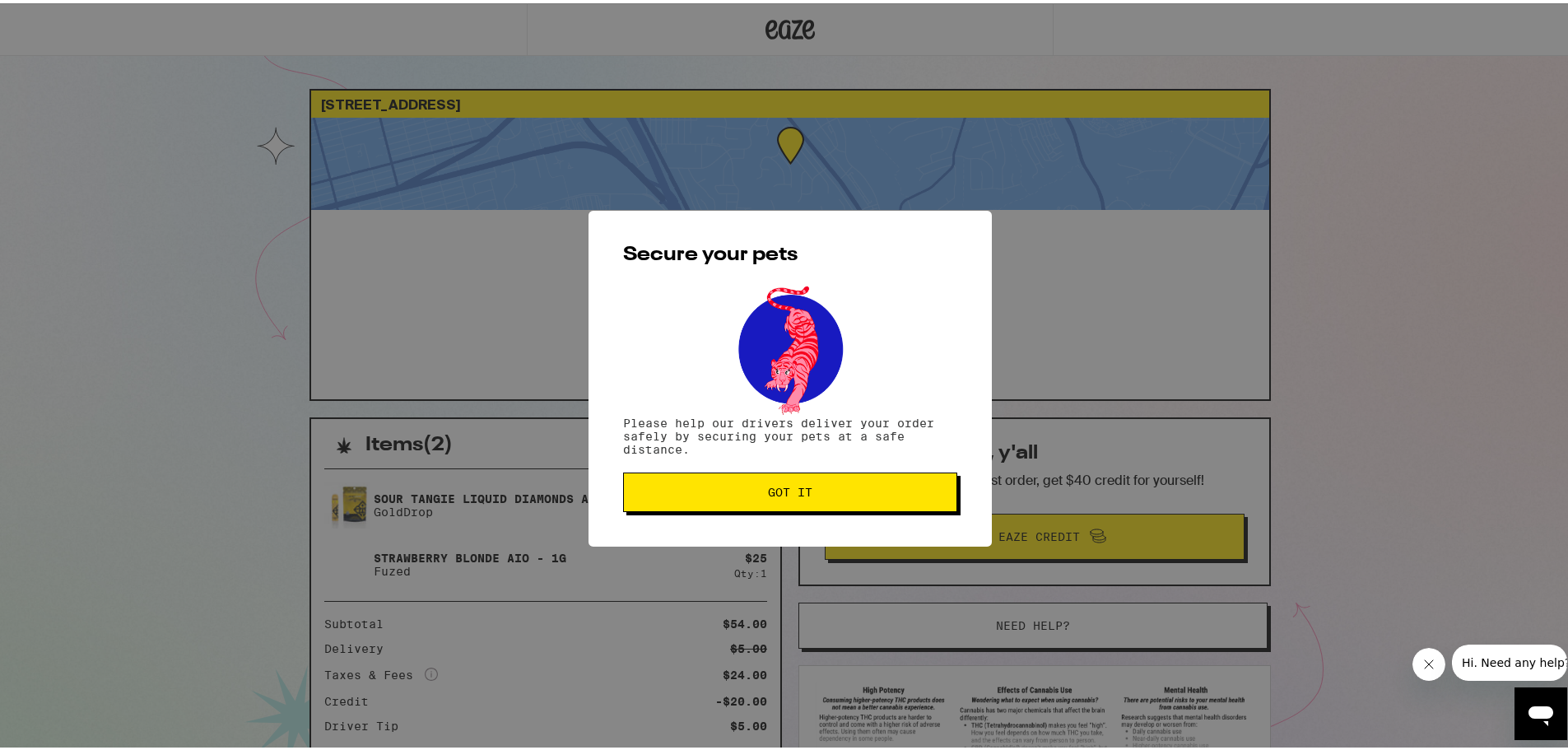
click at [788, 506] on button "Got it" at bounding box center [790, 488] width 334 height 40
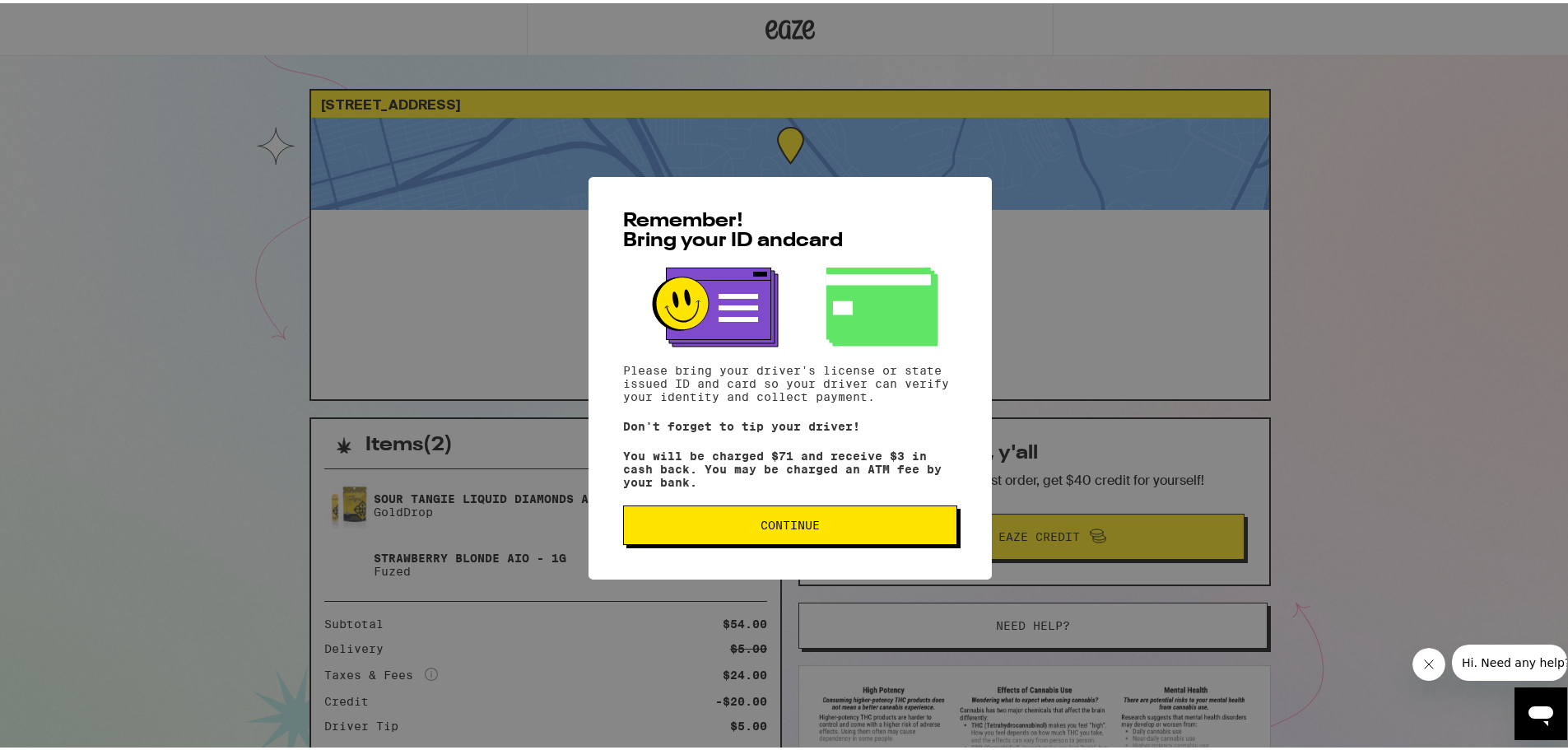
click at [733, 528] on span "Continue" at bounding box center [790, 522] width 306 height 11
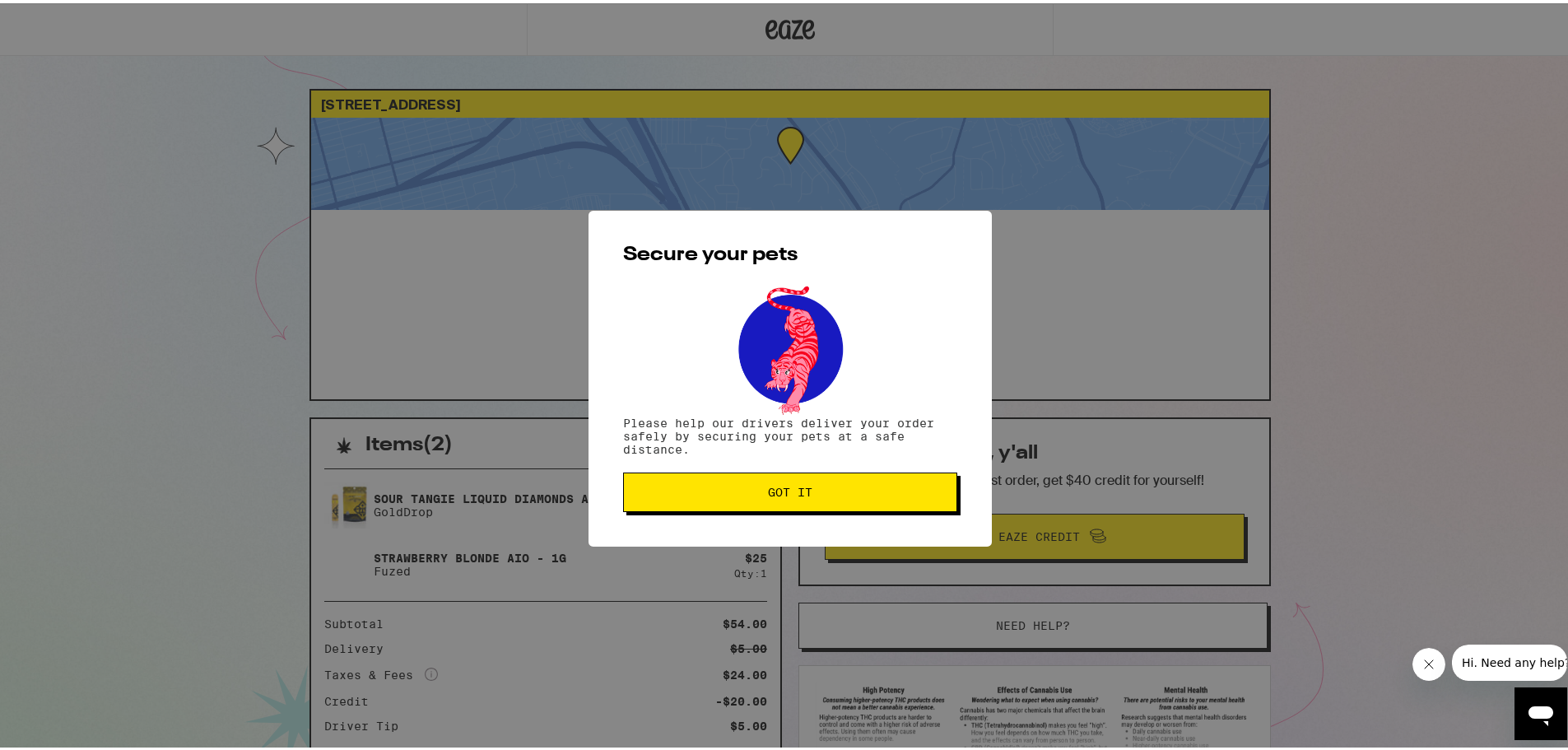
click at [817, 500] on button "Got it" at bounding box center [790, 488] width 334 height 40
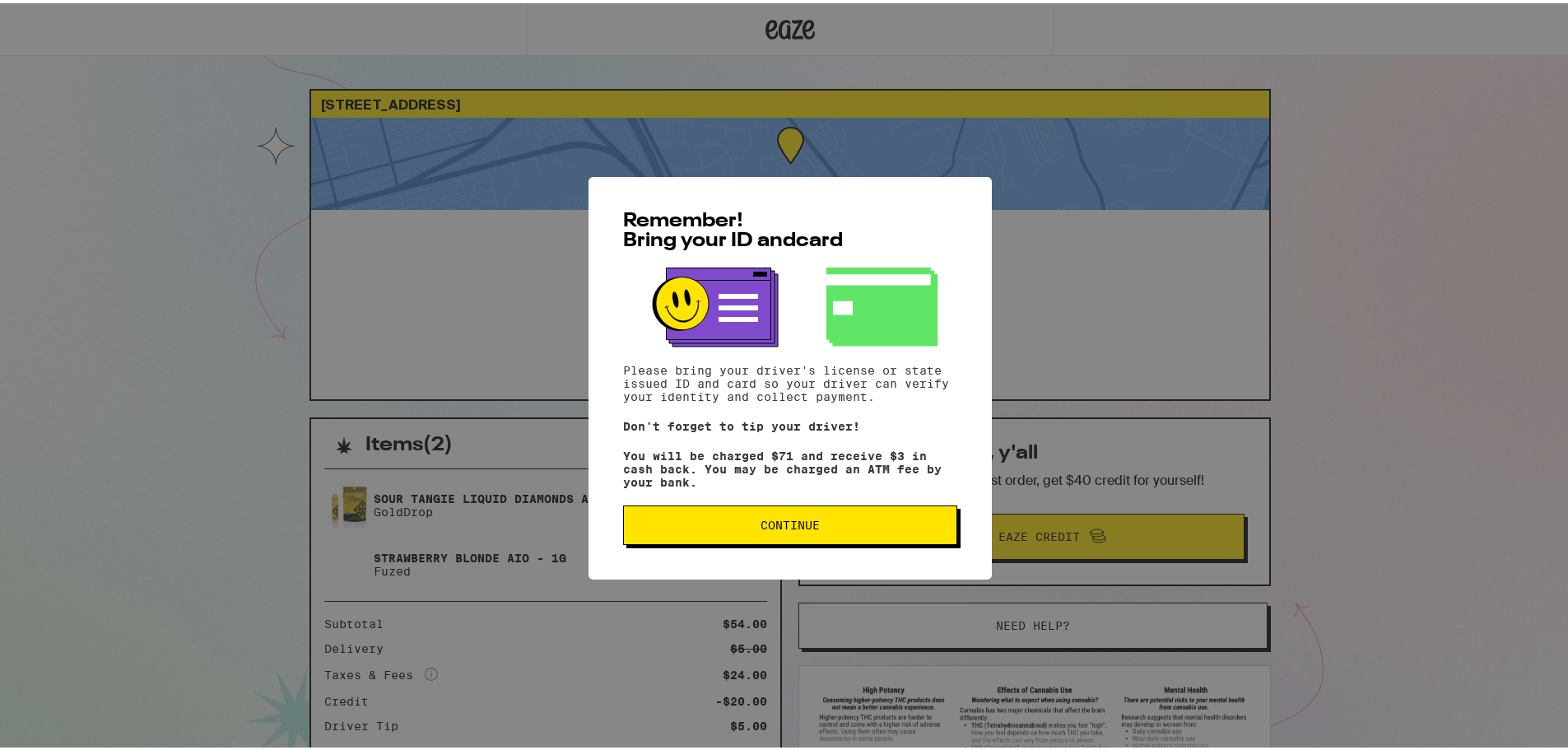
click at [788, 520] on span "Continue" at bounding box center [790, 522] width 59 height 11
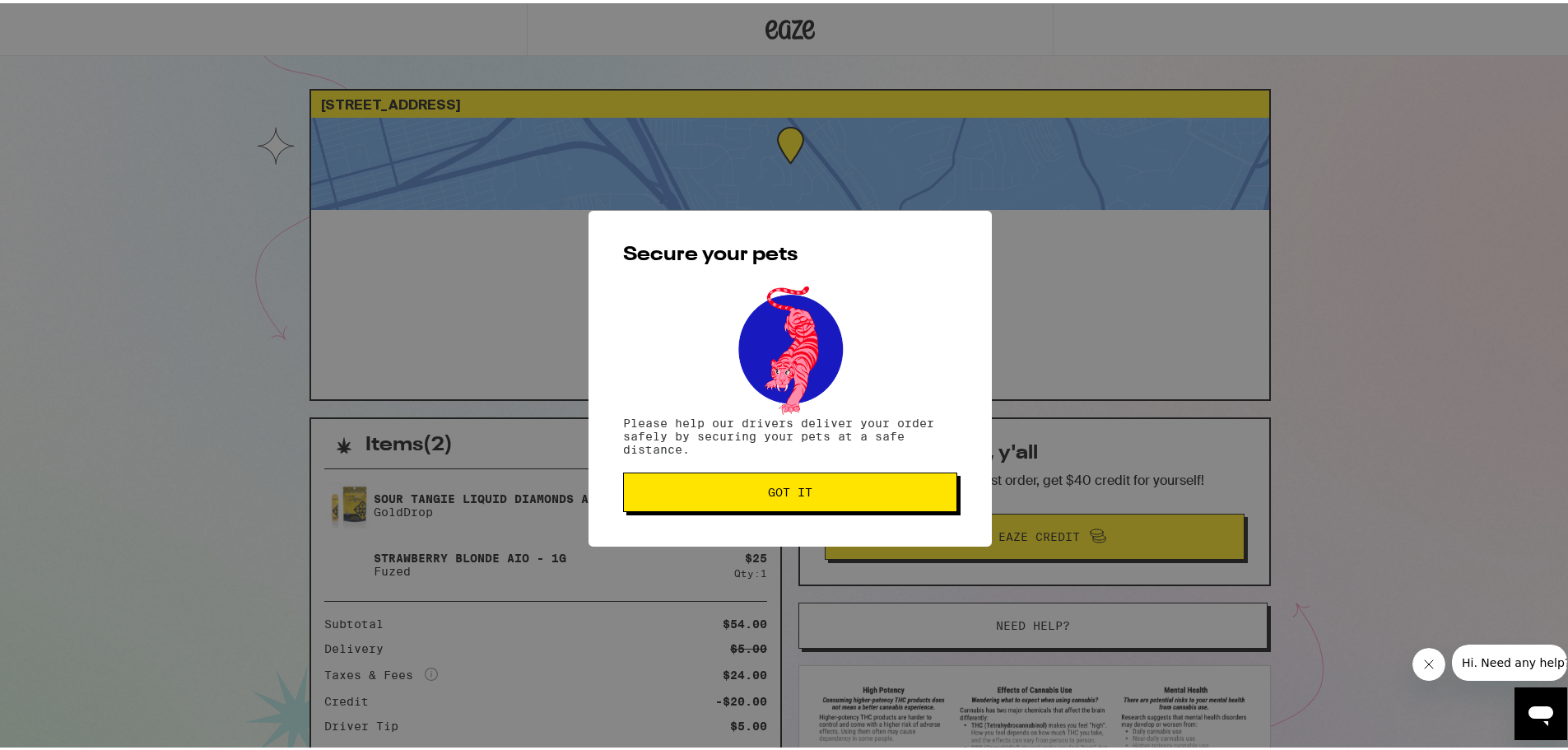
click at [778, 487] on span "Got it" at bounding box center [790, 488] width 44 height 11
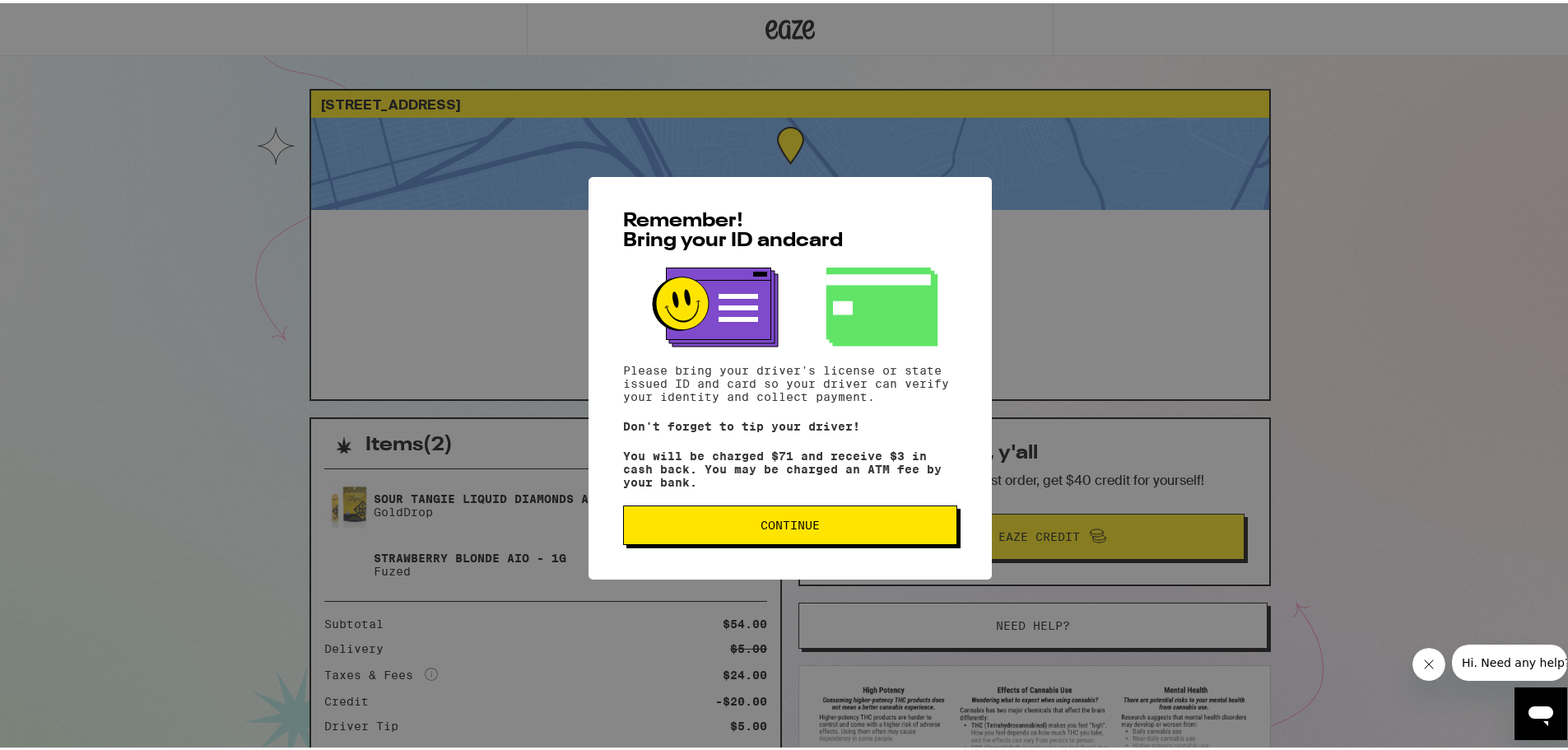
click at [769, 528] on span "Continue" at bounding box center [790, 522] width 59 height 11
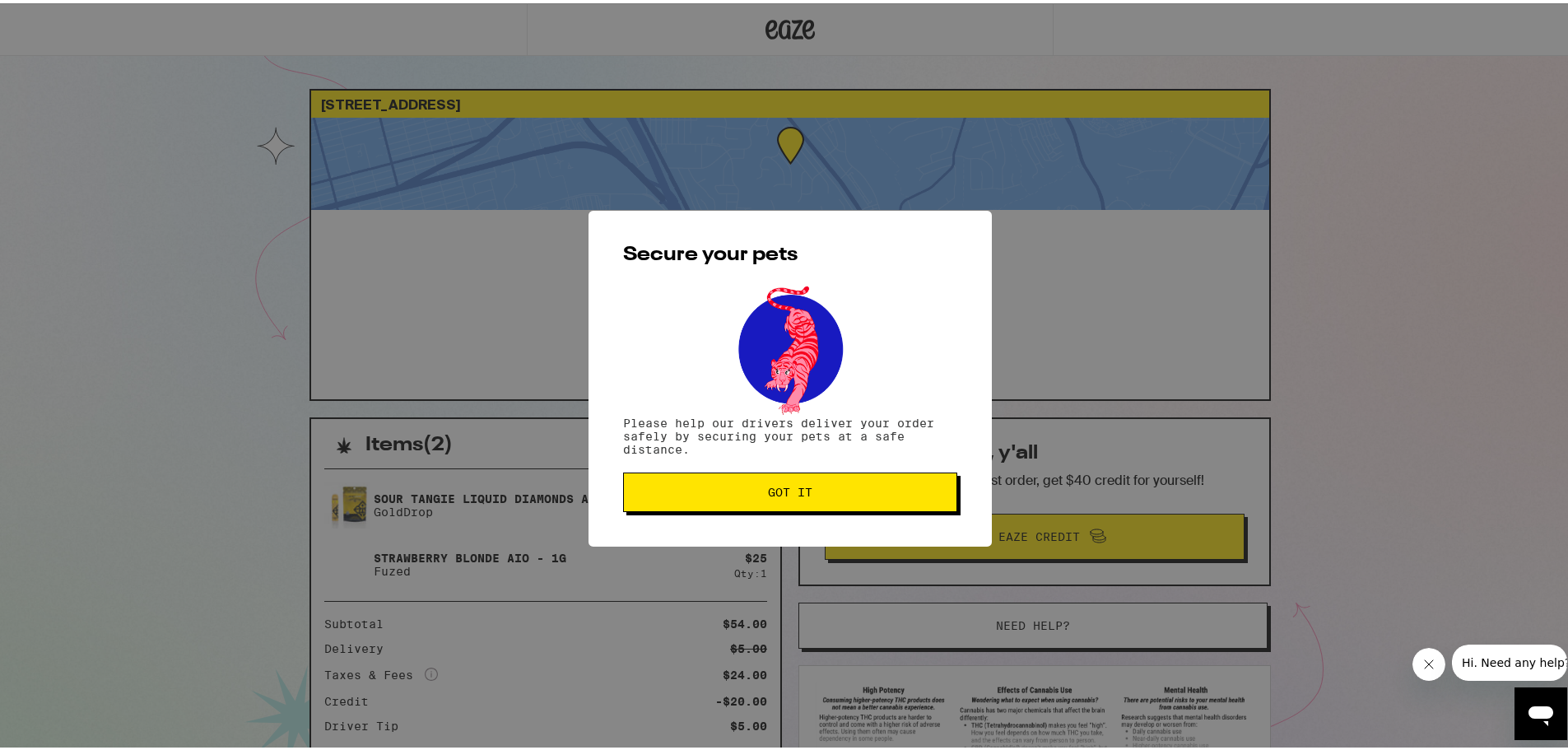
click at [778, 494] on span "Got it" at bounding box center [790, 488] width 44 height 11
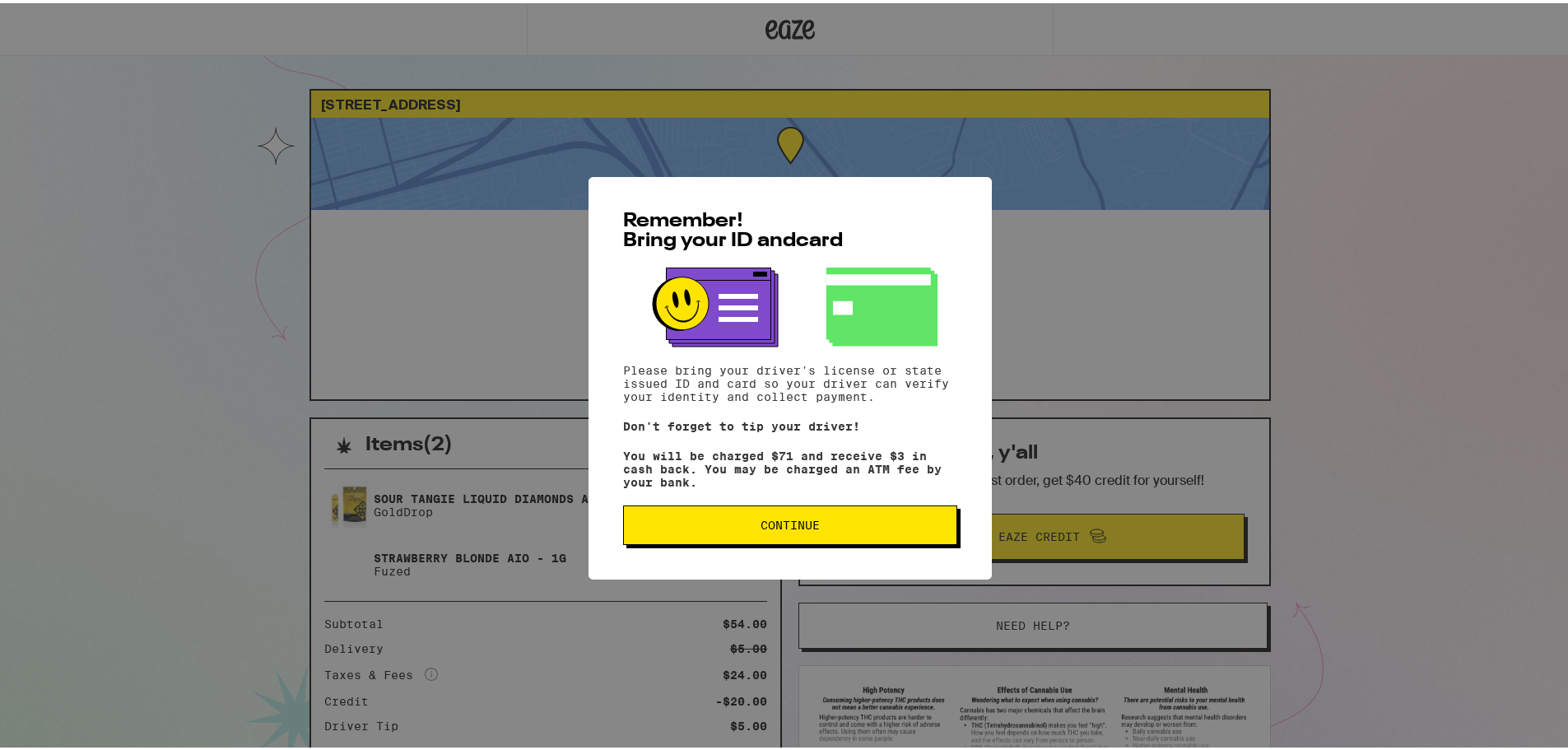
click at [751, 513] on button "Continue" at bounding box center [790, 522] width 334 height 40
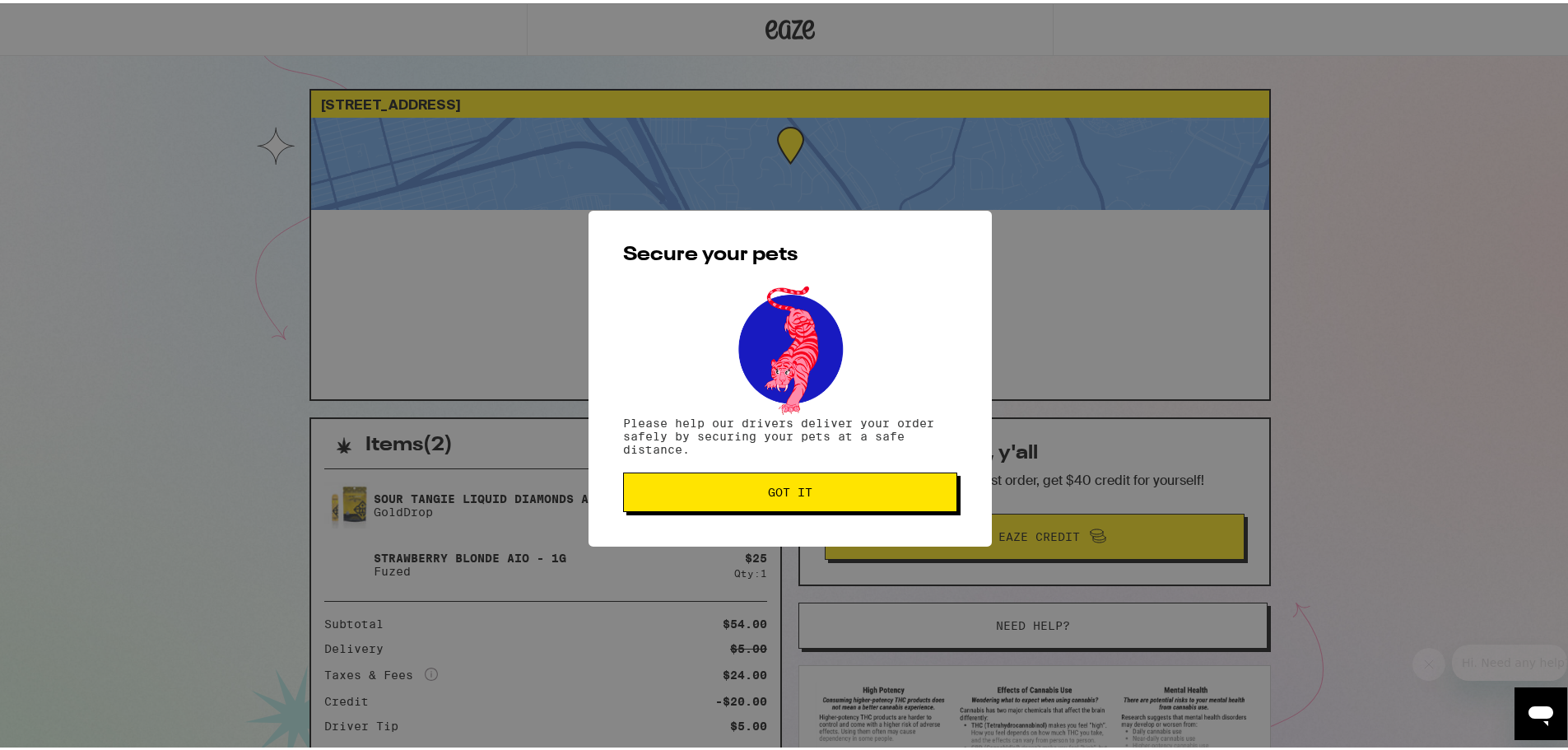
click at [772, 482] on button "Got it" at bounding box center [790, 488] width 334 height 40
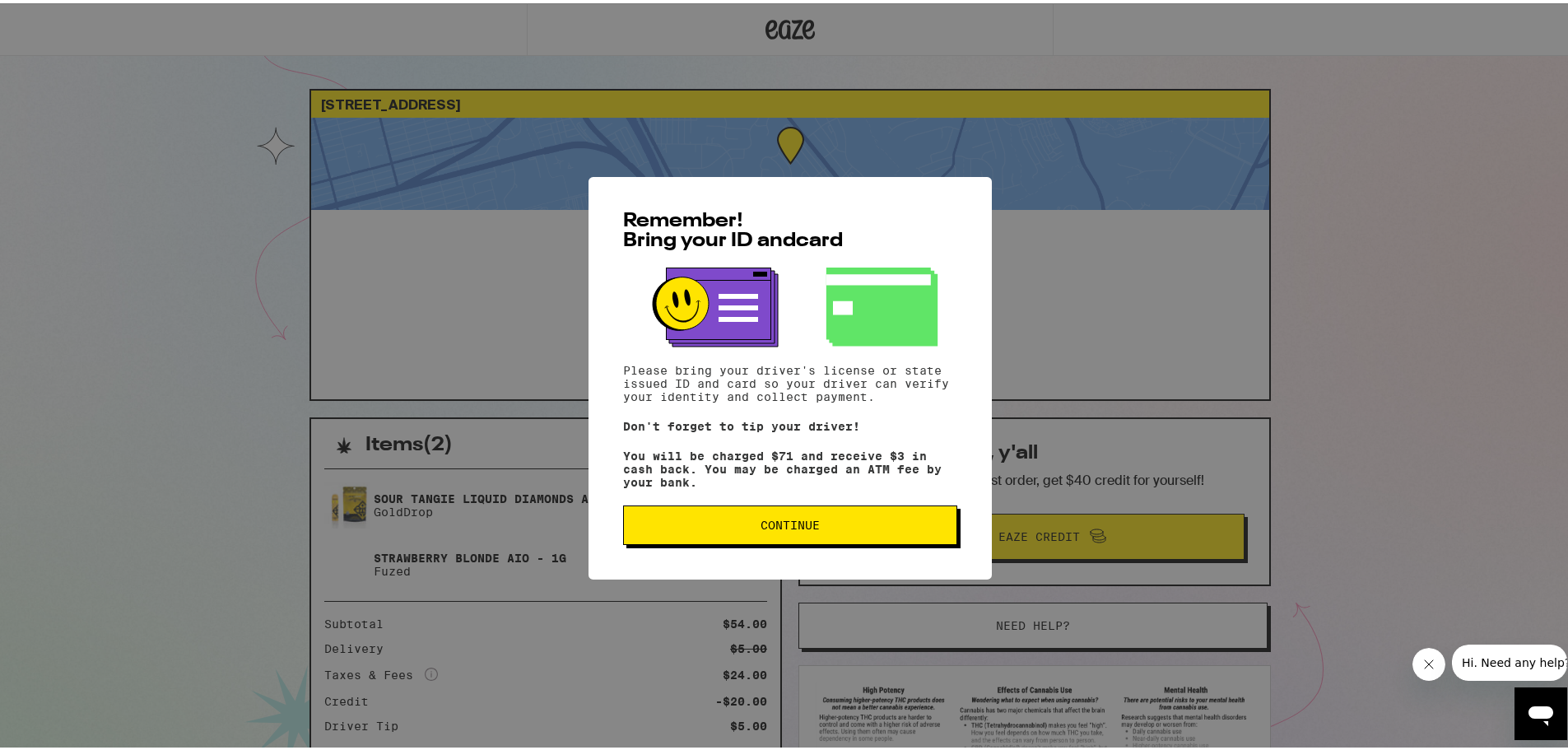
drag, startPoint x: 791, startPoint y: 509, endPoint x: 804, endPoint y: 516, distance: 14.8
click at [792, 509] on button "Continue" at bounding box center [790, 522] width 334 height 40
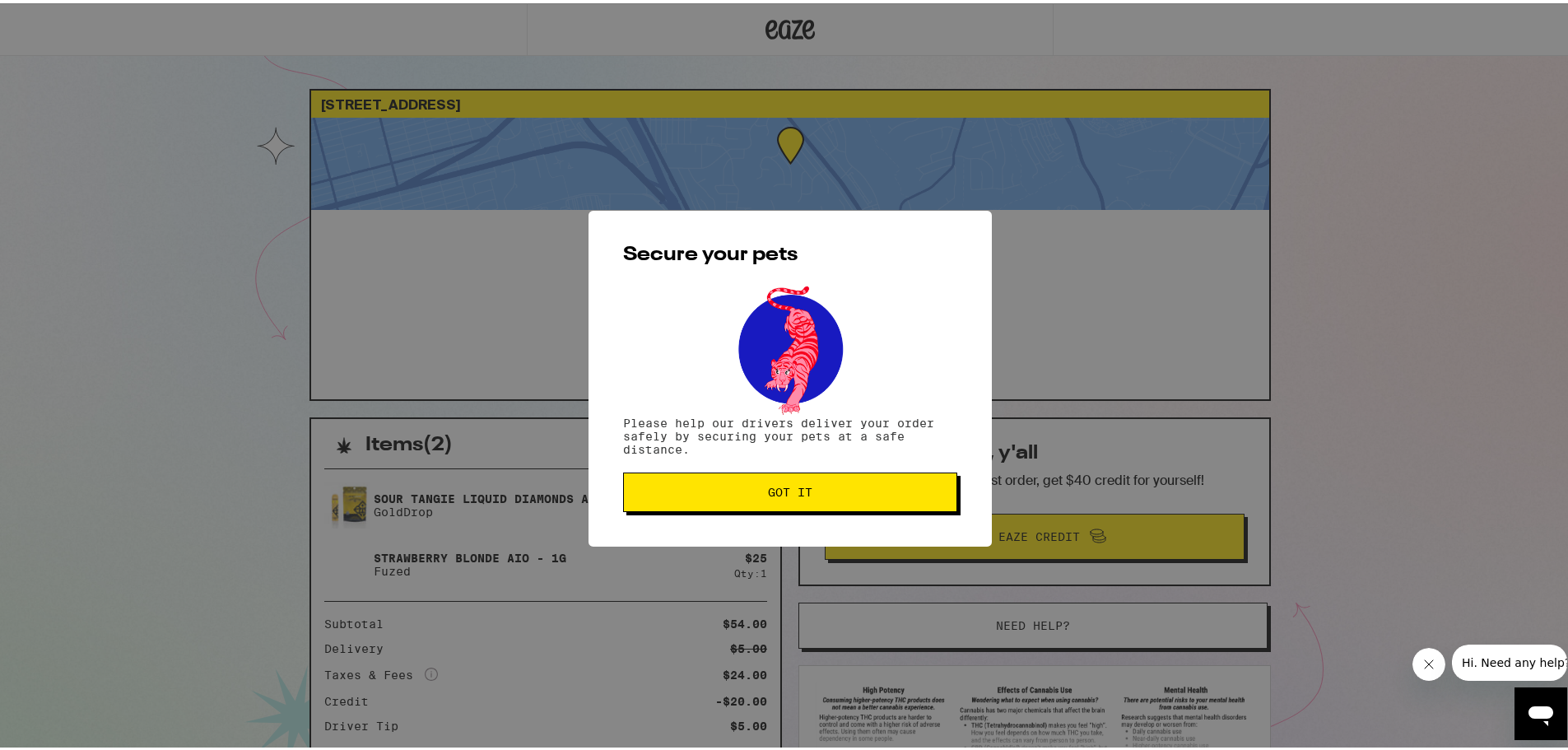
click at [777, 487] on span "Got it" at bounding box center [790, 488] width 44 height 11
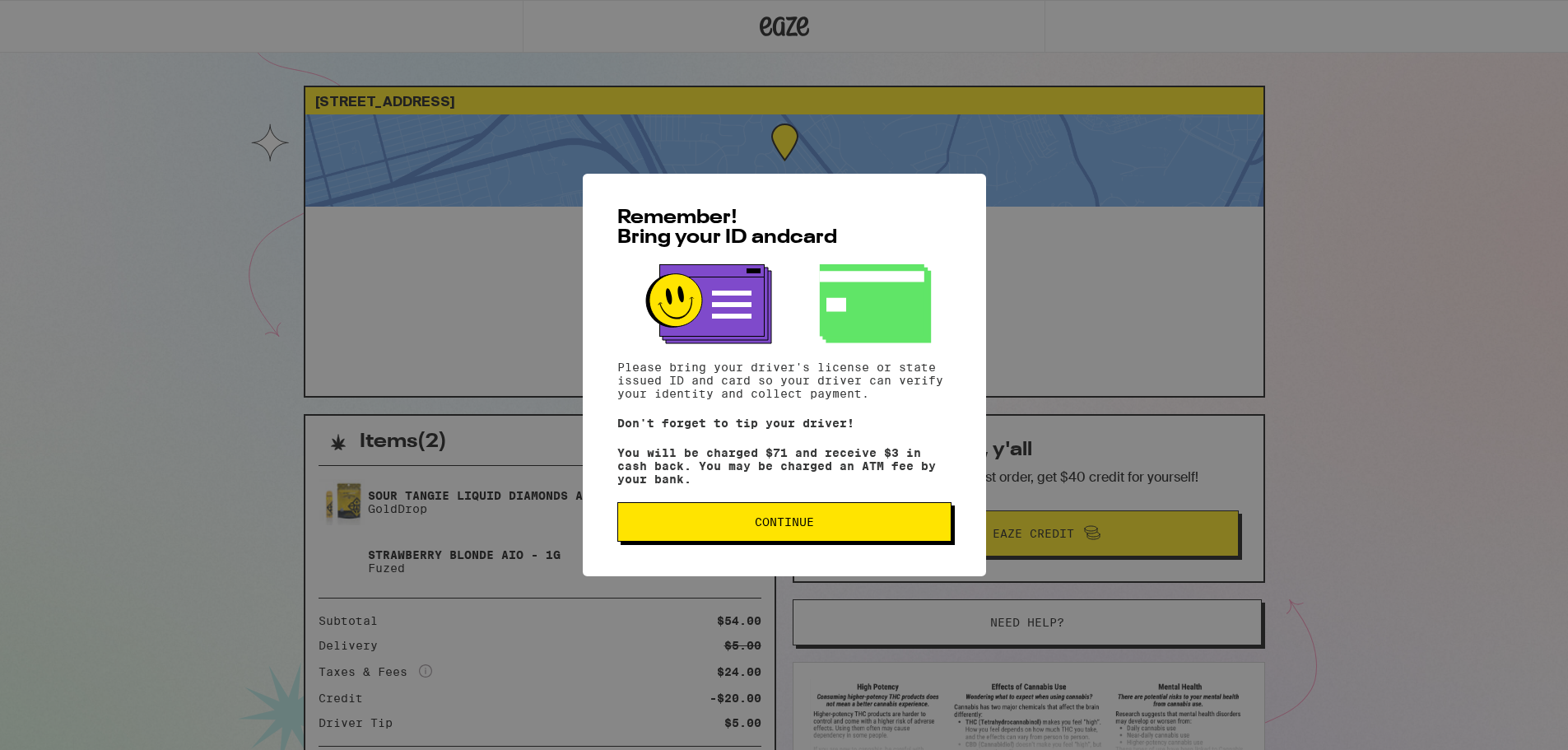
click at [799, 528] on span "Continue" at bounding box center [784, 522] width 59 height 11
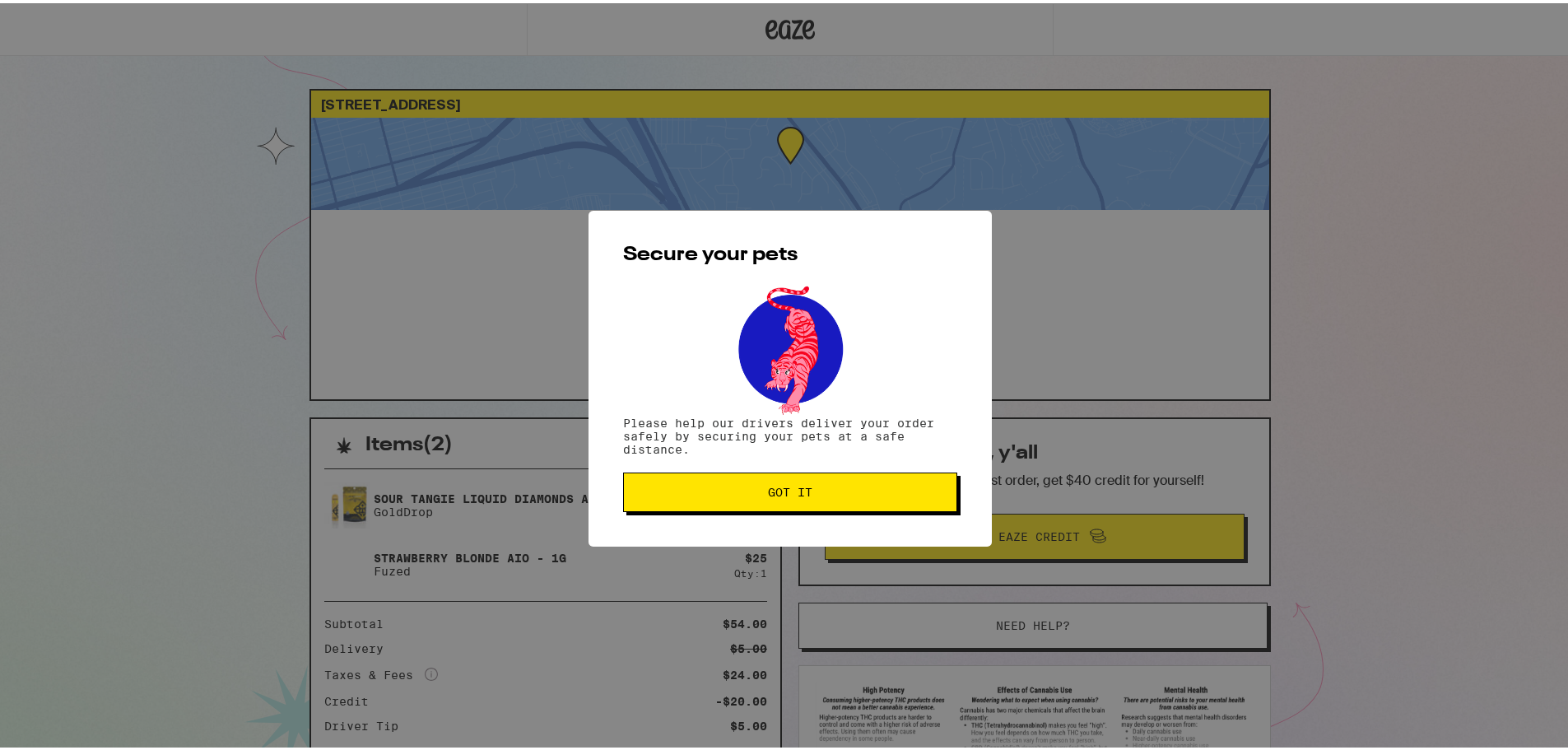
click at [779, 503] on button "Got it" at bounding box center [790, 488] width 334 height 40
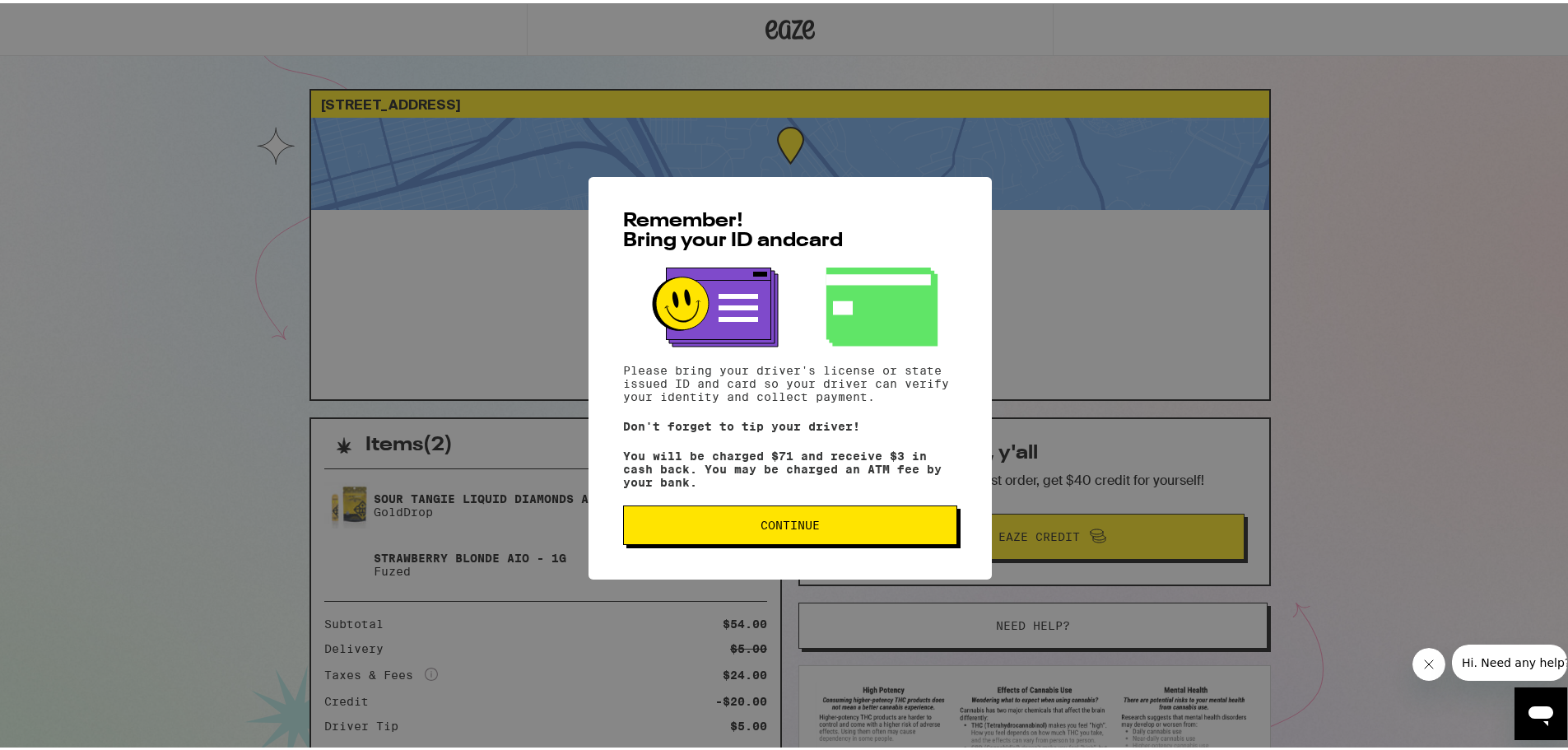
click at [858, 523] on span "Continue" at bounding box center [790, 522] width 306 height 11
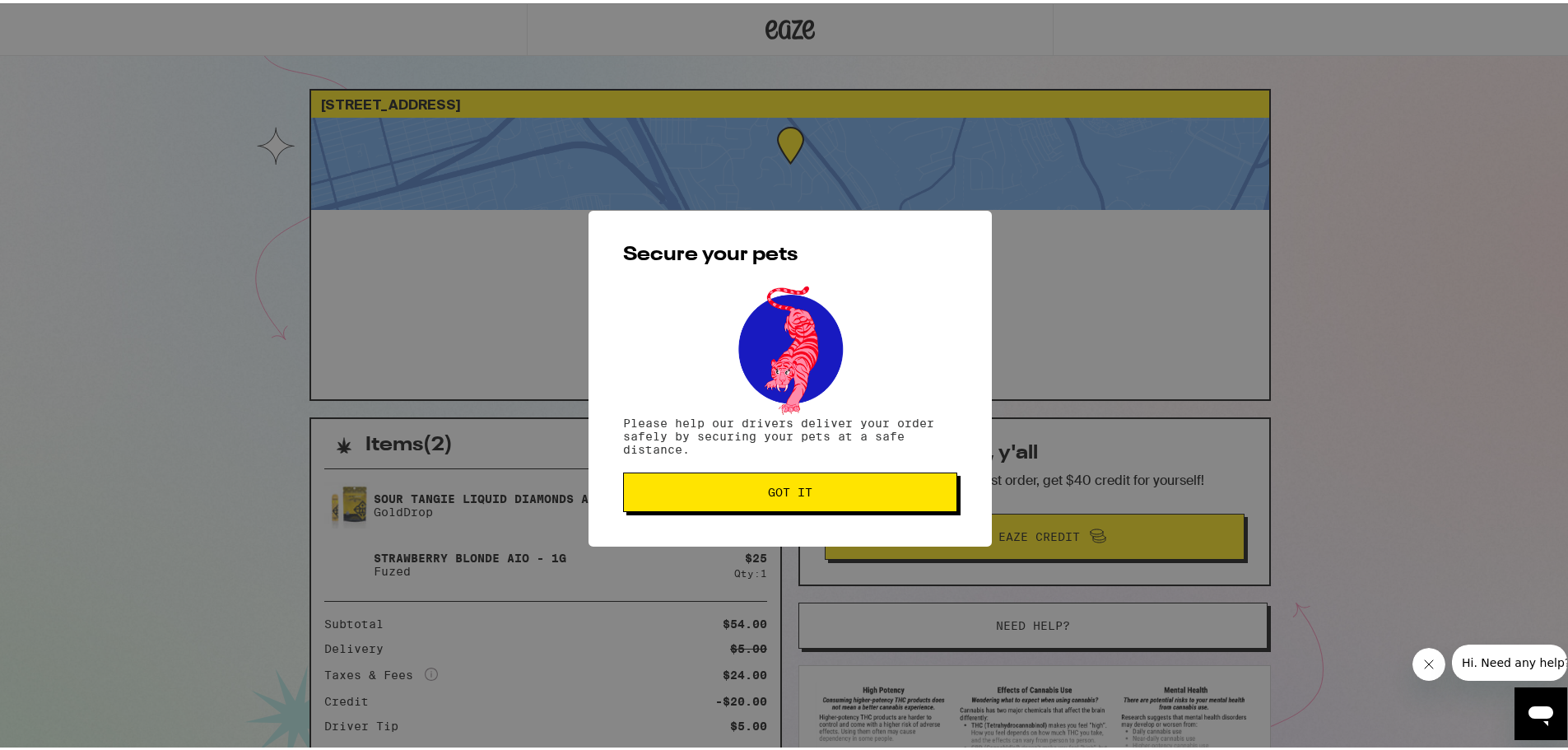
click at [729, 474] on button "Got it" at bounding box center [790, 488] width 334 height 40
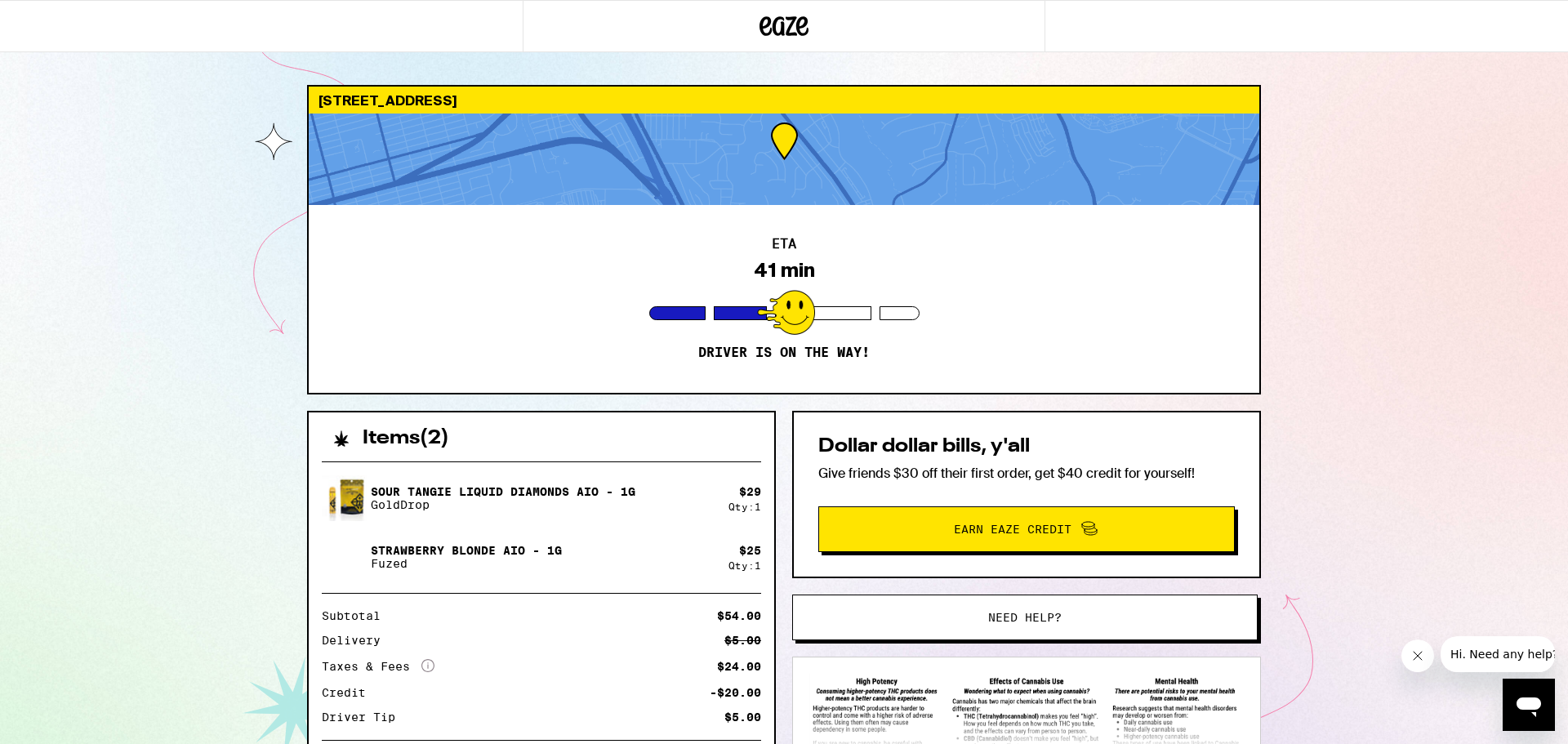
click at [979, 615] on span "Need help?" at bounding box center [1024, 616] width 352 height 11
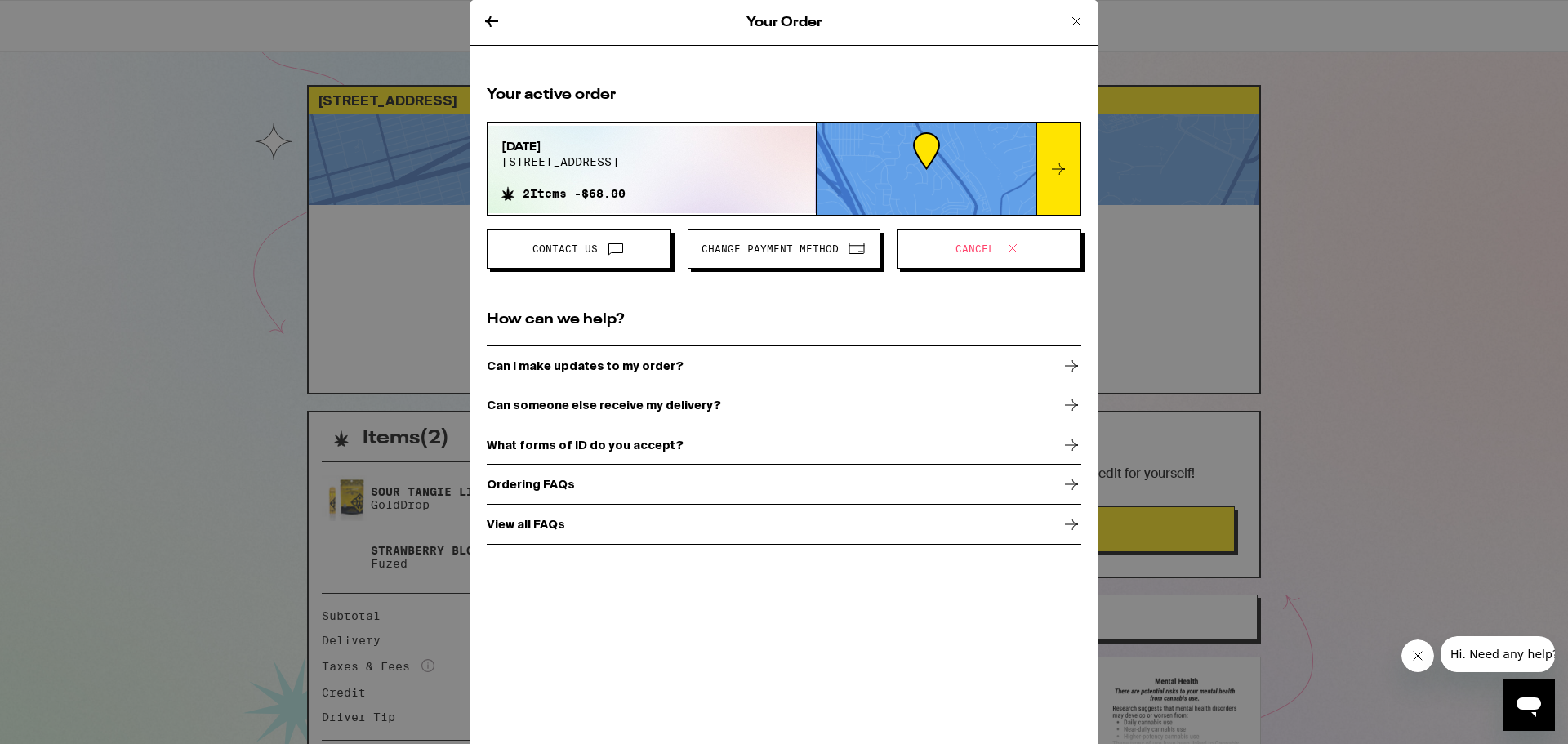
click at [610, 490] on div "Ordering FAQs" at bounding box center [784, 483] width 595 height 41
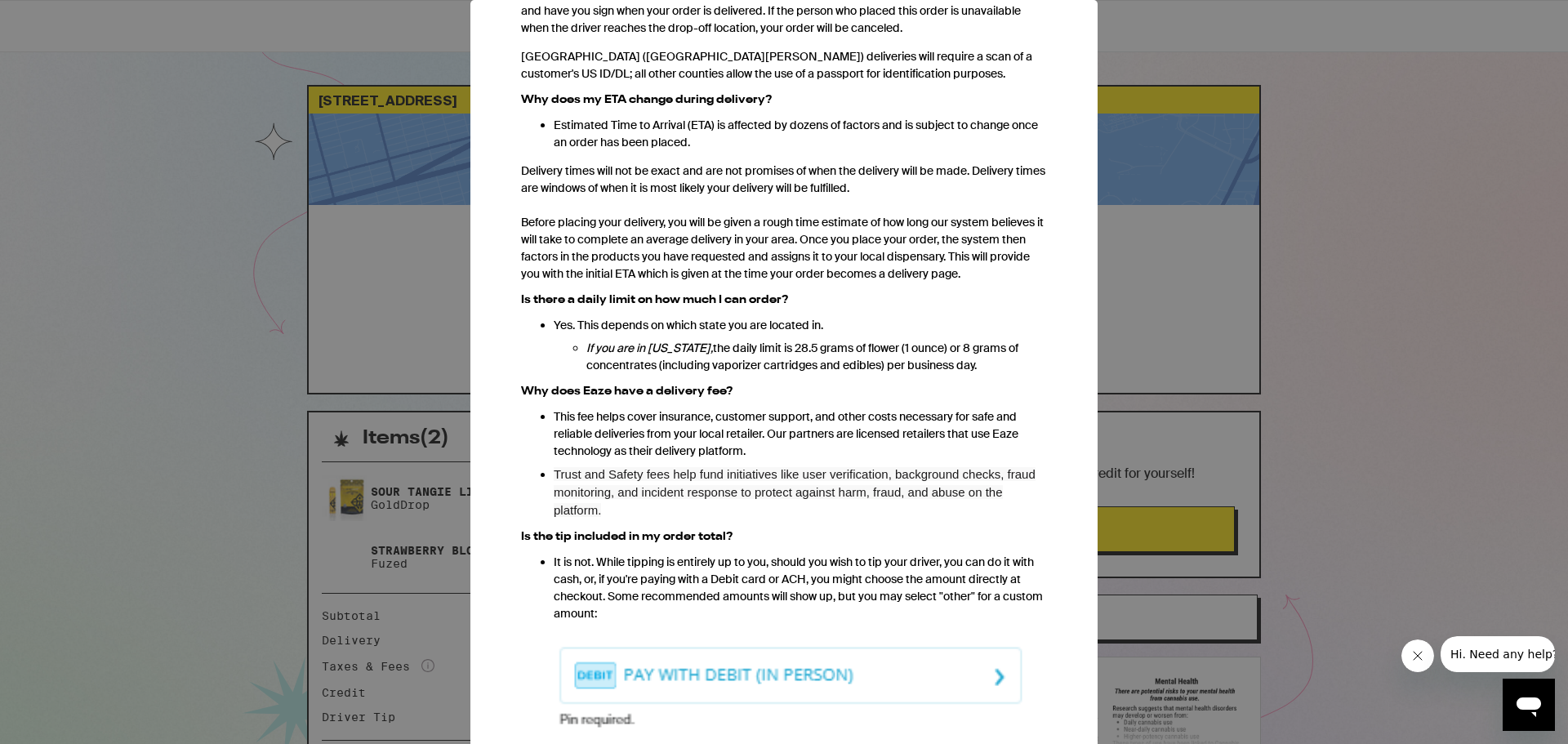
scroll to position [743, 0]
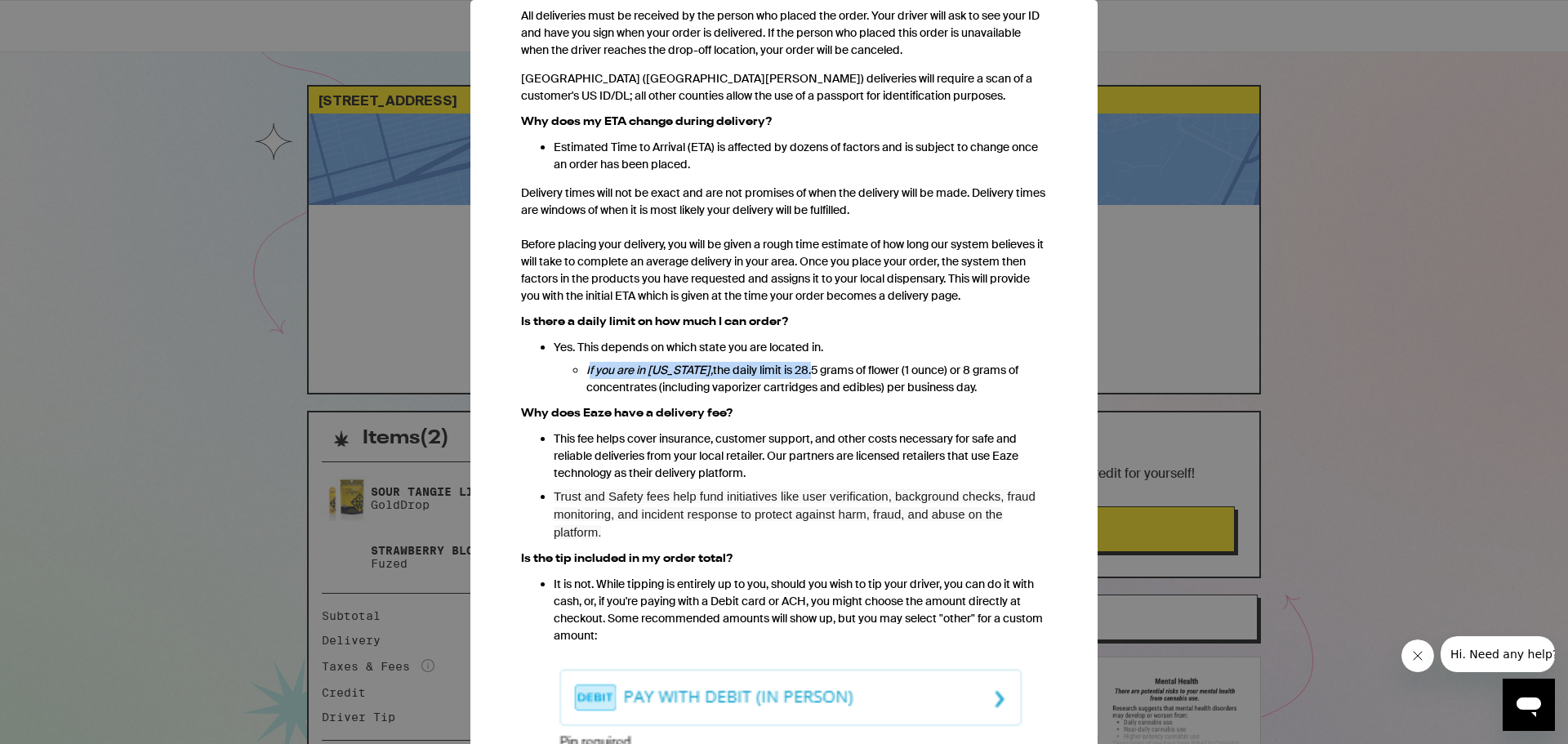
drag, startPoint x: 589, startPoint y: 385, endPoint x: 805, endPoint y: 393, distance: 216.1
click at [805, 393] on p "If you are in California, the daily limit is 28.5 grams of flower (1 ounce) or …" at bounding box center [817, 379] width 461 height 34
click at [659, 356] on p "Yes. This depends on which state you are located in." at bounding box center [800, 348] width 493 height 17
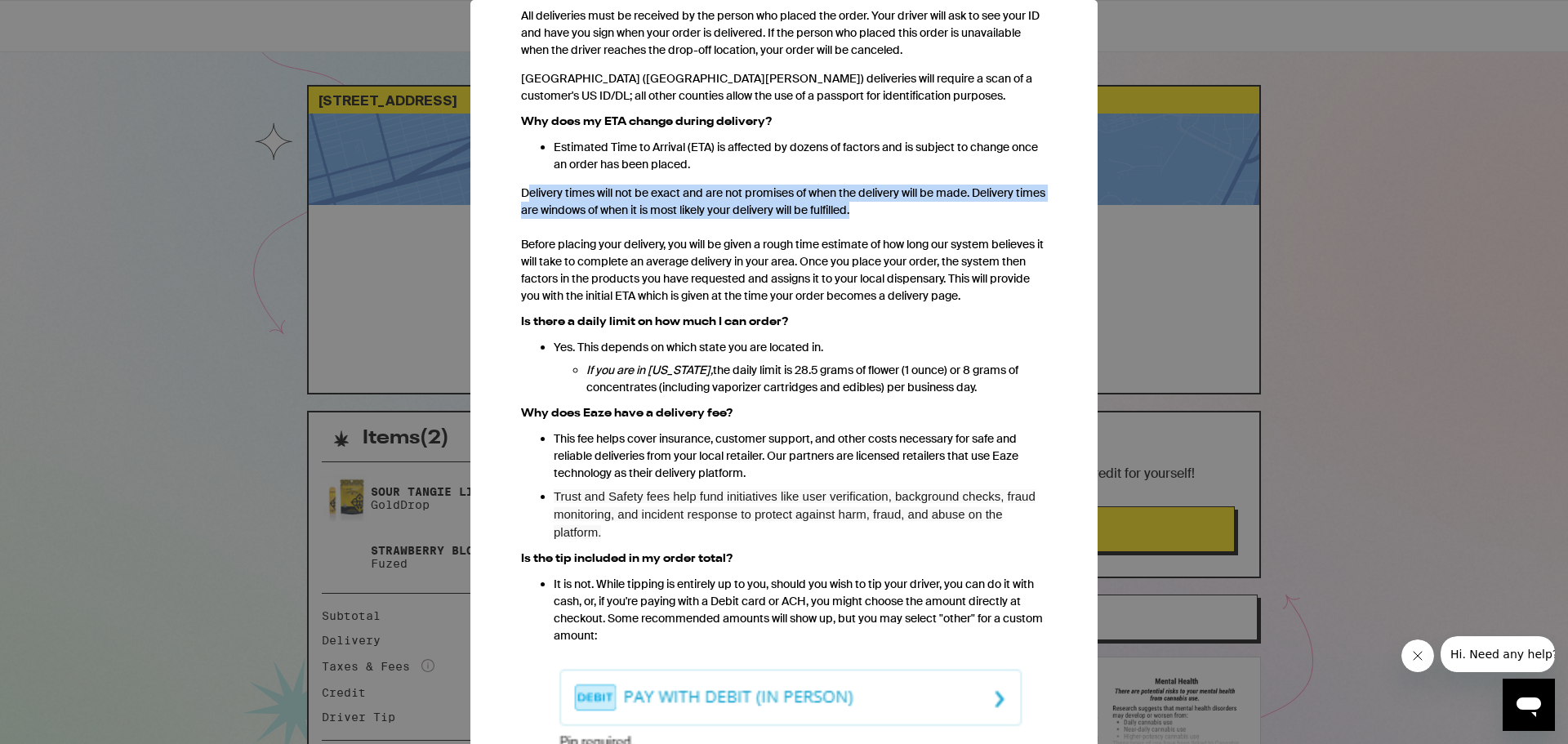
drag, startPoint x: 526, startPoint y: 195, endPoint x: 957, endPoint y: 215, distance: 431.5
click at [957, 215] on p "Delivery times will not be exact and are not promises of when the delivery will…" at bounding box center [784, 244] width 526 height 120
click at [957, 213] on p "Delivery times will not be exact and are not promises of when the delivery will…" at bounding box center [784, 244] width 526 height 120
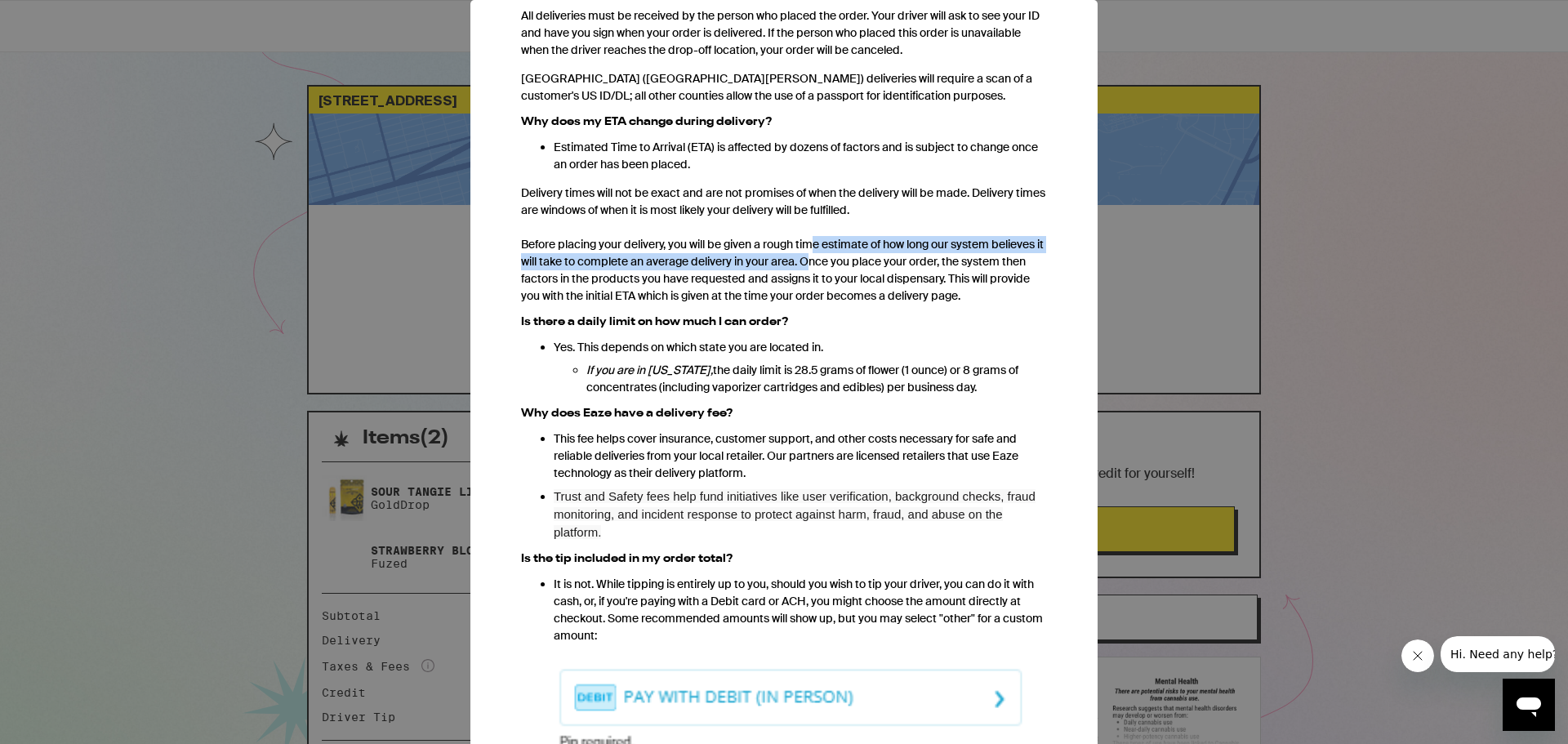
drag, startPoint x: 821, startPoint y: 247, endPoint x: 868, endPoint y: 261, distance: 49.0
click at [868, 261] on p "Delivery times will not be exact and are not promises of when the delivery will…" at bounding box center [784, 244] width 526 height 120
click at [864, 261] on p "Delivery times will not be exact and are not promises of when the delivery will…" at bounding box center [784, 244] width 526 height 120
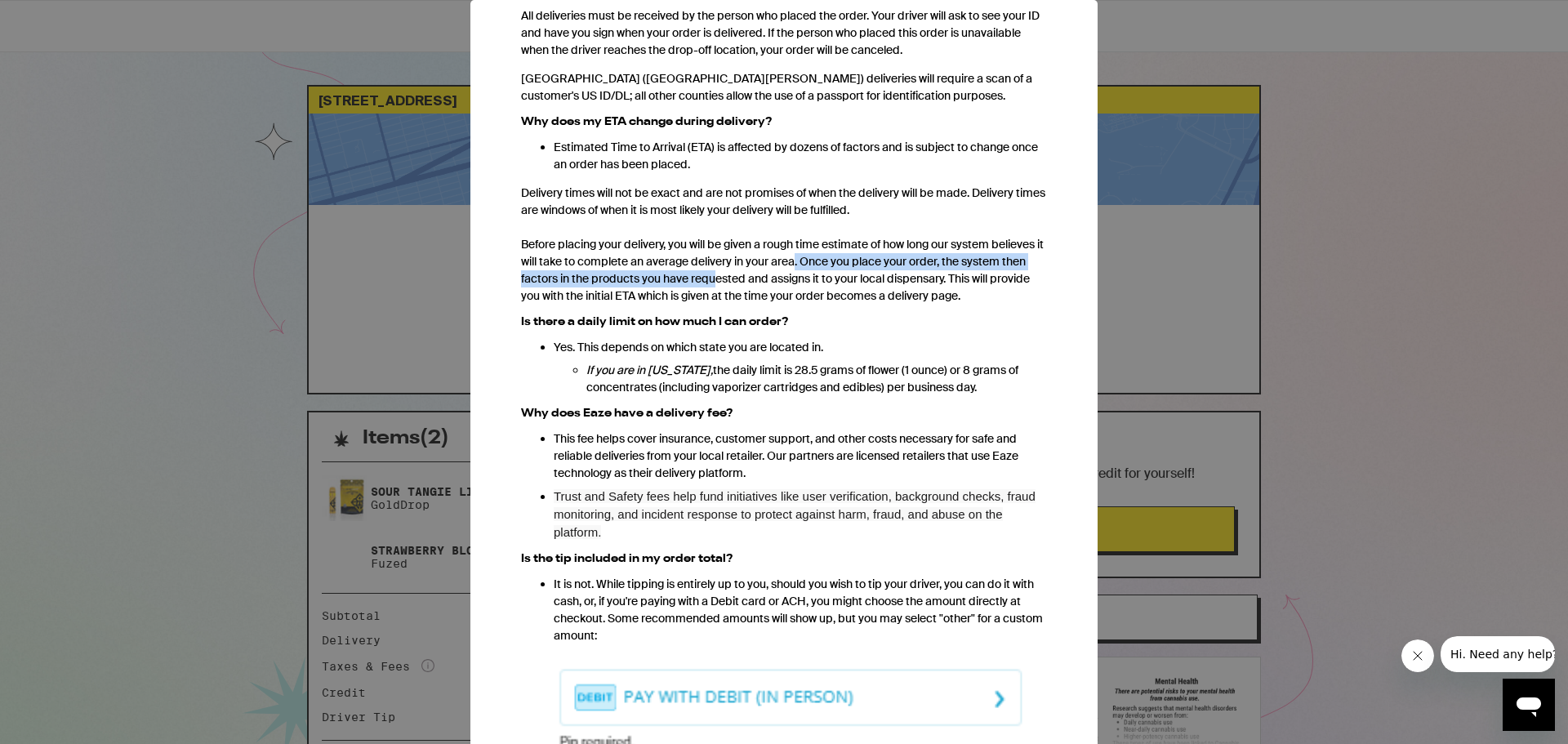
drag, startPoint x: 854, startPoint y: 261, endPoint x: 782, endPoint y: 282, distance: 75.0
click at [784, 283] on p "Delivery times will not be exact and are not promises of when the delivery will…" at bounding box center [784, 244] width 526 height 120
click at [719, 282] on p "Delivery times will not be exact and are not promises of when the delivery will…" at bounding box center [784, 244] width 526 height 120
drag, startPoint x: 784, startPoint y: 266, endPoint x: 833, endPoint y: 254, distance: 50.4
click at [784, 266] on p "Delivery times will not be exact and are not promises of when the delivery will…" at bounding box center [784, 244] width 526 height 120
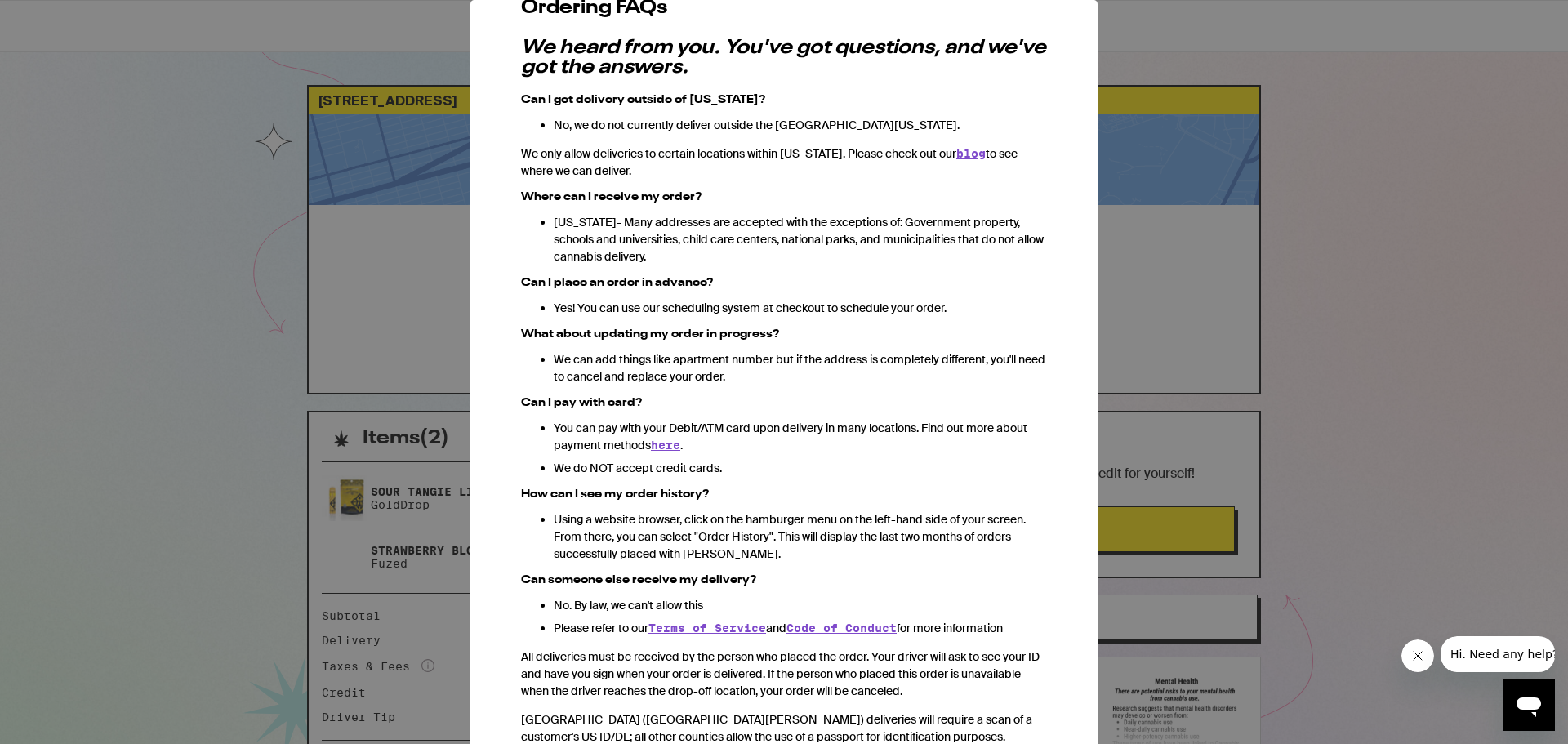
scroll to position [0, 0]
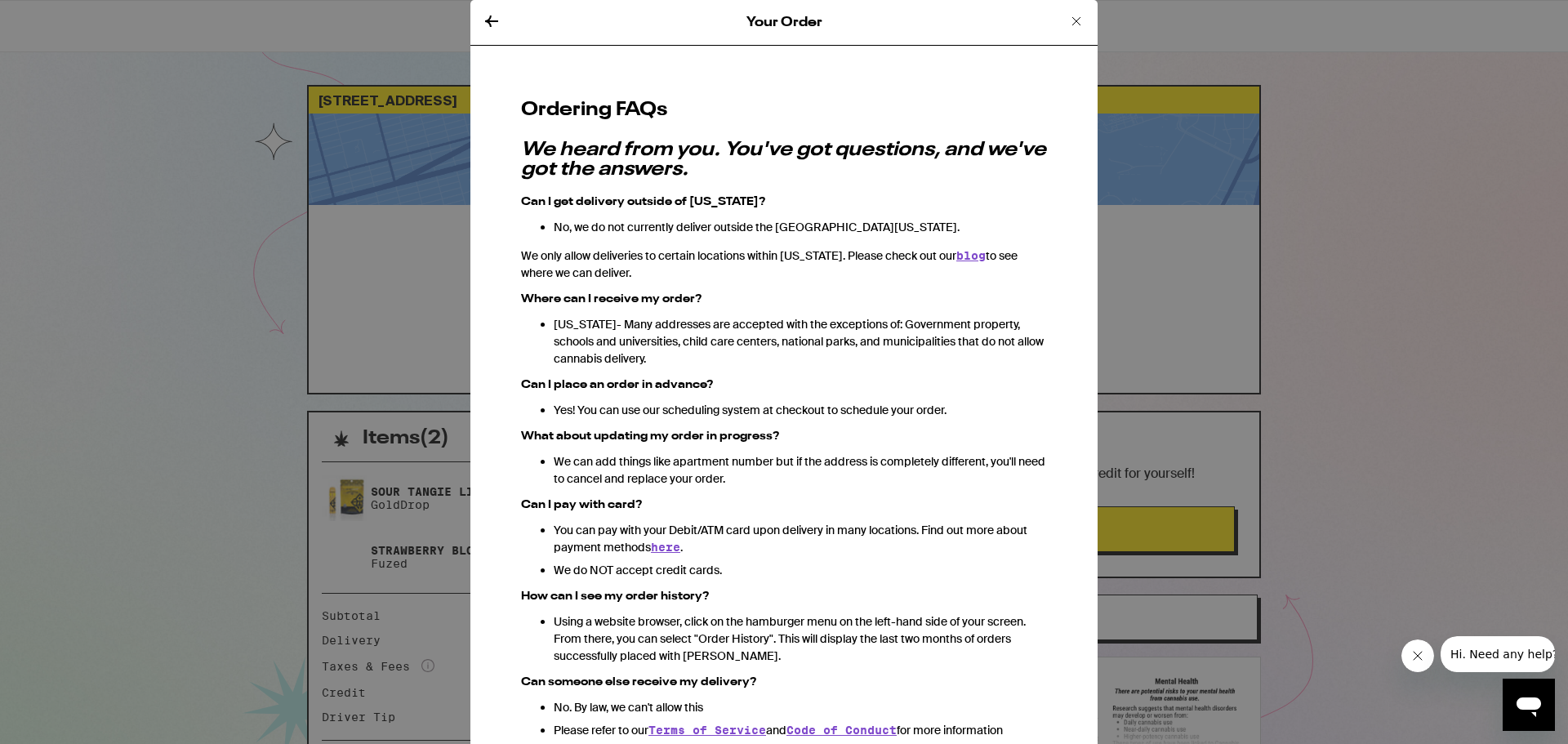
click at [1070, 22] on icon at bounding box center [1077, 21] width 19 height 19
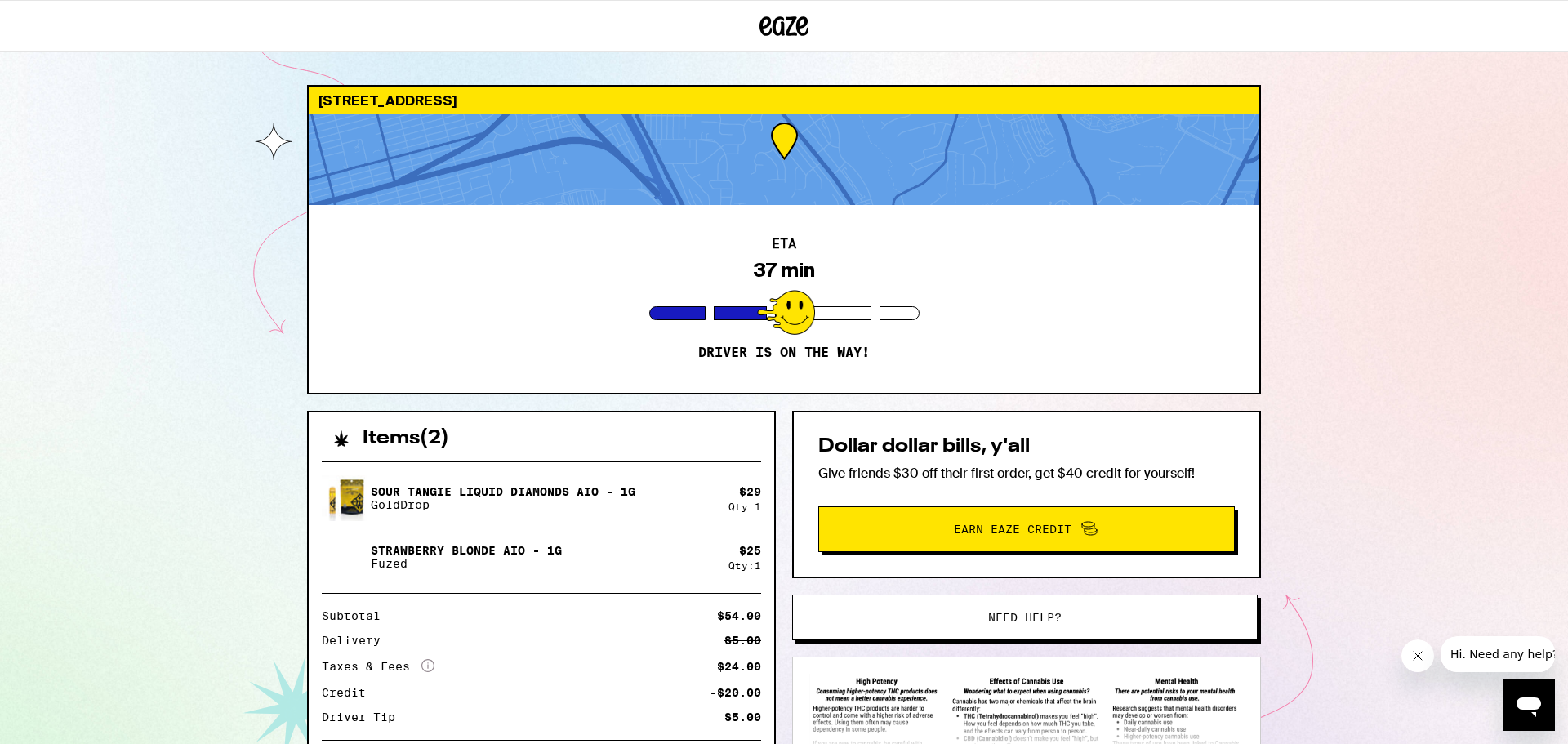
click at [897, 271] on div "ETA 37 min Driver is on the way!" at bounding box center [784, 298] width 951 height 188
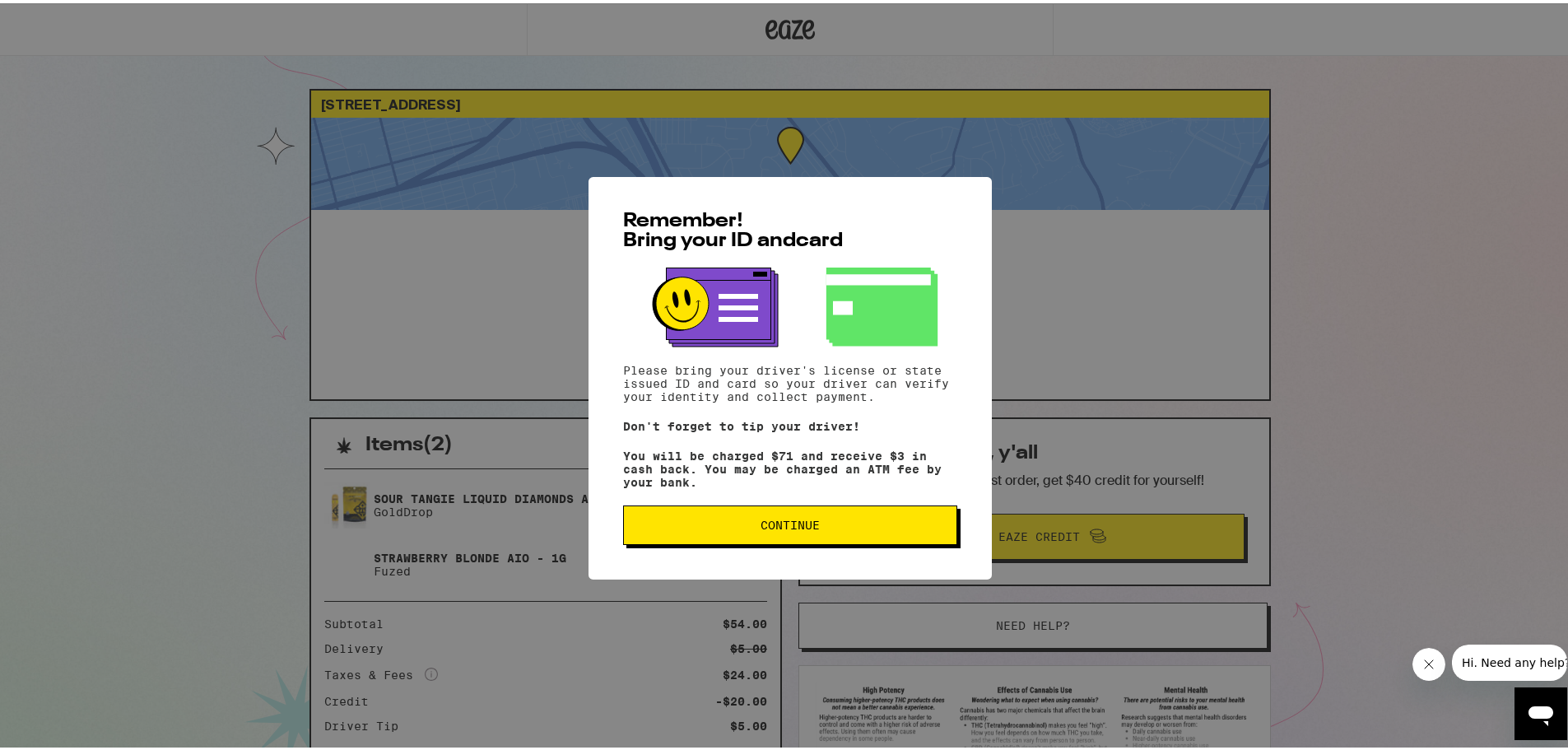
click at [856, 540] on button "Continue" at bounding box center [790, 522] width 334 height 40
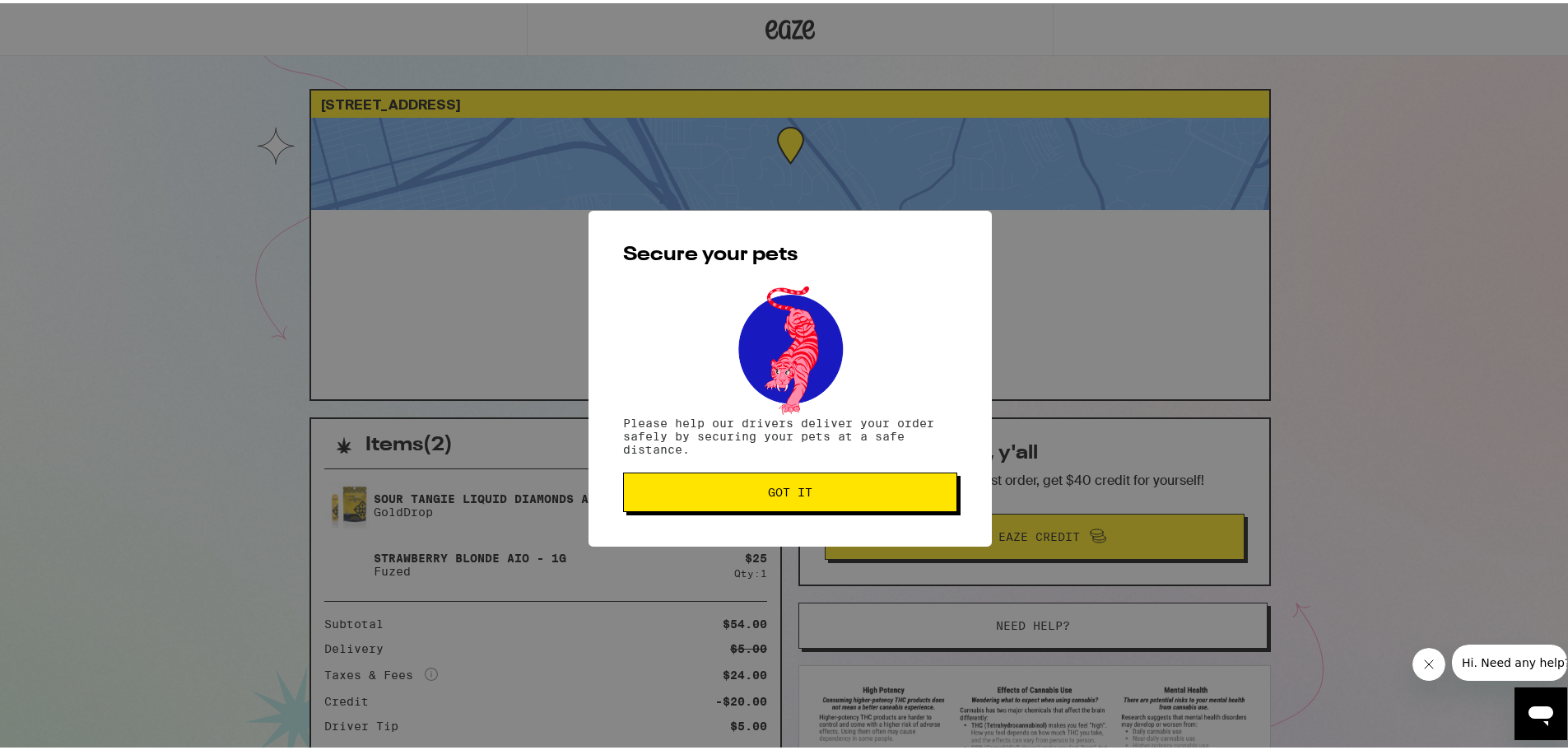
click at [778, 494] on span "Got it" at bounding box center [790, 488] width 44 height 11
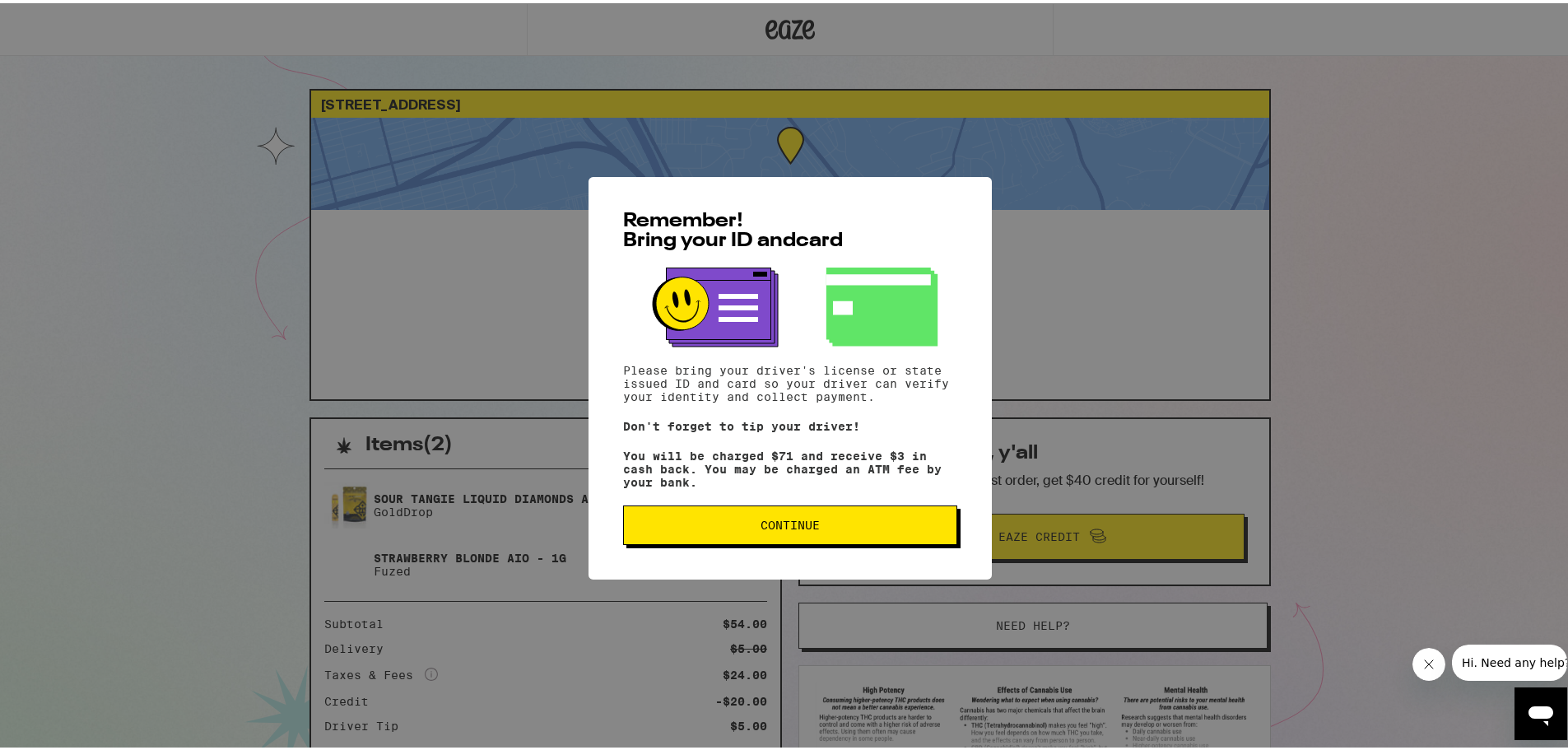
click at [753, 508] on button "Continue" at bounding box center [790, 522] width 334 height 40
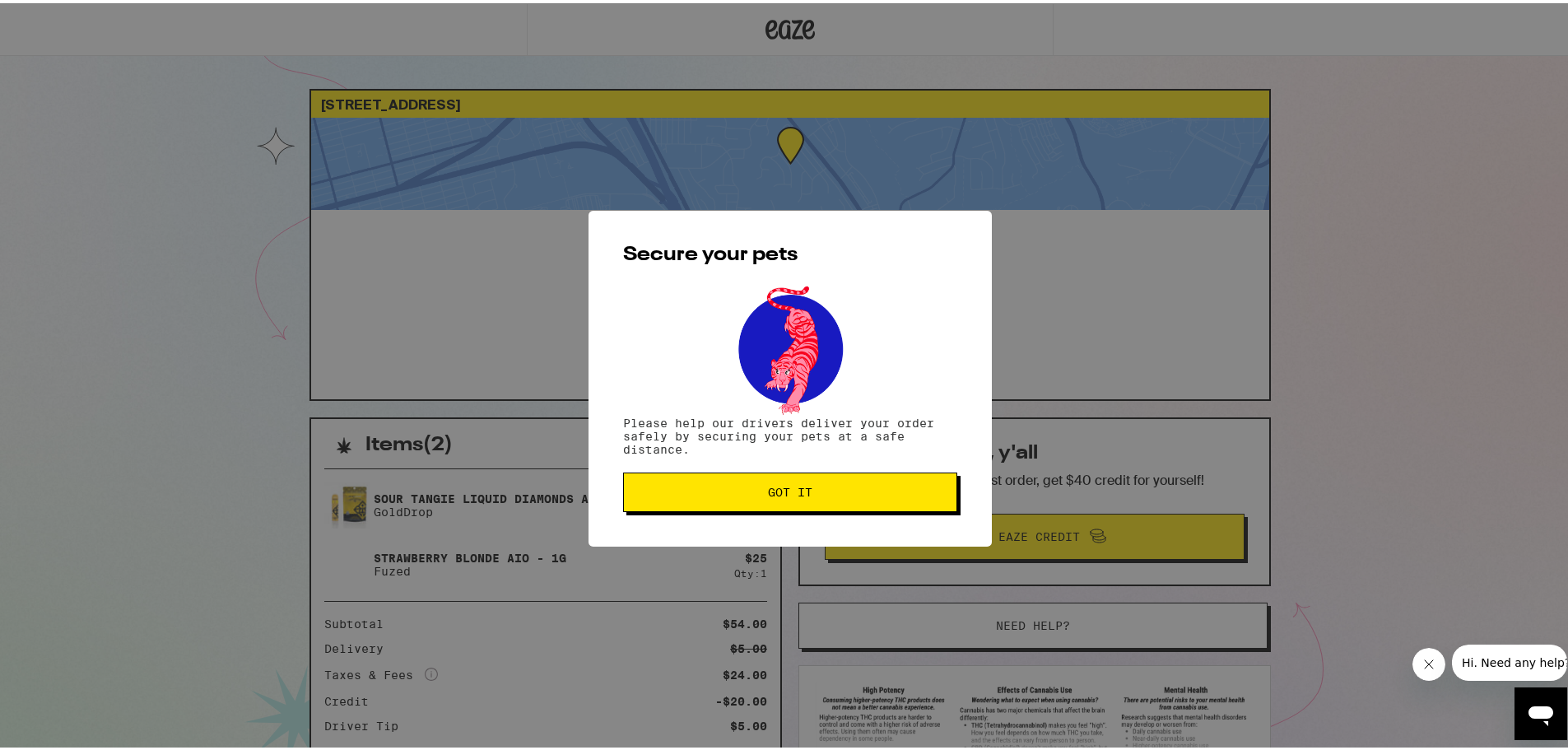
drag, startPoint x: 753, startPoint y: 469, endPoint x: 754, endPoint y: 481, distance: 12.0
click at [753, 475] on div "Secure your pets Please help our drivers deliver your order safely by securing …" at bounding box center [791, 375] width 404 height 336
click at [755, 486] on span "Got it" at bounding box center [790, 488] width 306 height 11
